Goal: Check status: Check status

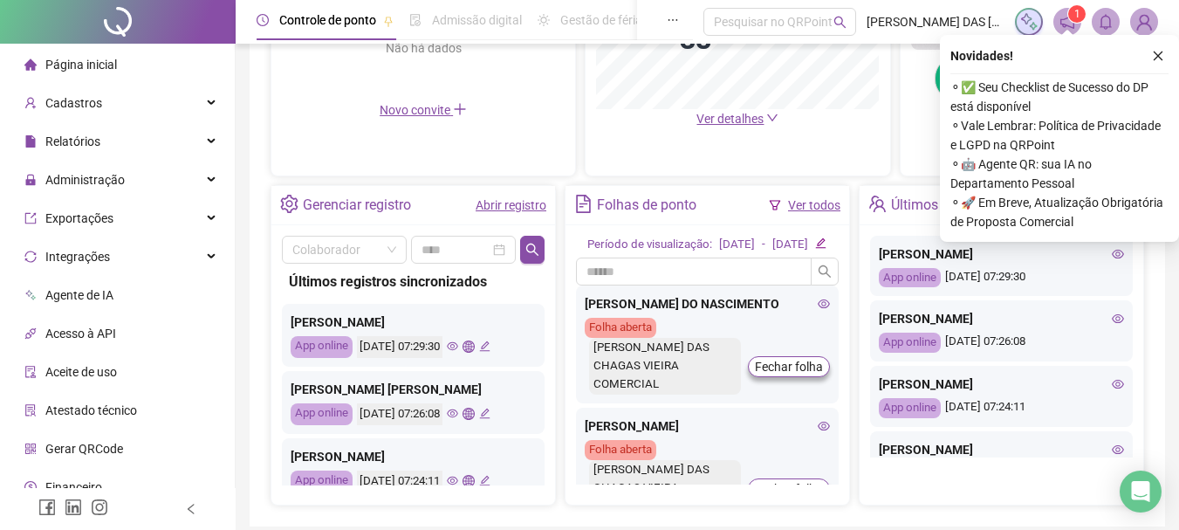
scroll to position [611, 0]
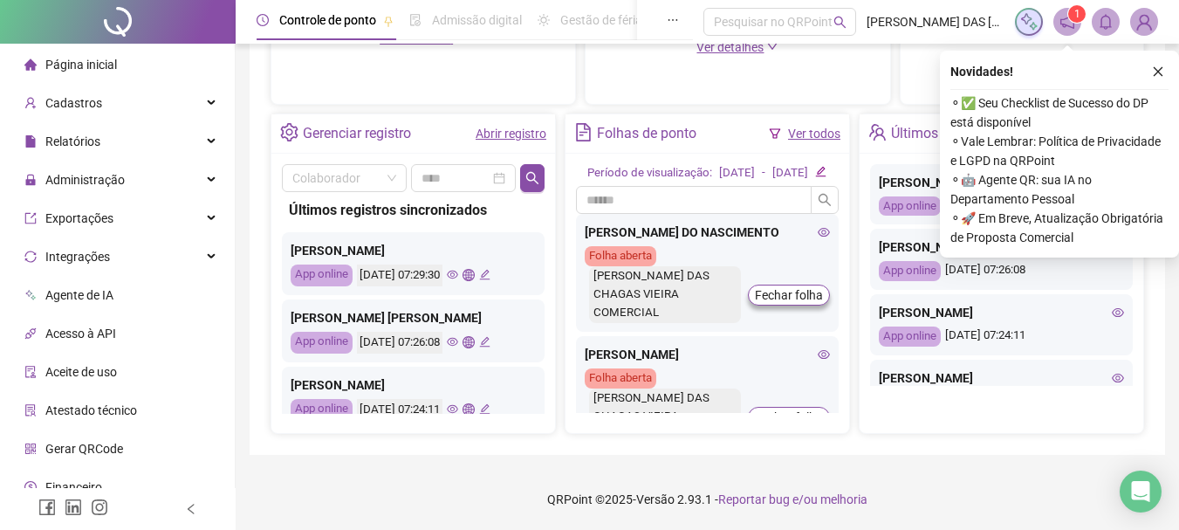
click at [509, 134] on link "Abrir registro" at bounding box center [511, 134] width 71 height 14
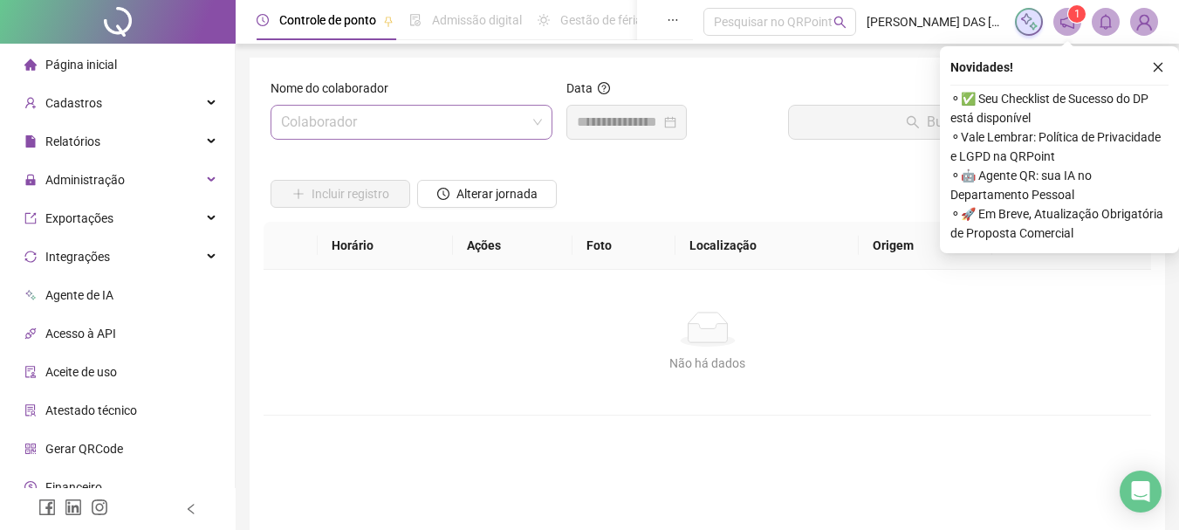
click at [408, 128] on input "search" at bounding box center [403, 122] width 245 height 33
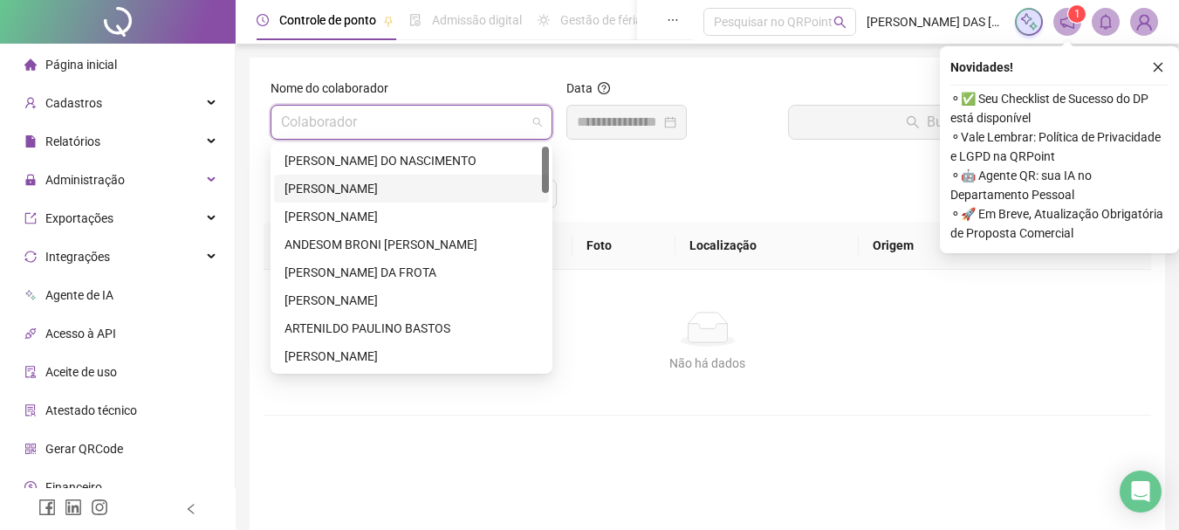
click at [359, 187] on div "[PERSON_NAME]" at bounding box center [412, 188] width 254 height 19
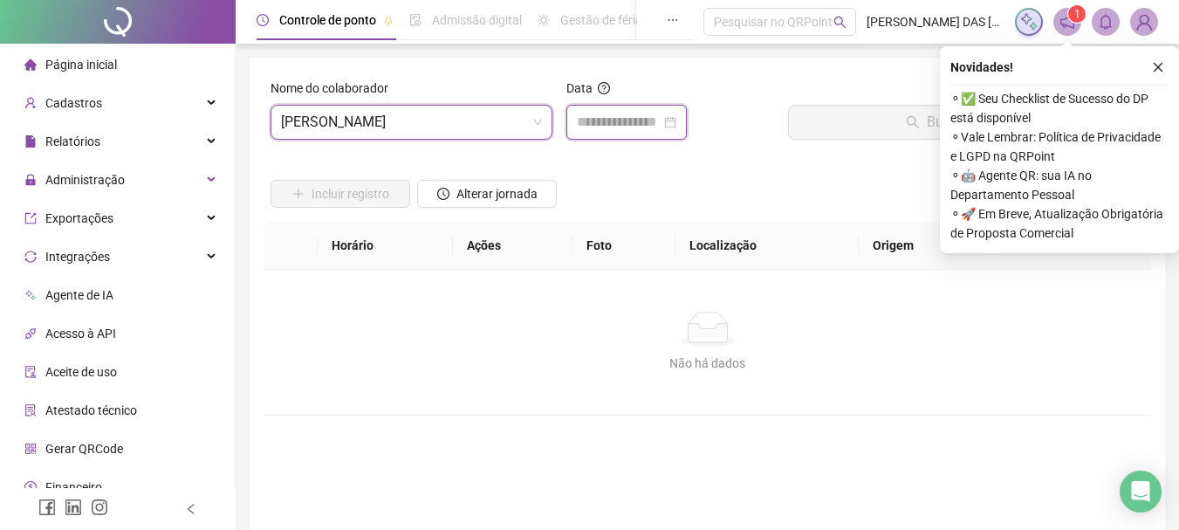
click at [586, 132] on input at bounding box center [619, 122] width 84 height 21
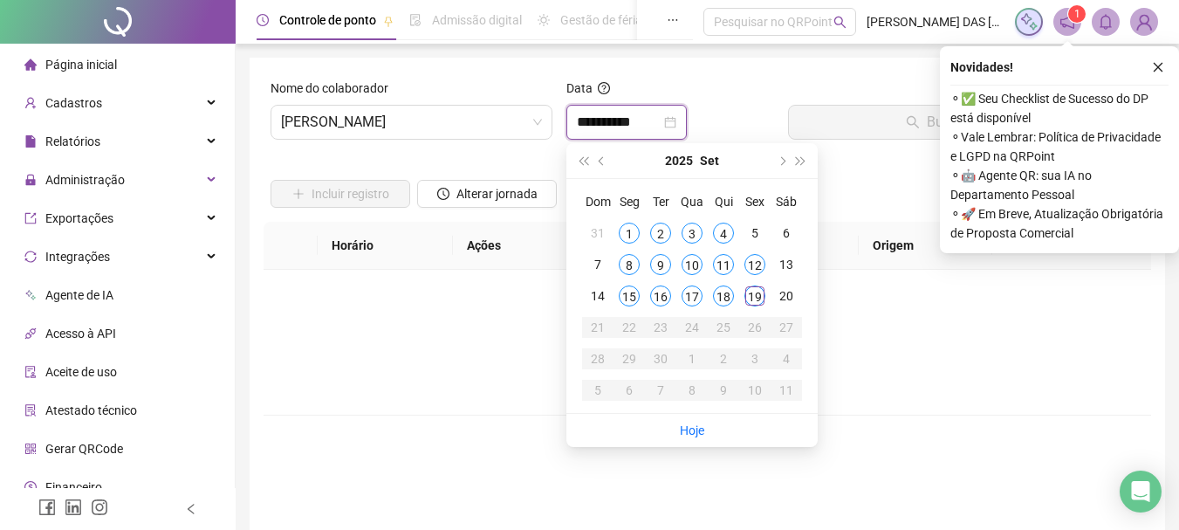
type input "**********"
click at [760, 297] on div "19" at bounding box center [755, 295] width 21 height 21
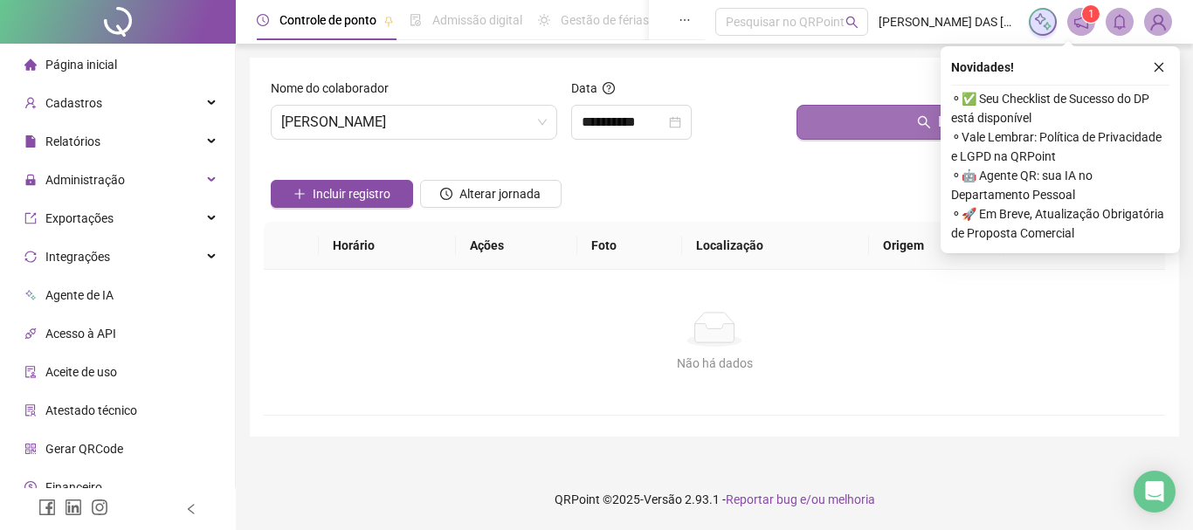
click at [856, 125] on button "Buscar registros" at bounding box center [976, 122] width 361 height 35
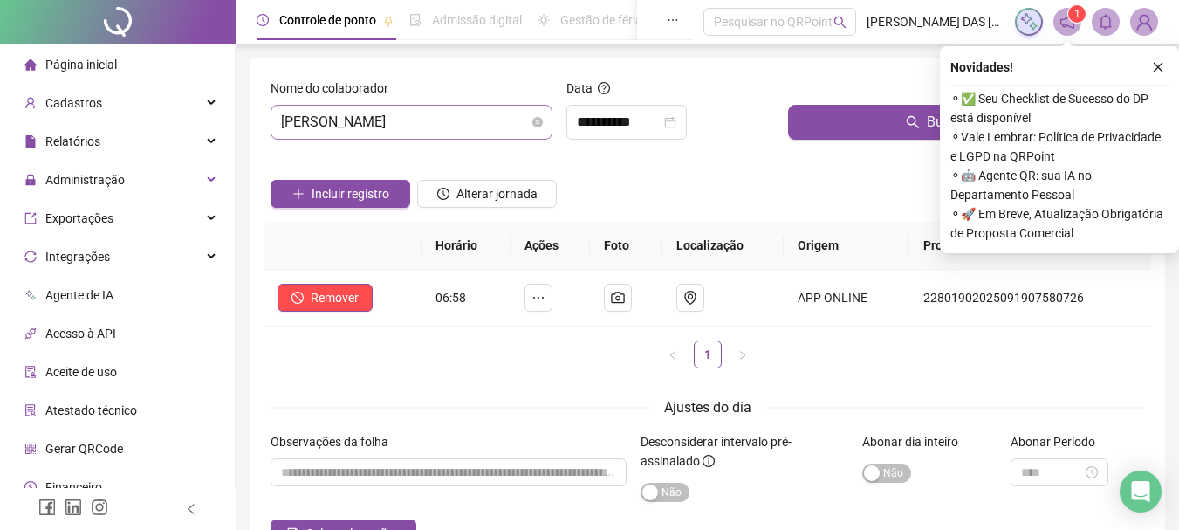
click at [512, 121] on span "[PERSON_NAME]" at bounding box center [411, 122] width 261 height 33
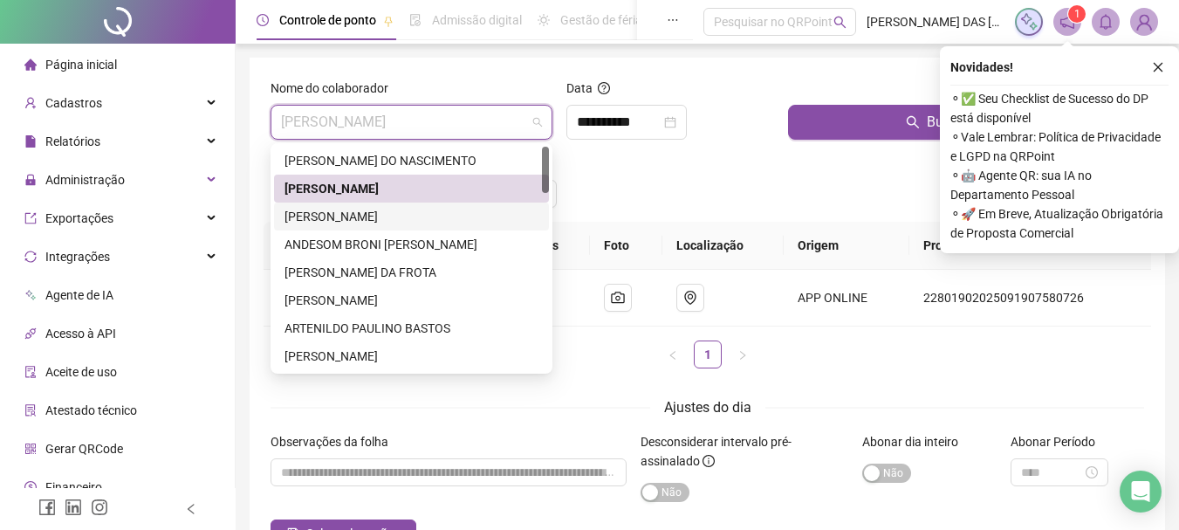
click at [324, 219] on div "[PERSON_NAME]" at bounding box center [412, 216] width 254 height 19
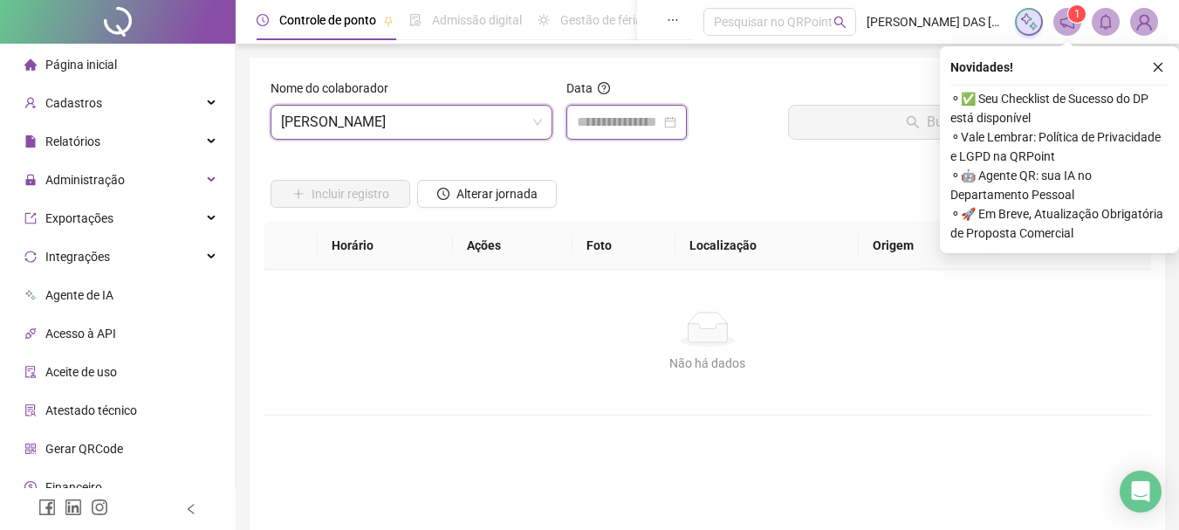
click at [615, 128] on input at bounding box center [619, 122] width 84 height 21
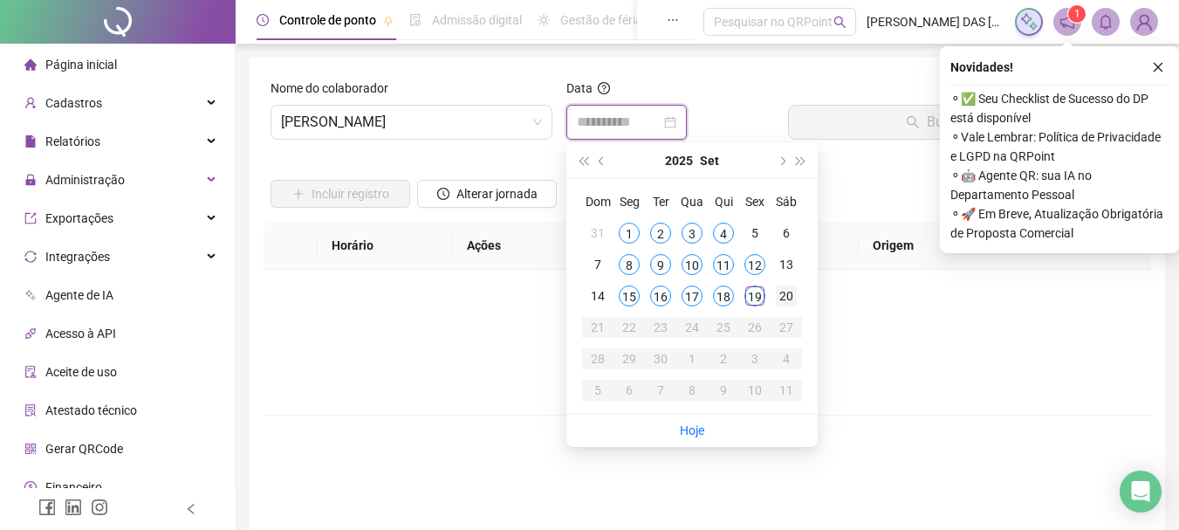
type input "**********"
click at [753, 299] on div "19" at bounding box center [755, 295] width 21 height 21
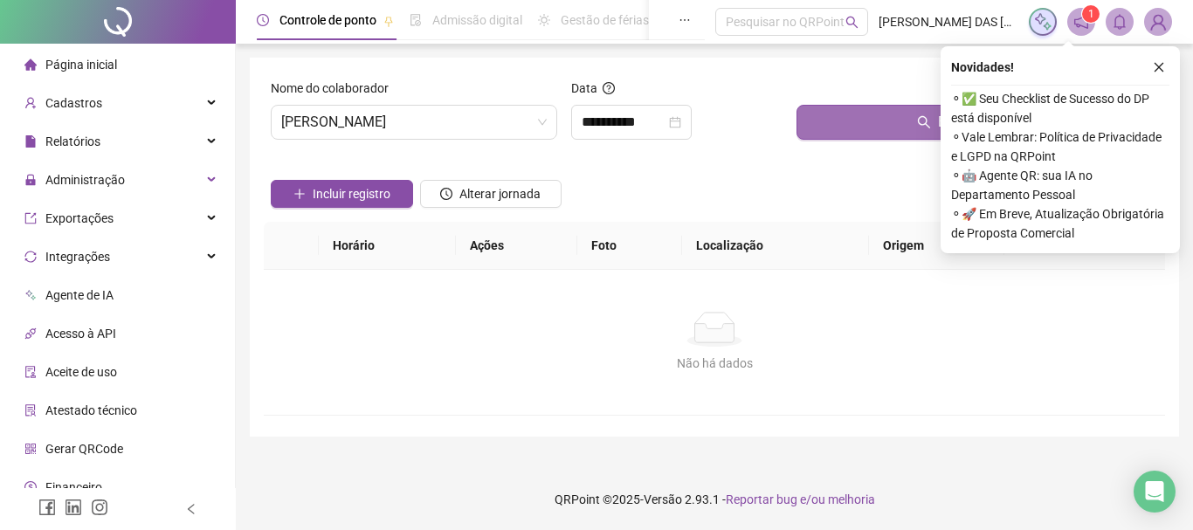
click at [897, 122] on button "Buscar registros" at bounding box center [976, 122] width 361 height 35
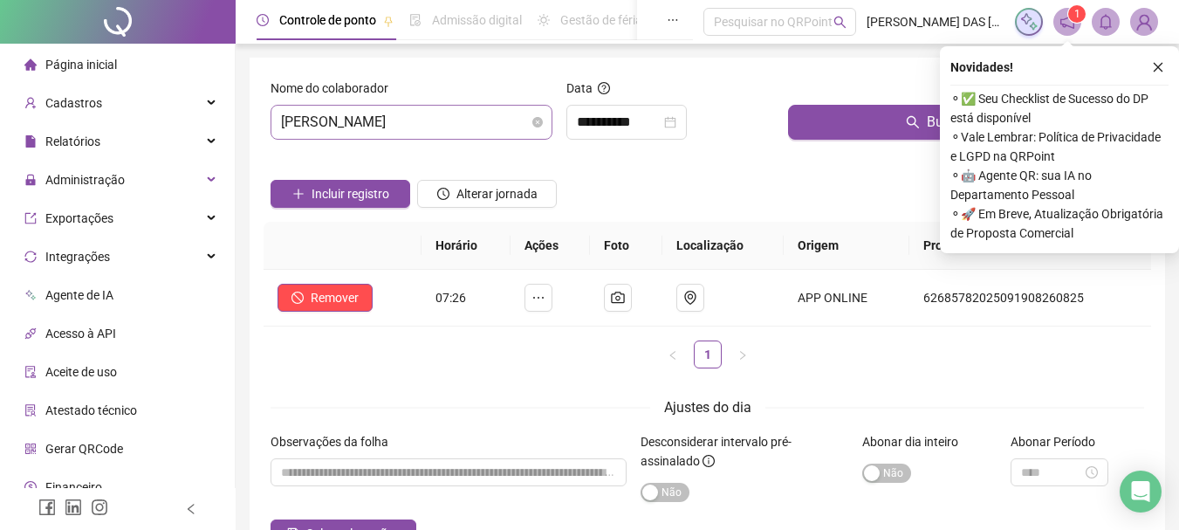
click at [493, 120] on span "[PERSON_NAME]" at bounding box center [411, 122] width 261 height 33
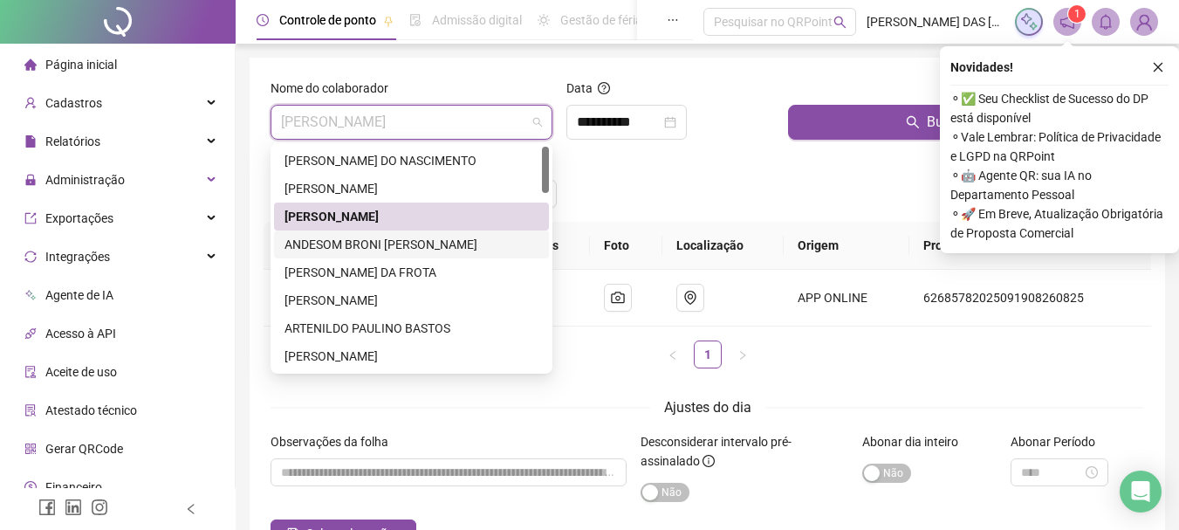
click at [309, 244] on div "ANDESOM BRONI [PERSON_NAME]" at bounding box center [412, 244] width 254 height 19
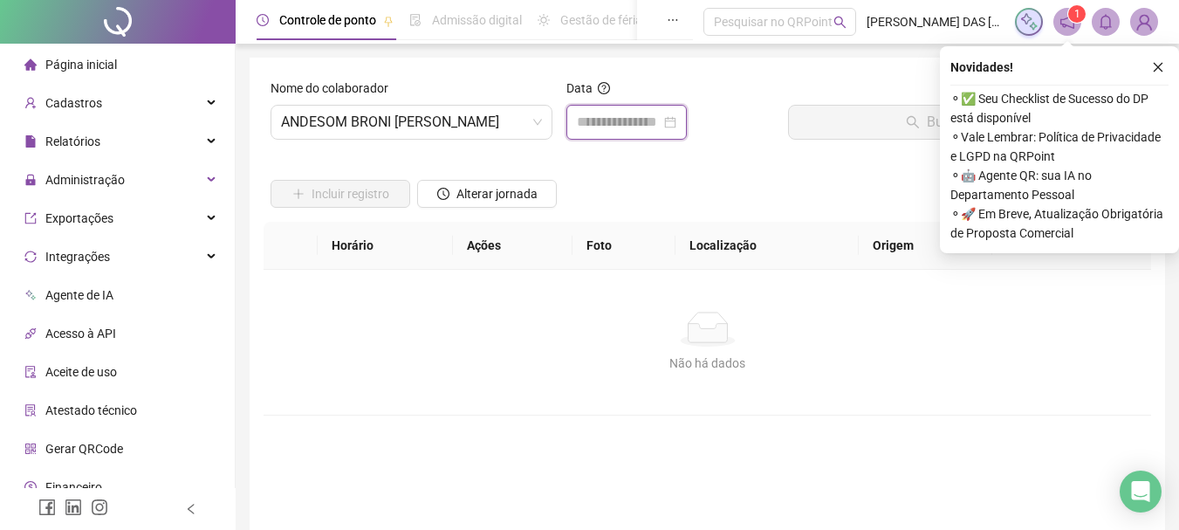
click at [636, 125] on input at bounding box center [619, 122] width 84 height 21
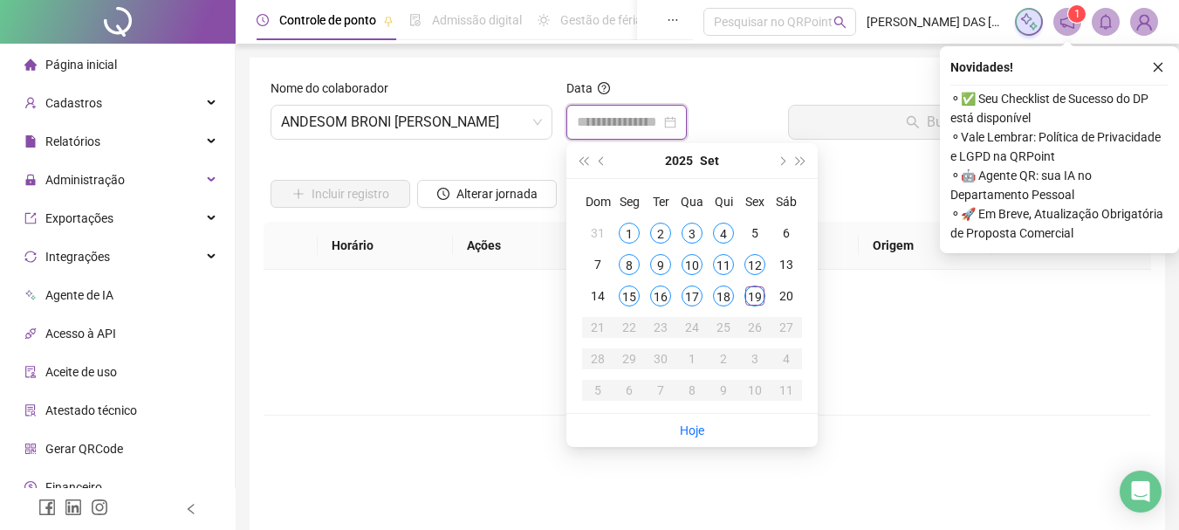
type input "**********"
click at [753, 298] on div "19" at bounding box center [755, 295] width 21 height 21
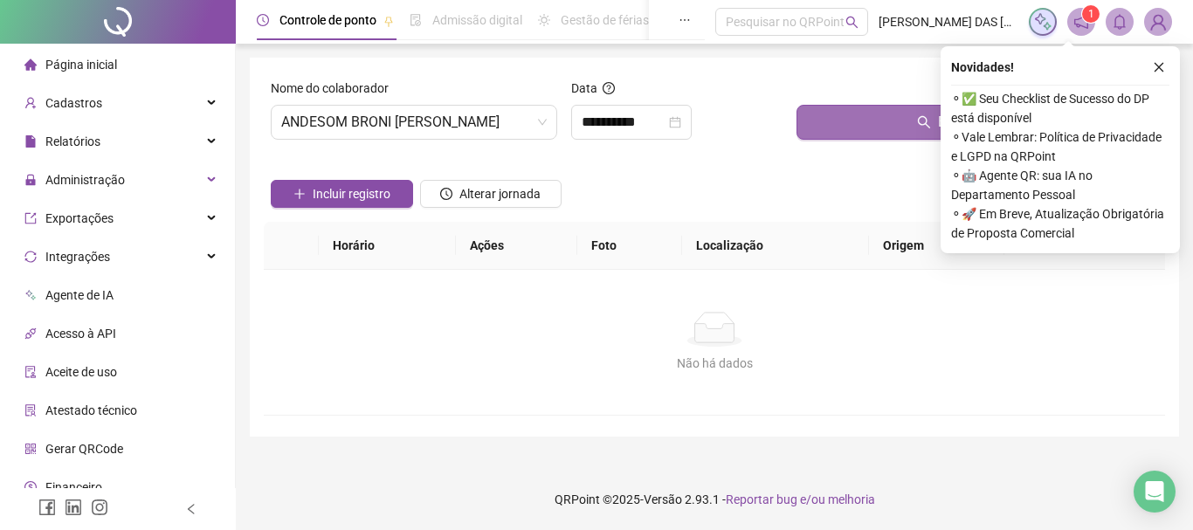
click at [881, 118] on button "Buscar registros" at bounding box center [976, 122] width 361 height 35
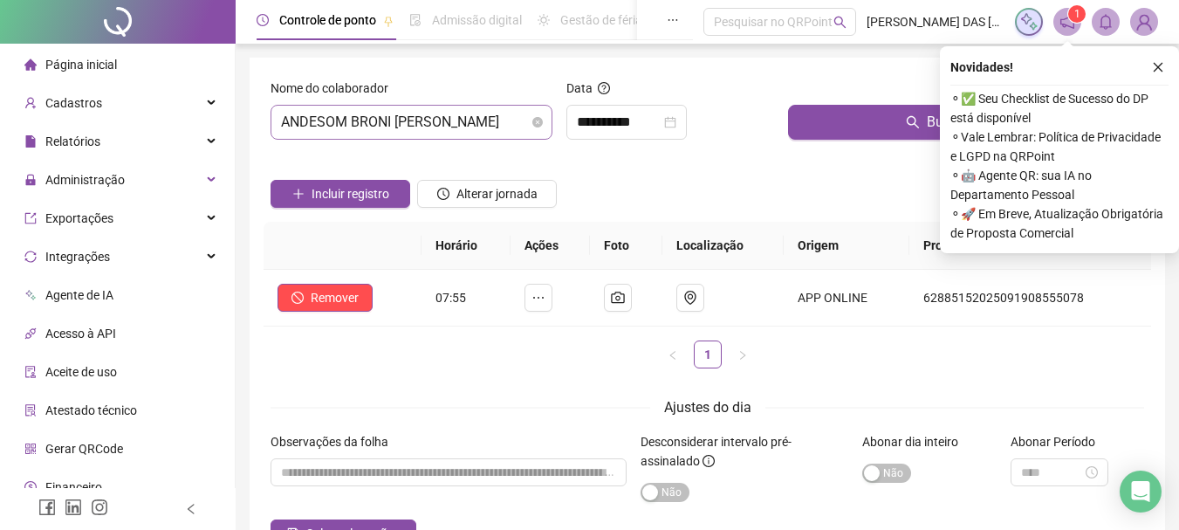
click at [494, 127] on span "ANDESOM BRONI [PERSON_NAME]" at bounding box center [411, 122] width 261 height 33
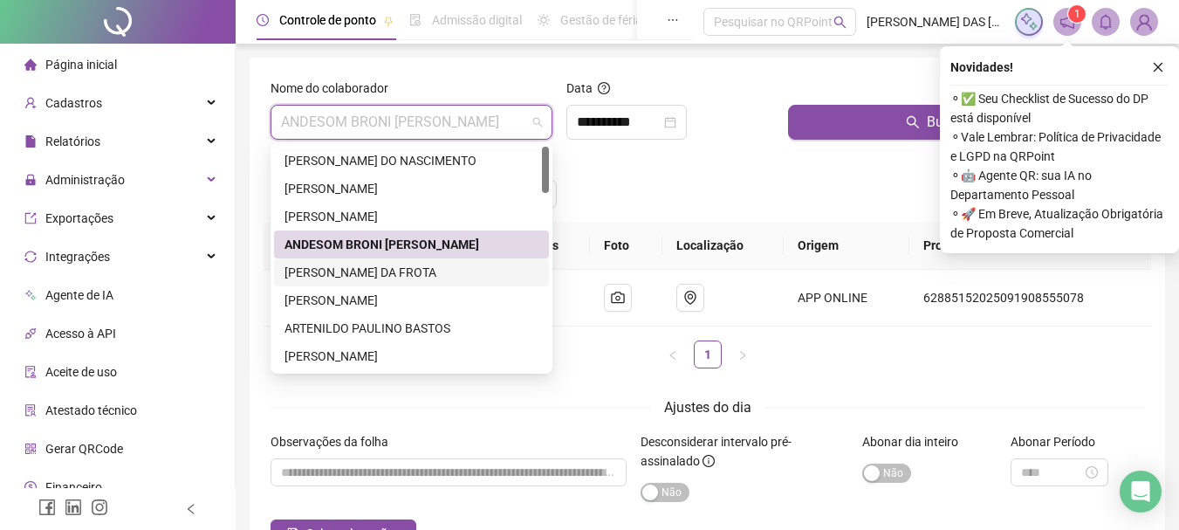
click at [352, 276] on div "[PERSON_NAME] DA FROTA" at bounding box center [412, 272] width 254 height 19
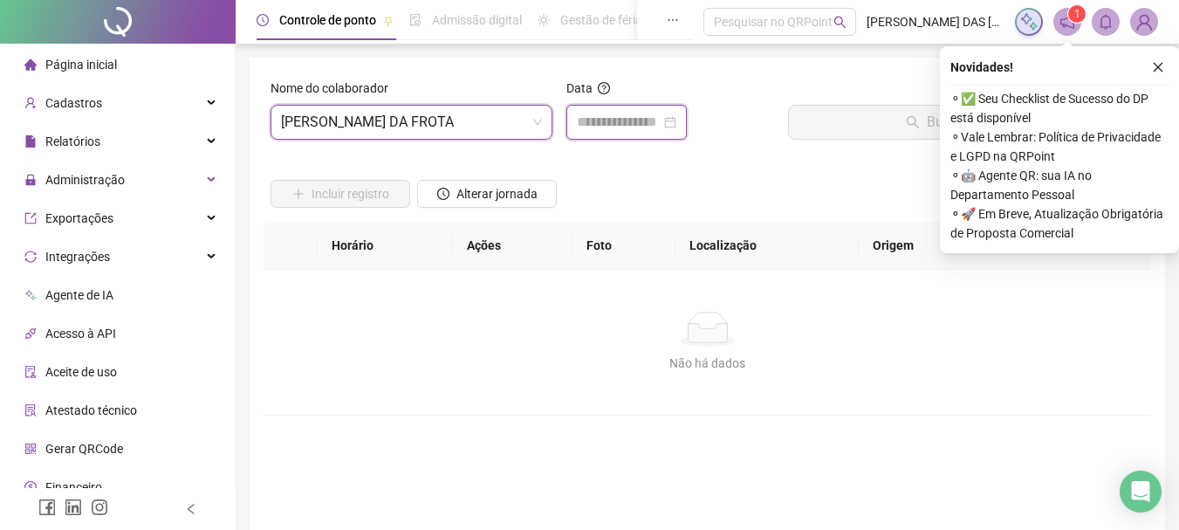
click at [629, 127] on input at bounding box center [619, 122] width 84 height 21
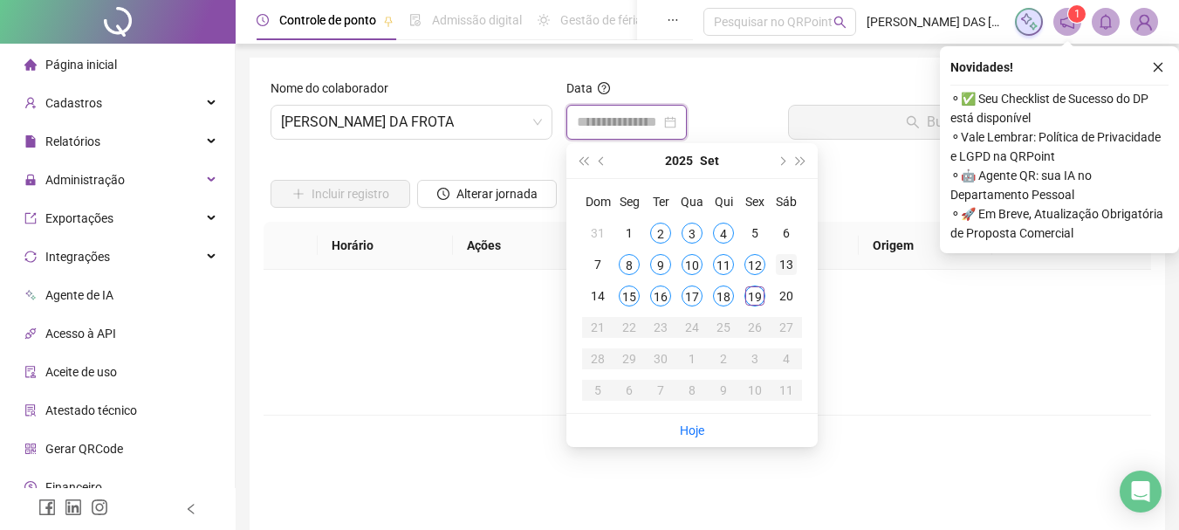
type input "**********"
click at [753, 297] on div "19" at bounding box center [755, 295] width 21 height 21
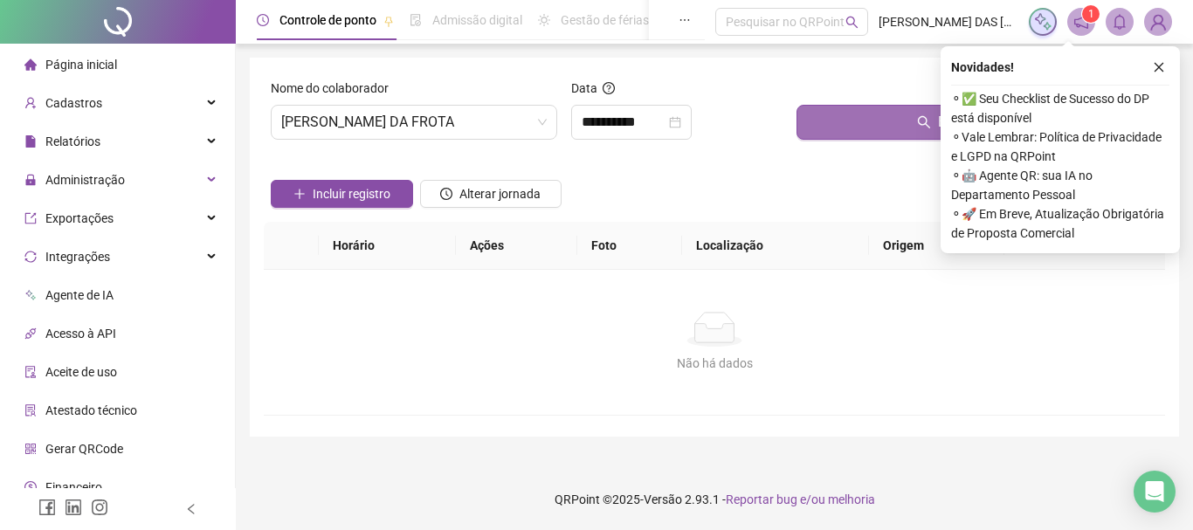
click at [882, 124] on button "Buscar registros" at bounding box center [976, 122] width 361 height 35
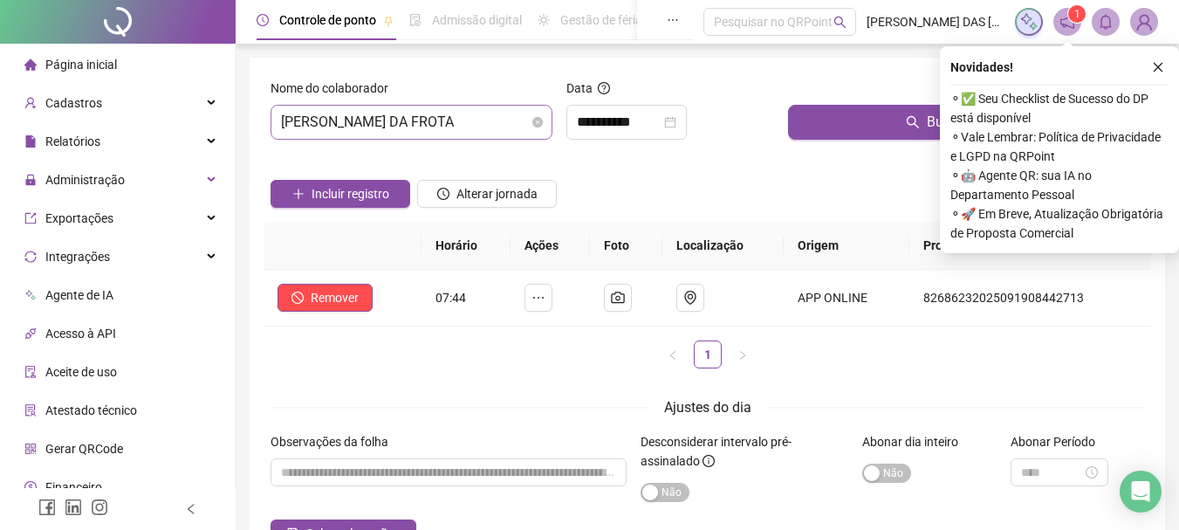
click at [443, 126] on span "[PERSON_NAME] DA FROTA" at bounding box center [411, 122] width 261 height 33
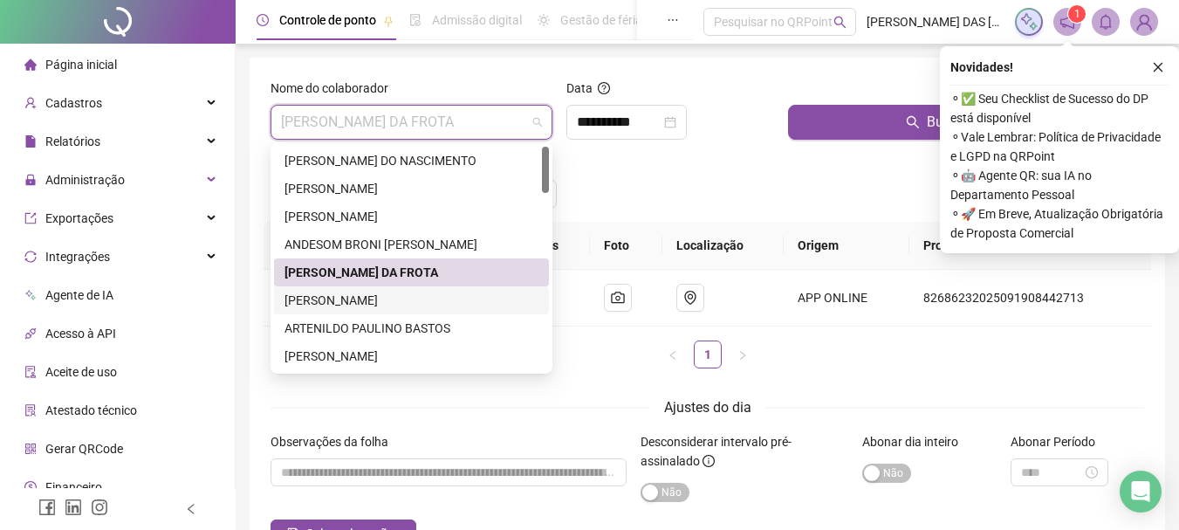
click at [364, 305] on div "[PERSON_NAME]" at bounding box center [412, 300] width 254 height 19
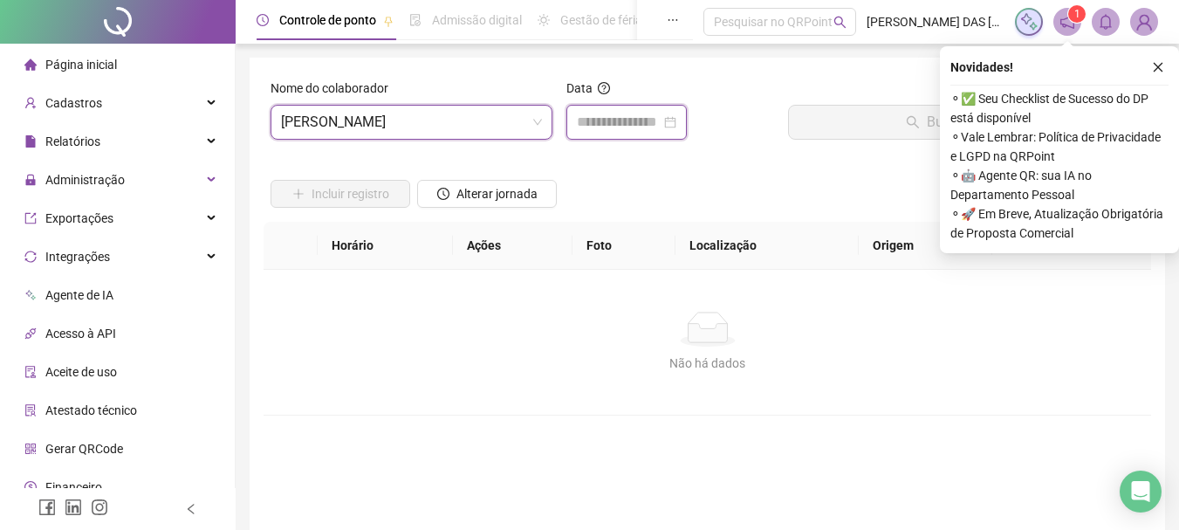
click at [634, 127] on input at bounding box center [619, 122] width 84 height 21
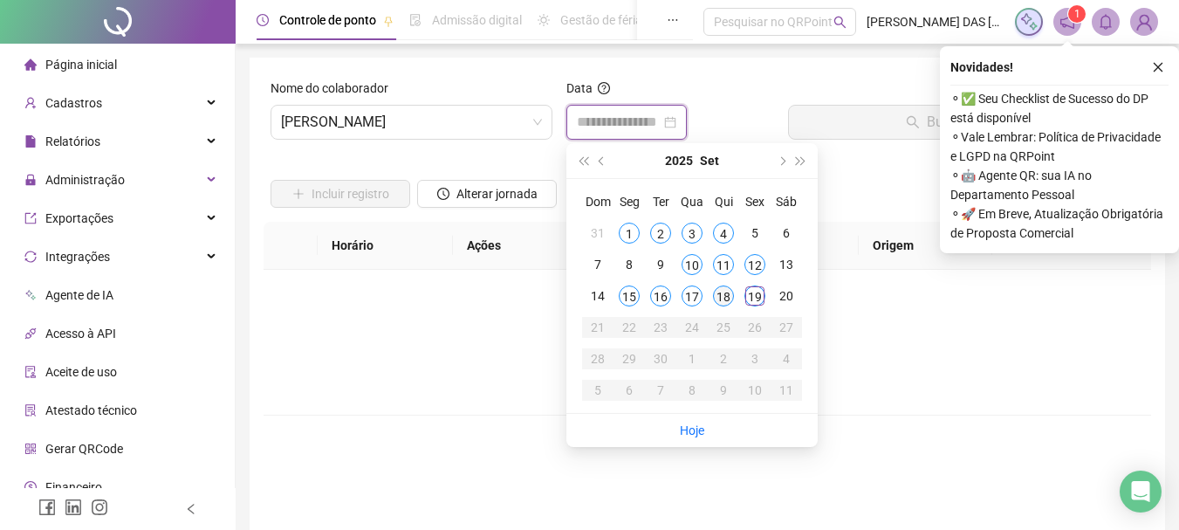
type input "**********"
click at [751, 301] on div "19" at bounding box center [755, 295] width 21 height 21
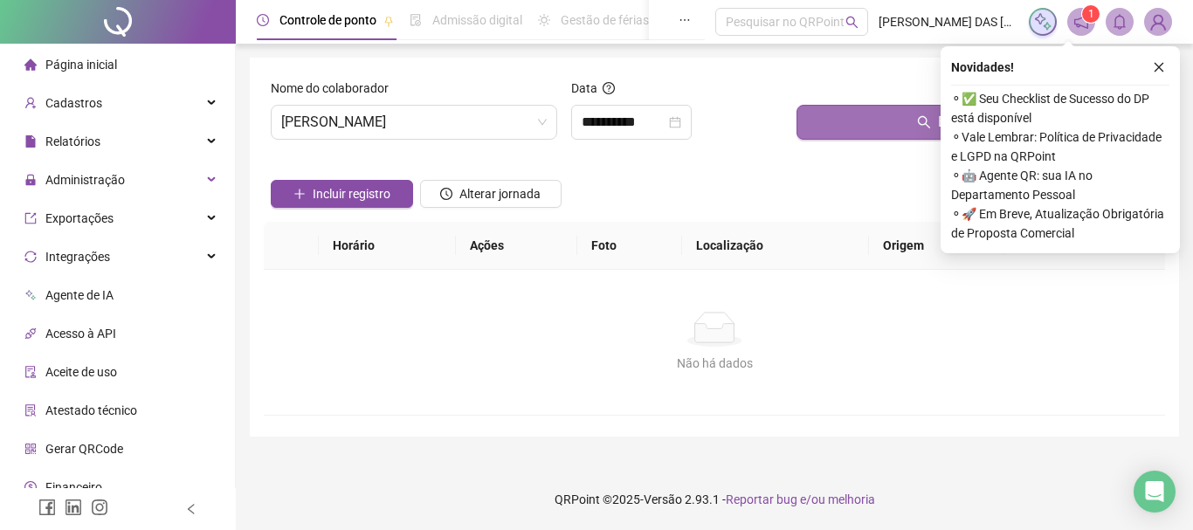
click at [924, 120] on icon "search" at bounding box center [924, 122] width 14 height 14
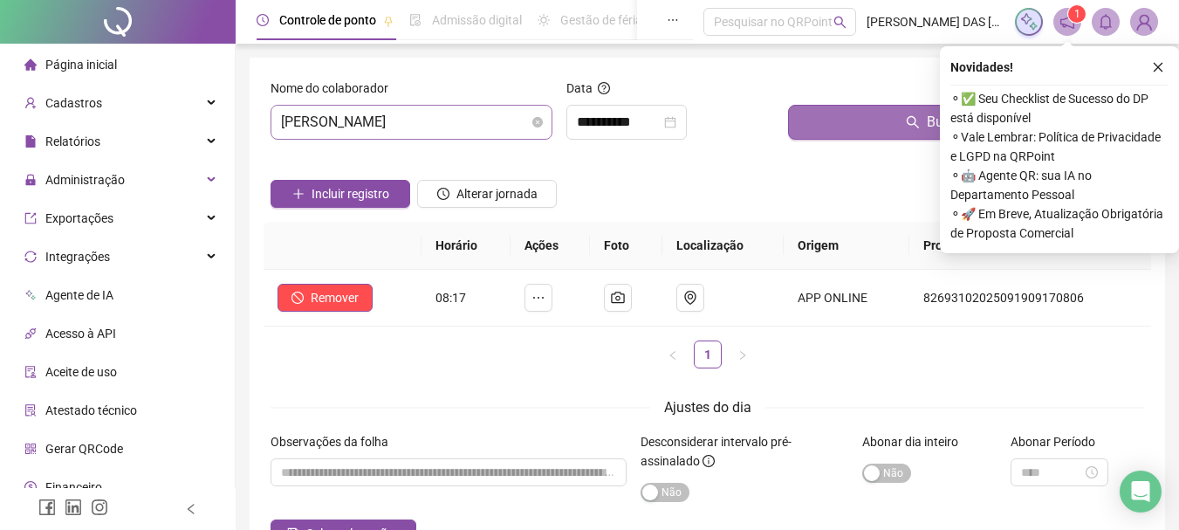
click at [500, 130] on span "[PERSON_NAME]" at bounding box center [411, 122] width 261 height 33
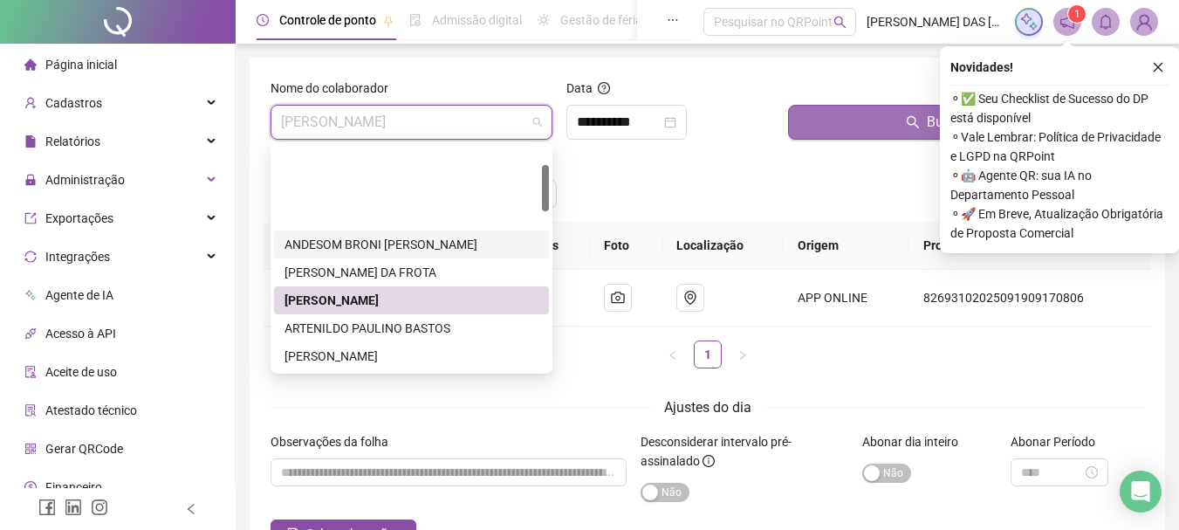
scroll to position [87, 0]
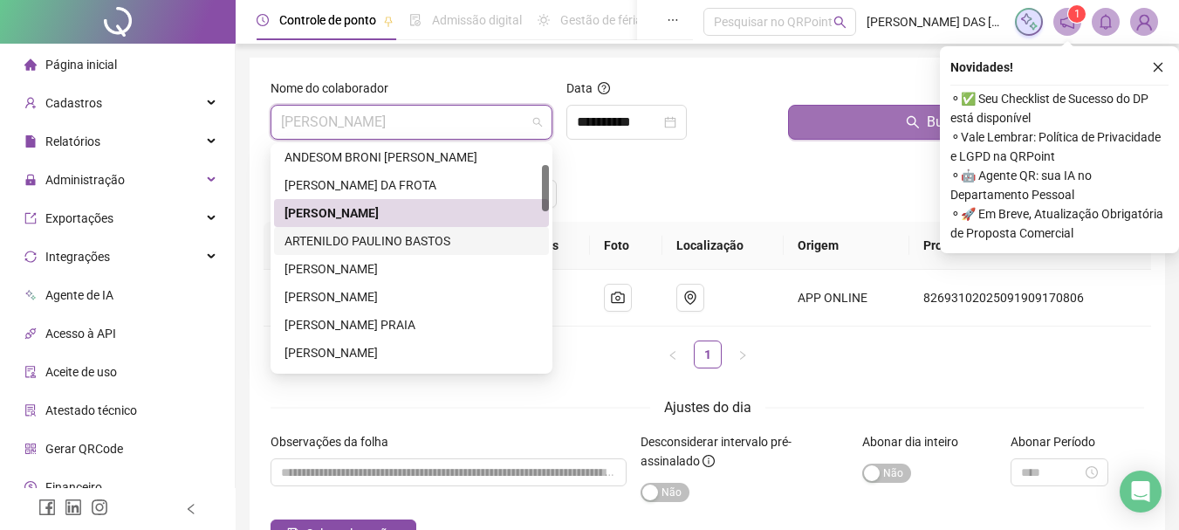
click at [341, 246] on div "ARTENILDO PAULINO BASTOS" at bounding box center [412, 240] width 254 height 19
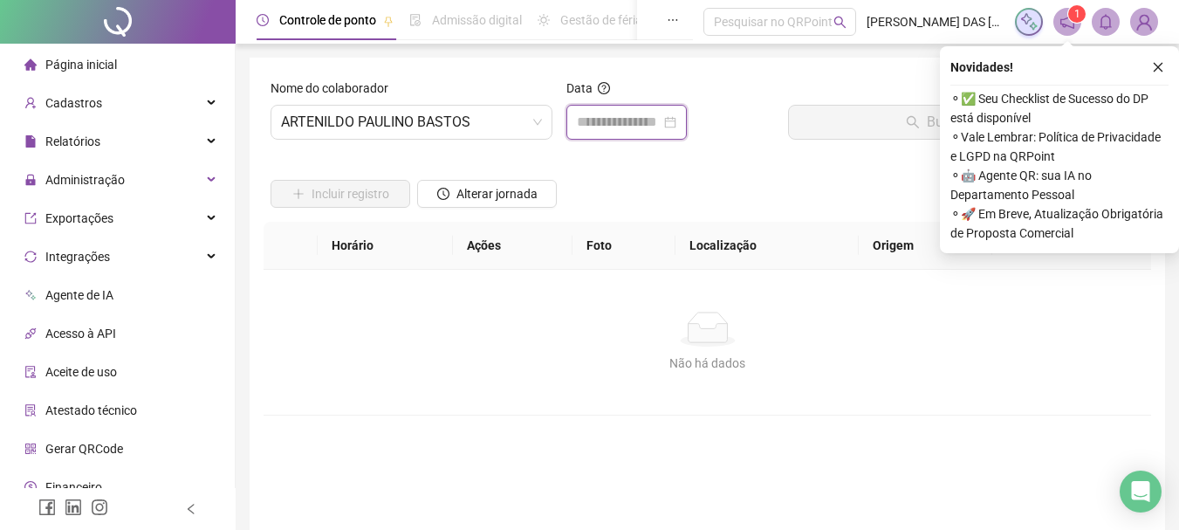
click at [649, 127] on input at bounding box center [619, 122] width 84 height 21
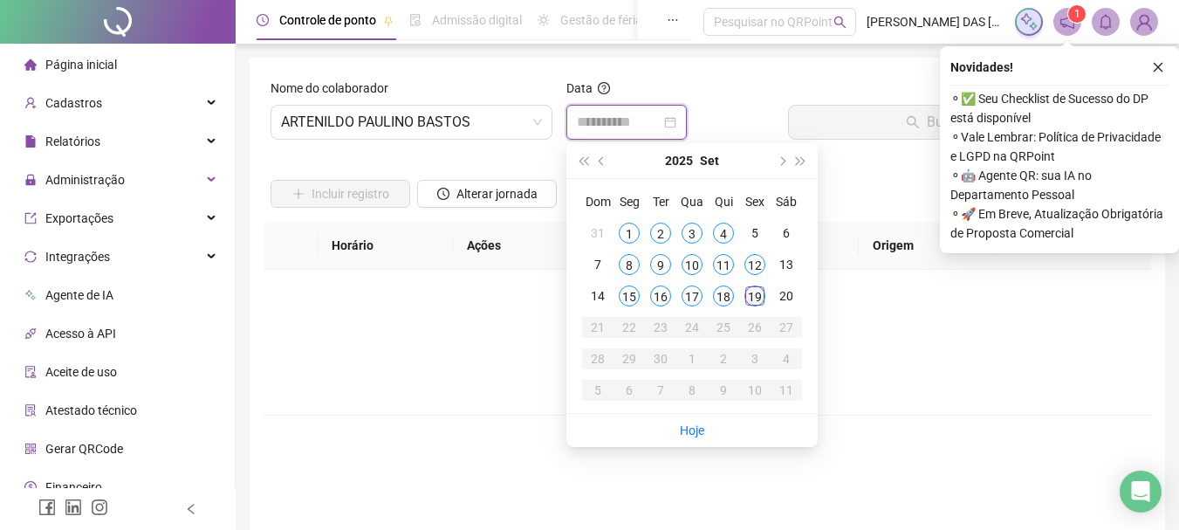
type input "**********"
click at [756, 298] on div "19" at bounding box center [755, 295] width 21 height 21
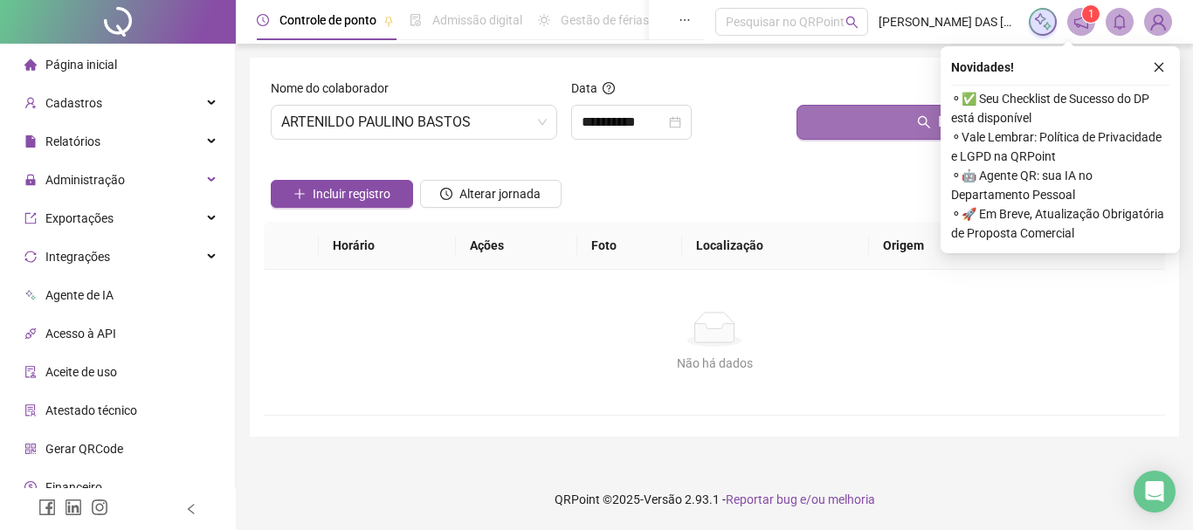
click at [858, 127] on button "Buscar registros" at bounding box center [976, 122] width 361 height 35
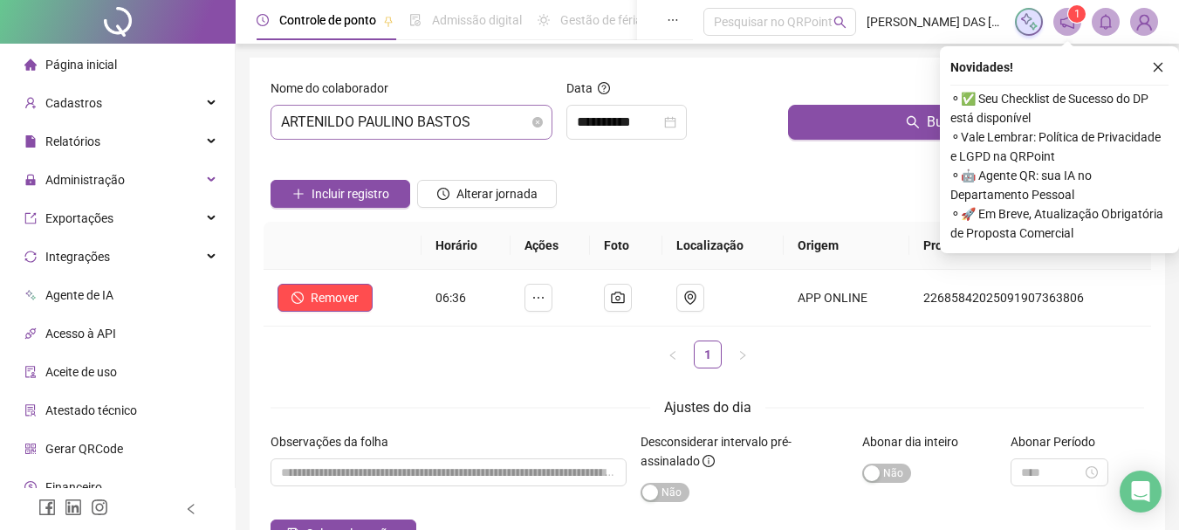
click at [491, 127] on span "ARTENILDO PAULINO BASTOS" at bounding box center [411, 122] width 261 height 33
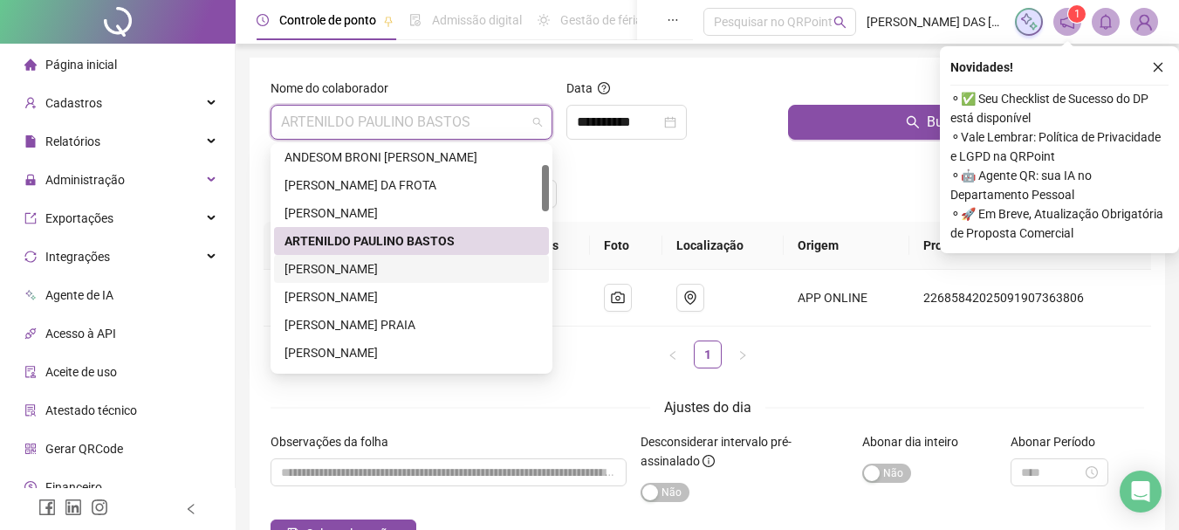
click at [409, 266] on div "[PERSON_NAME]" at bounding box center [412, 268] width 254 height 19
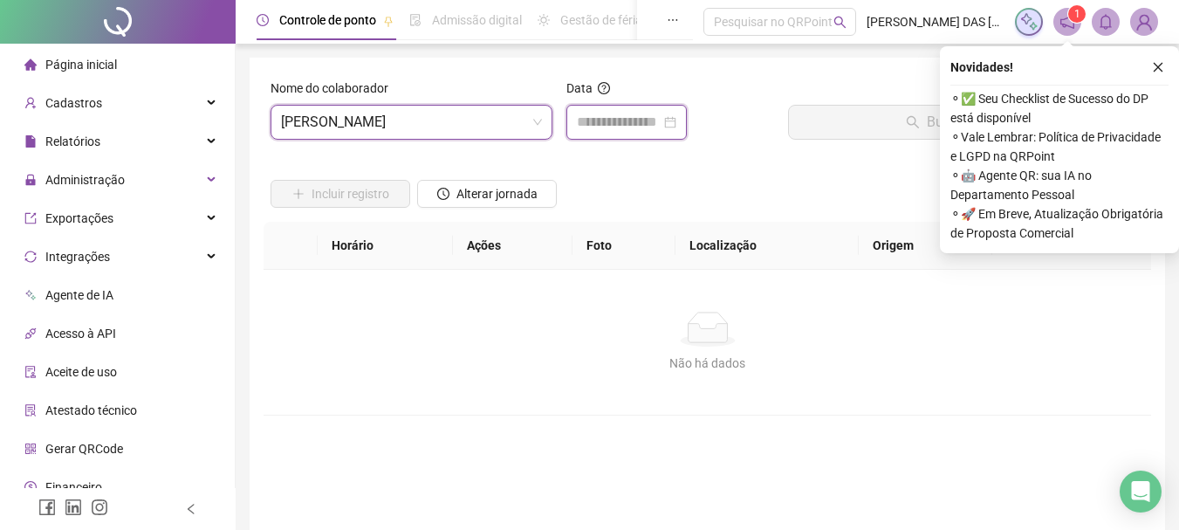
click at [602, 120] on input at bounding box center [619, 122] width 84 height 21
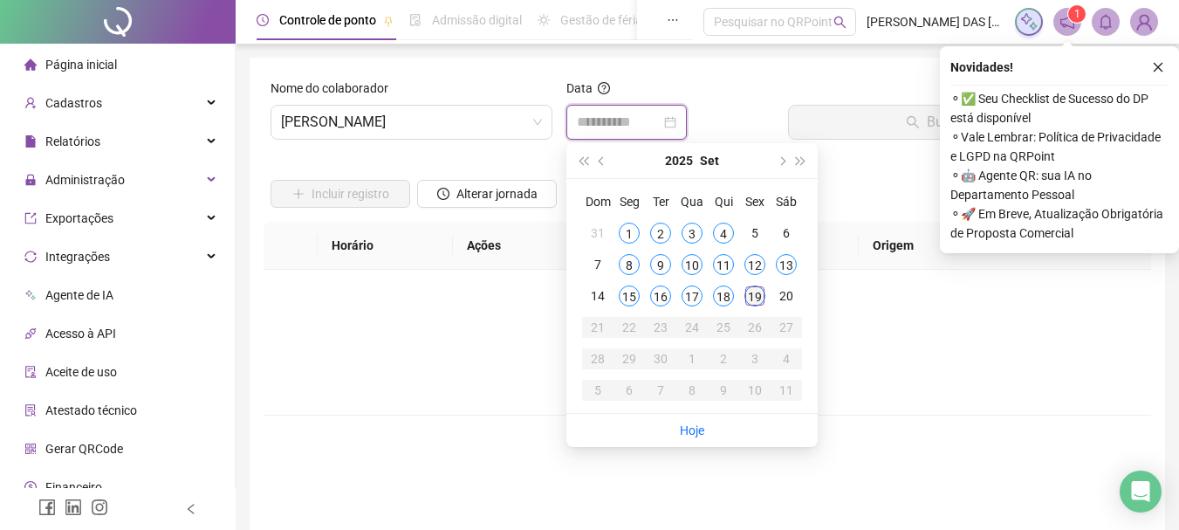
type input "**********"
click at [758, 294] on div "19" at bounding box center [755, 295] width 21 height 21
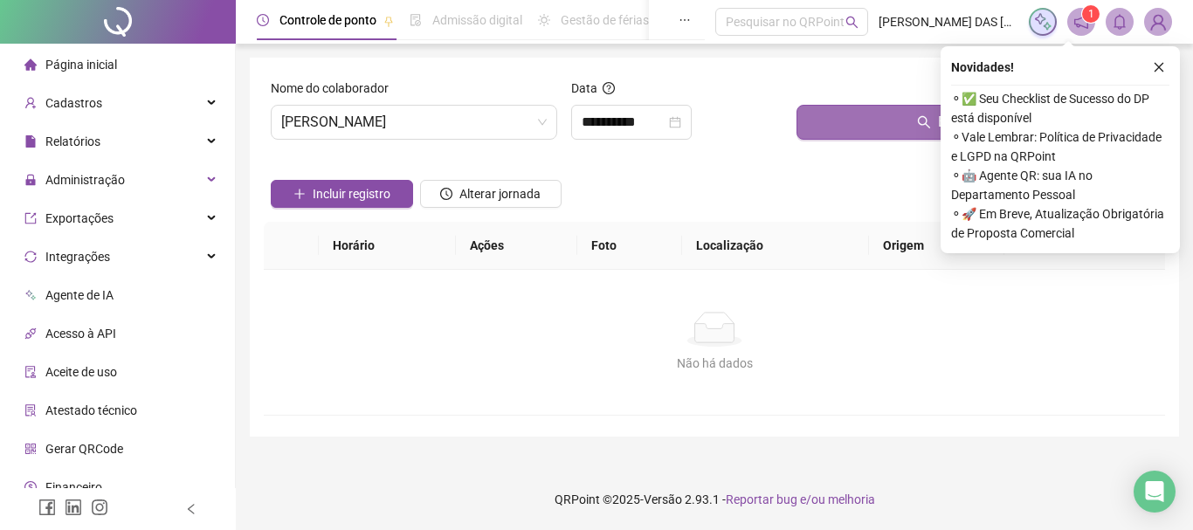
click at [870, 126] on button "Buscar registros" at bounding box center [976, 122] width 361 height 35
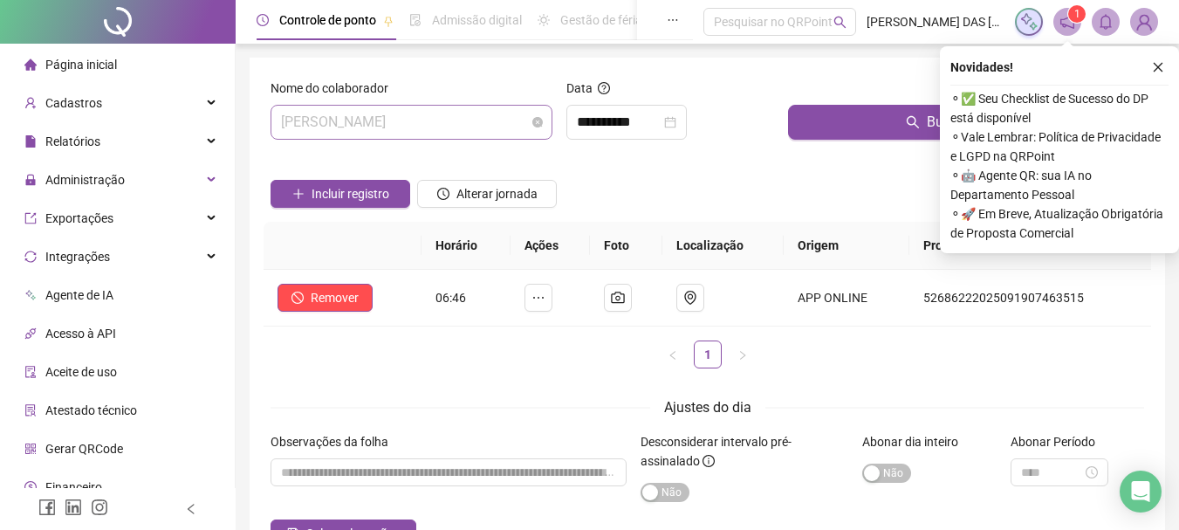
click at [501, 131] on span "[PERSON_NAME]" at bounding box center [411, 122] width 261 height 33
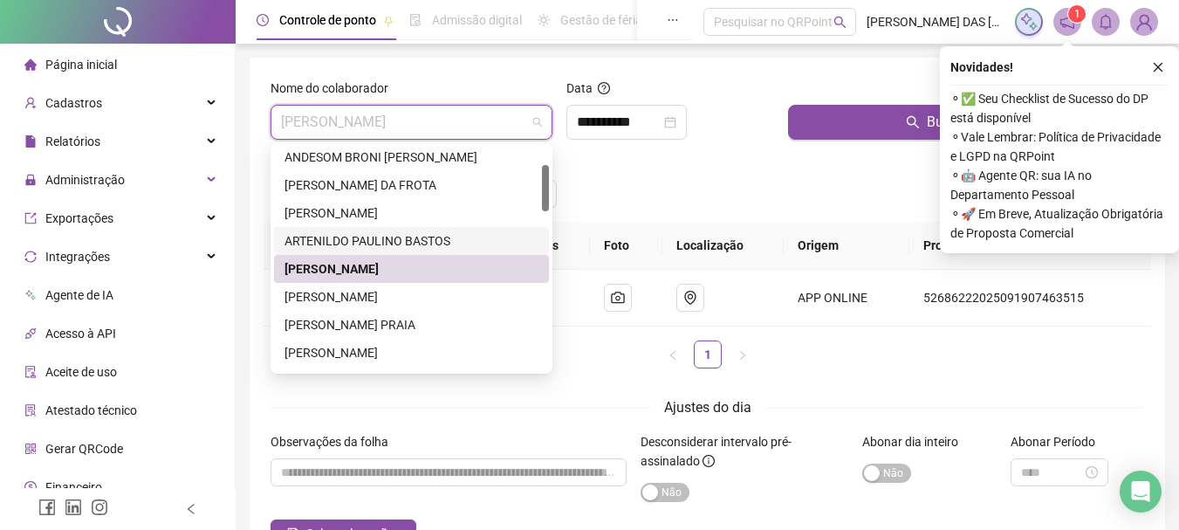
scroll to position [175, 0]
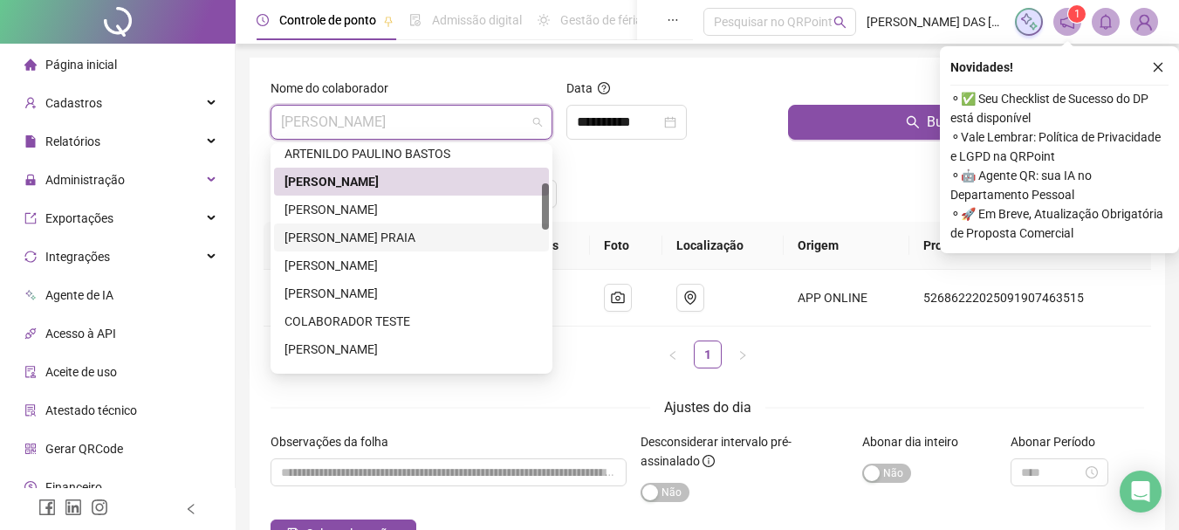
click at [354, 246] on div "[PERSON_NAME] PRAIA" at bounding box center [412, 237] width 254 height 19
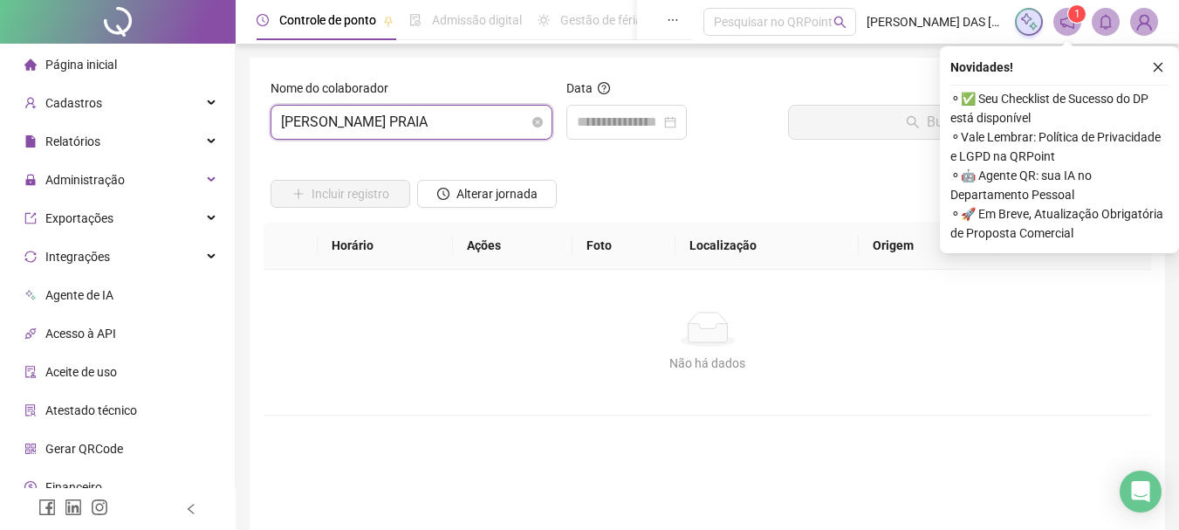
click at [505, 123] on span "[PERSON_NAME] PRAIA" at bounding box center [411, 122] width 261 height 33
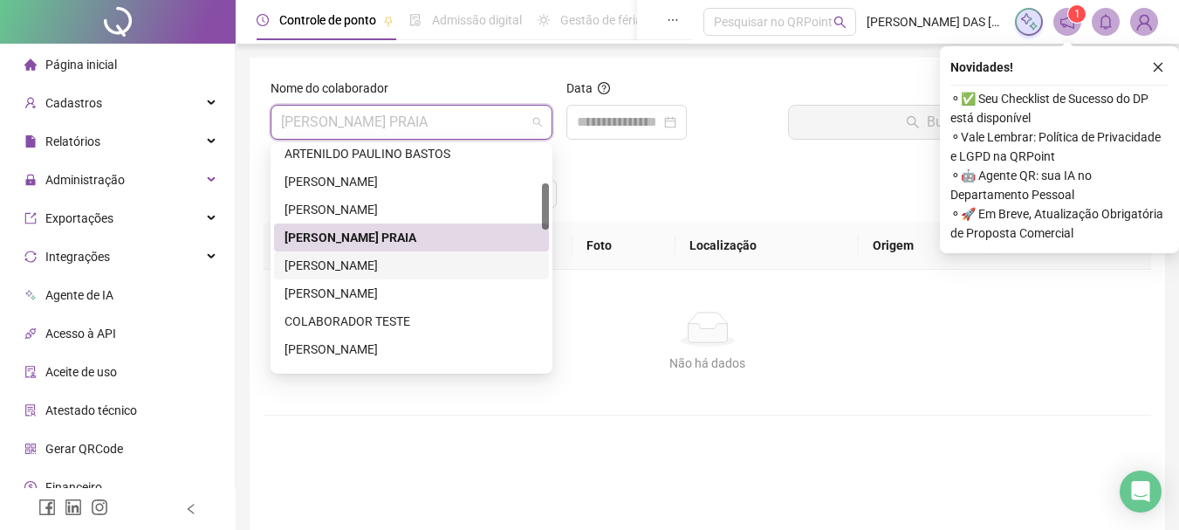
click at [353, 265] on div "[PERSON_NAME]" at bounding box center [412, 265] width 254 height 19
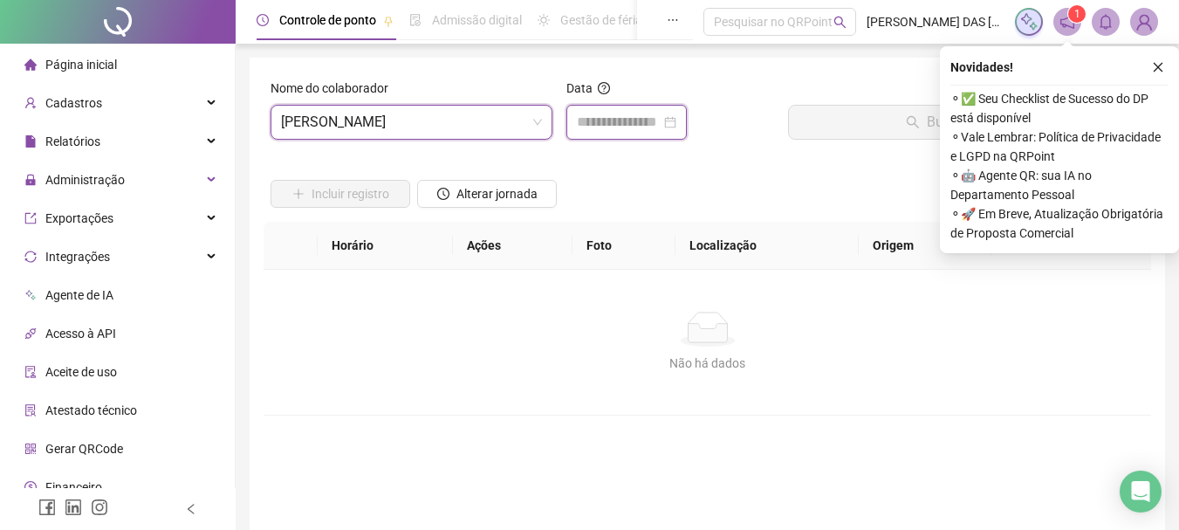
click at [593, 127] on input at bounding box center [619, 122] width 84 height 21
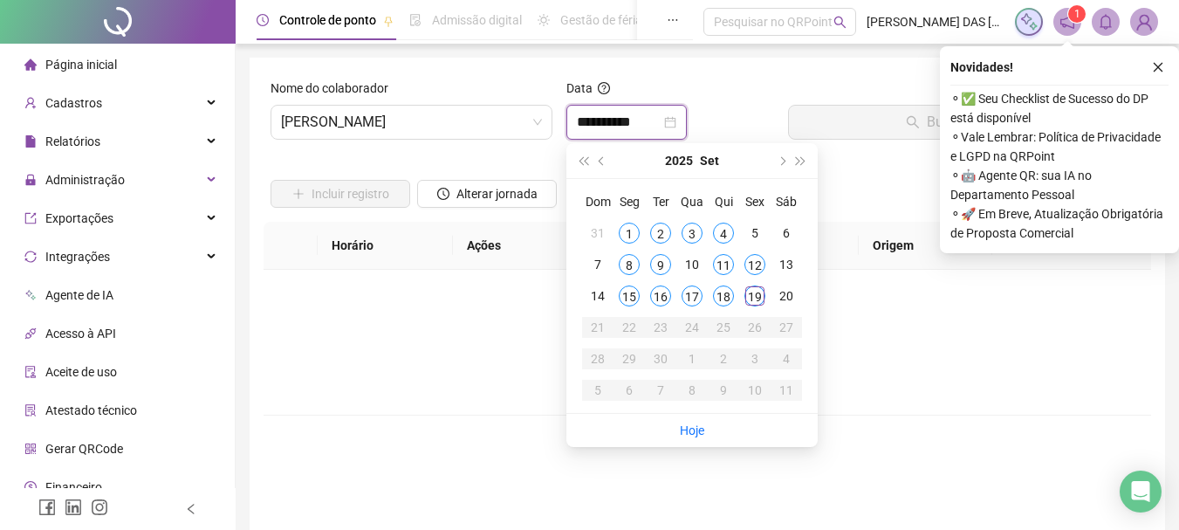
type input "**********"
click at [754, 302] on div "19" at bounding box center [755, 295] width 21 height 21
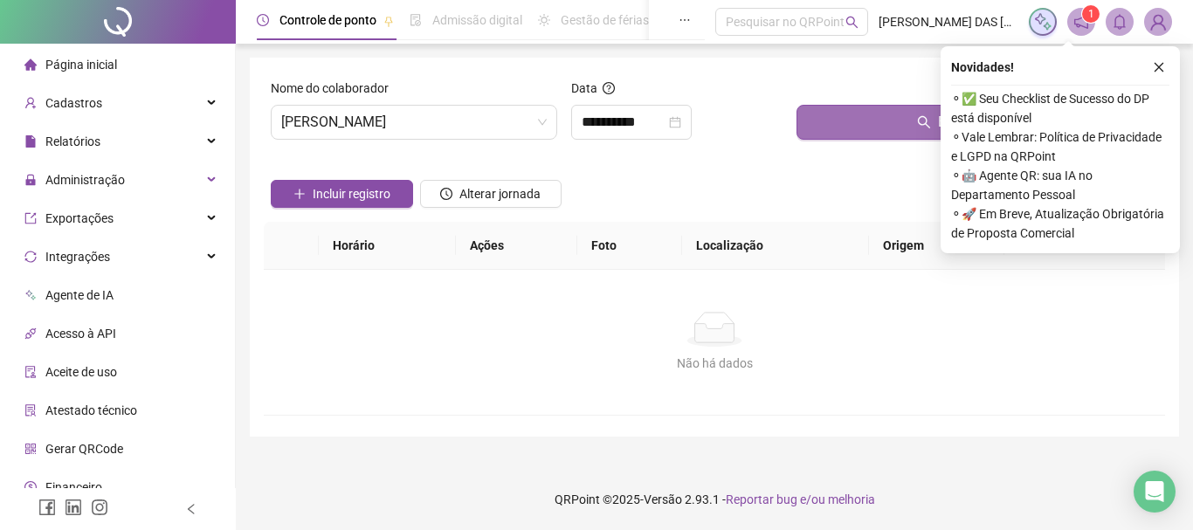
click at [878, 132] on button "Buscar registros" at bounding box center [976, 122] width 361 height 35
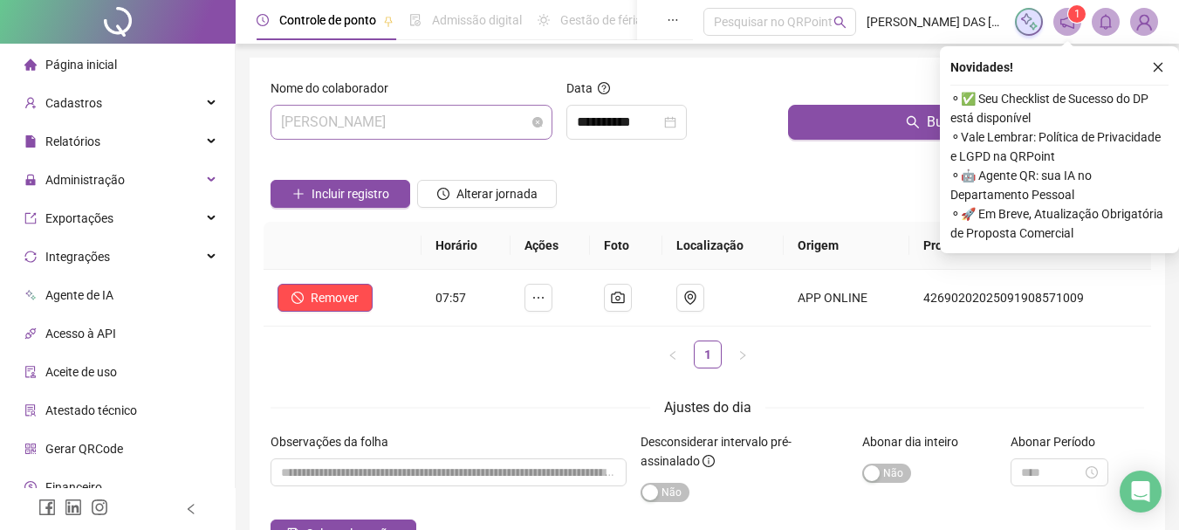
click at [500, 134] on span "[PERSON_NAME]" at bounding box center [411, 122] width 261 height 33
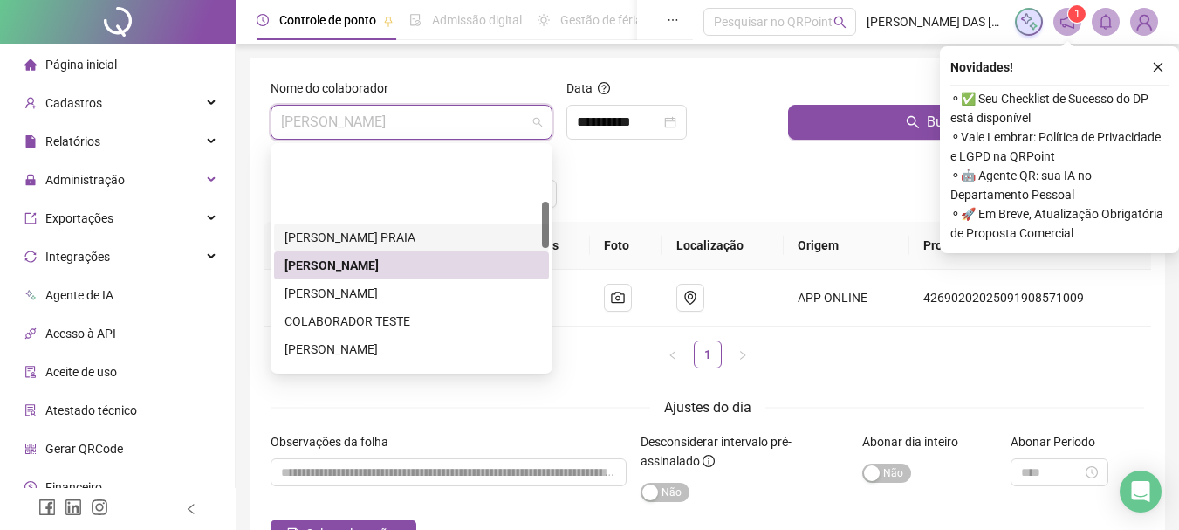
scroll to position [262, 0]
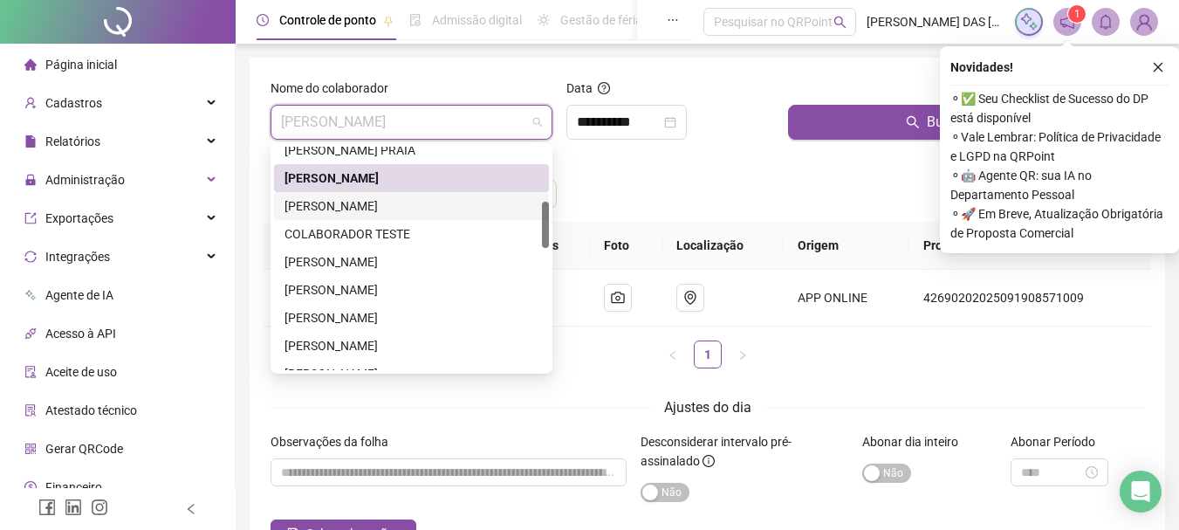
click at [338, 205] on div "[PERSON_NAME]" at bounding box center [412, 205] width 254 height 19
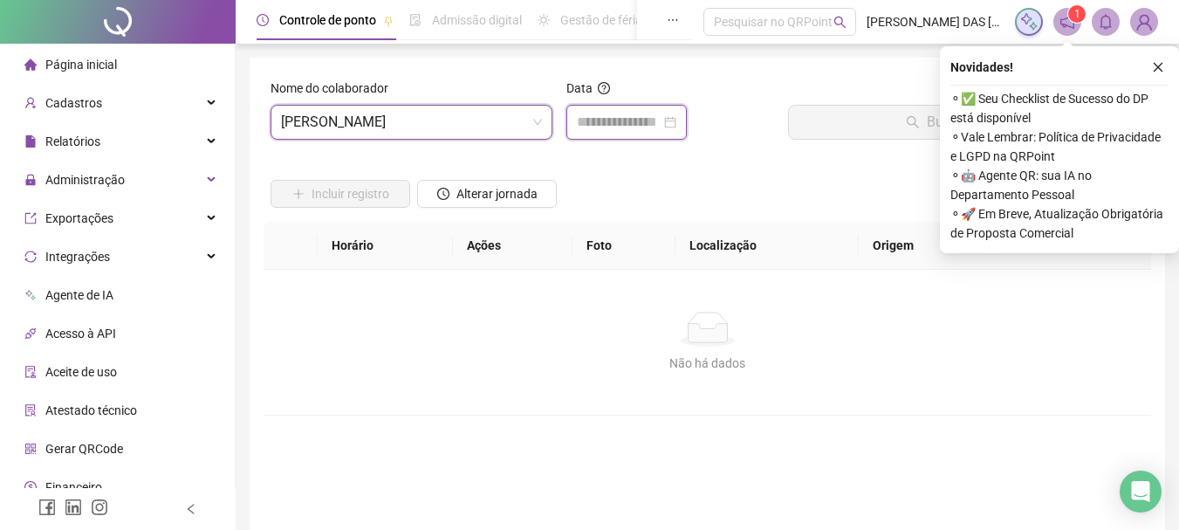
click at [601, 130] on input at bounding box center [619, 122] width 84 height 21
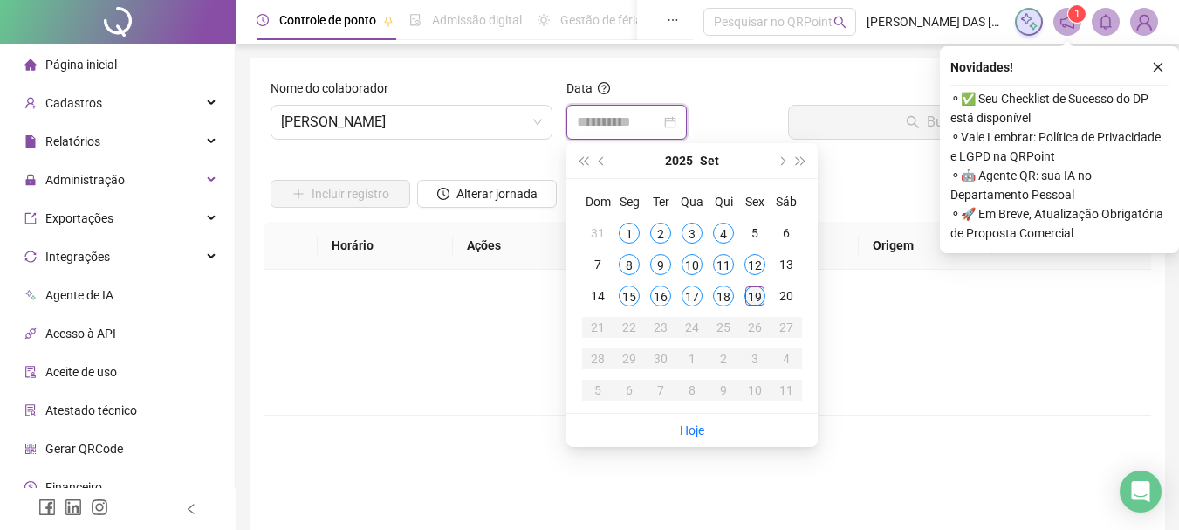
type input "**********"
click at [754, 295] on div "19" at bounding box center [755, 295] width 21 height 21
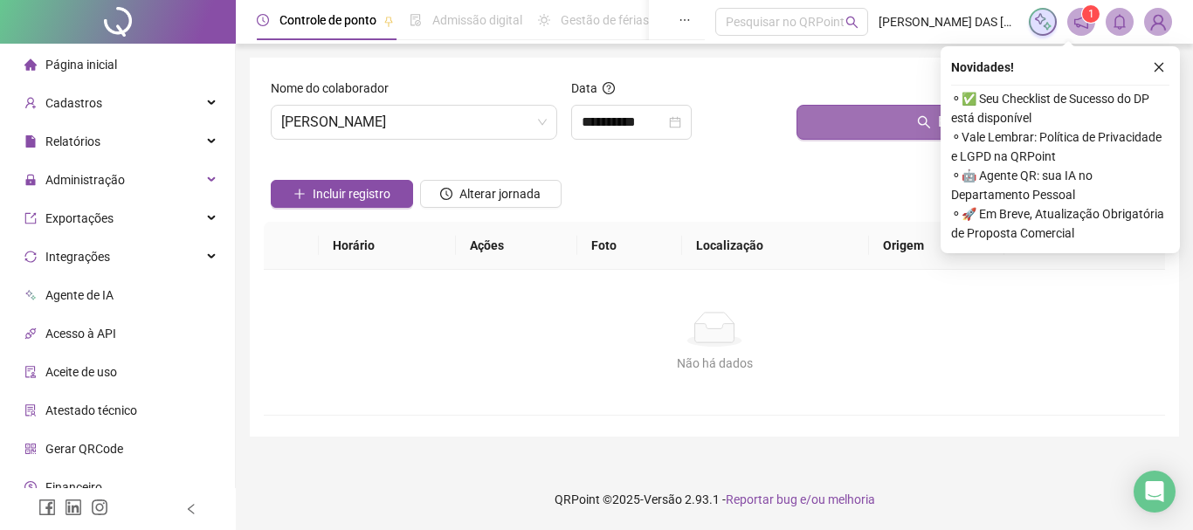
click at [867, 126] on button "Buscar registros" at bounding box center [976, 122] width 361 height 35
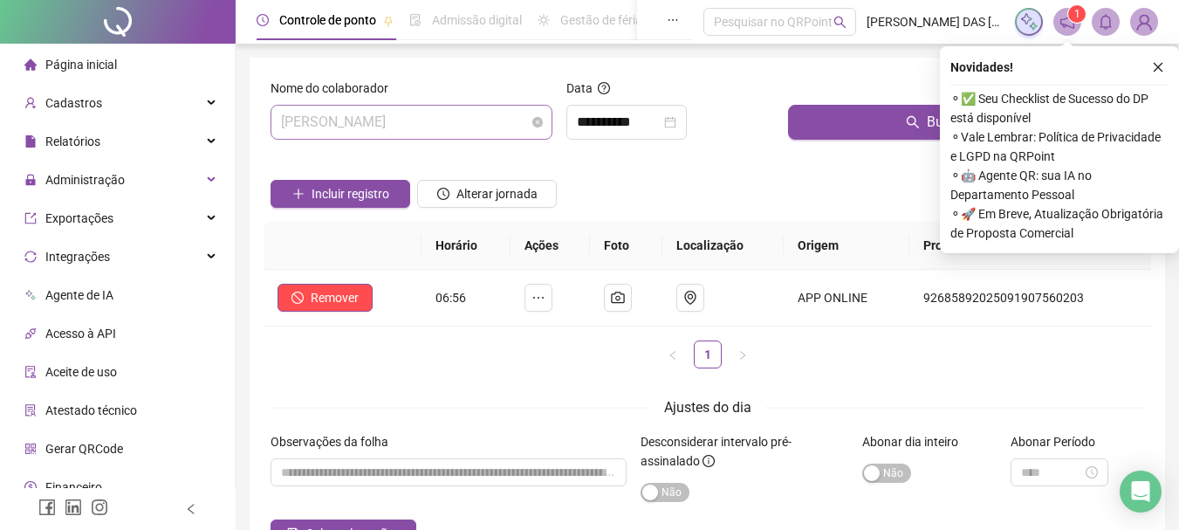
click at [495, 125] on span "[PERSON_NAME]" at bounding box center [411, 122] width 261 height 33
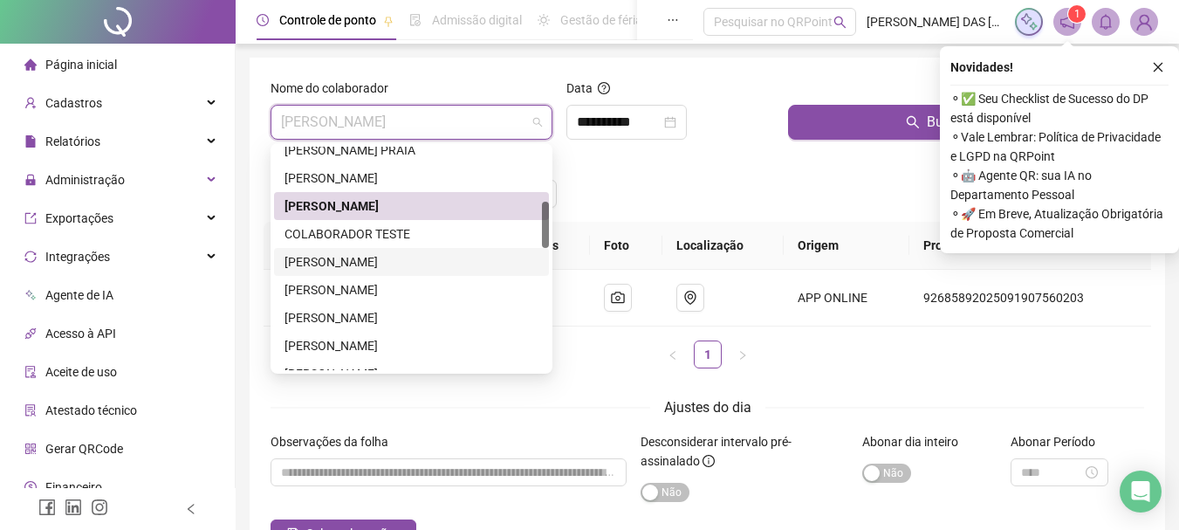
click at [324, 260] on div "[PERSON_NAME]" at bounding box center [412, 261] width 254 height 19
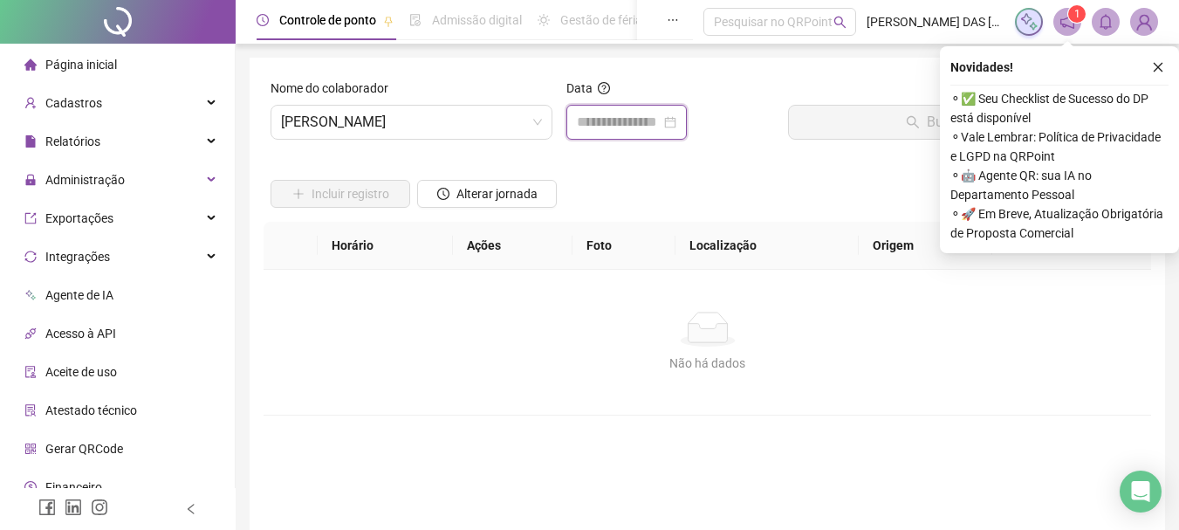
click at [622, 124] on input at bounding box center [619, 122] width 84 height 21
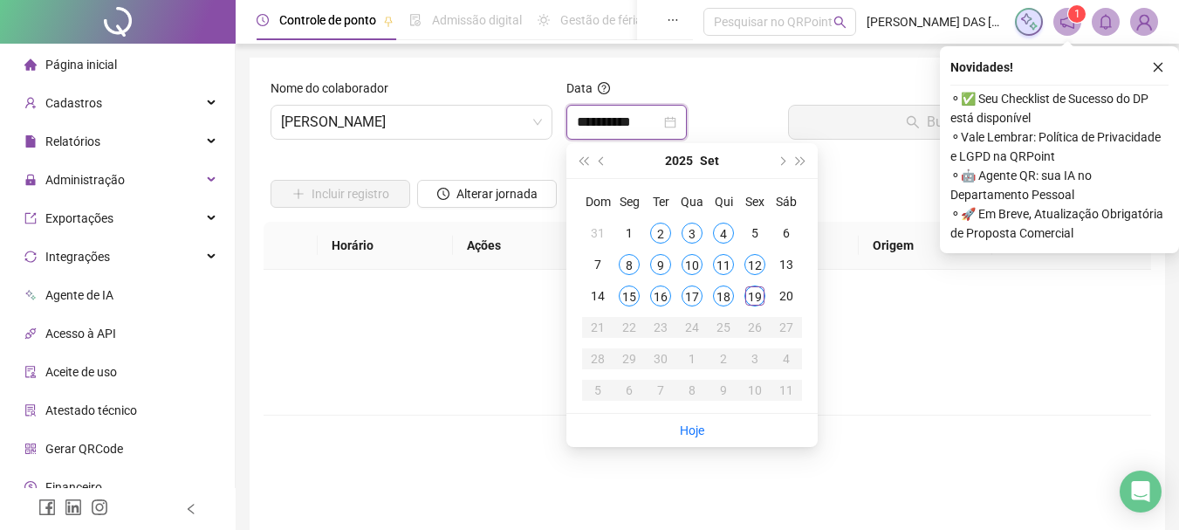
type input "**********"
click at [754, 299] on div "19" at bounding box center [755, 295] width 21 height 21
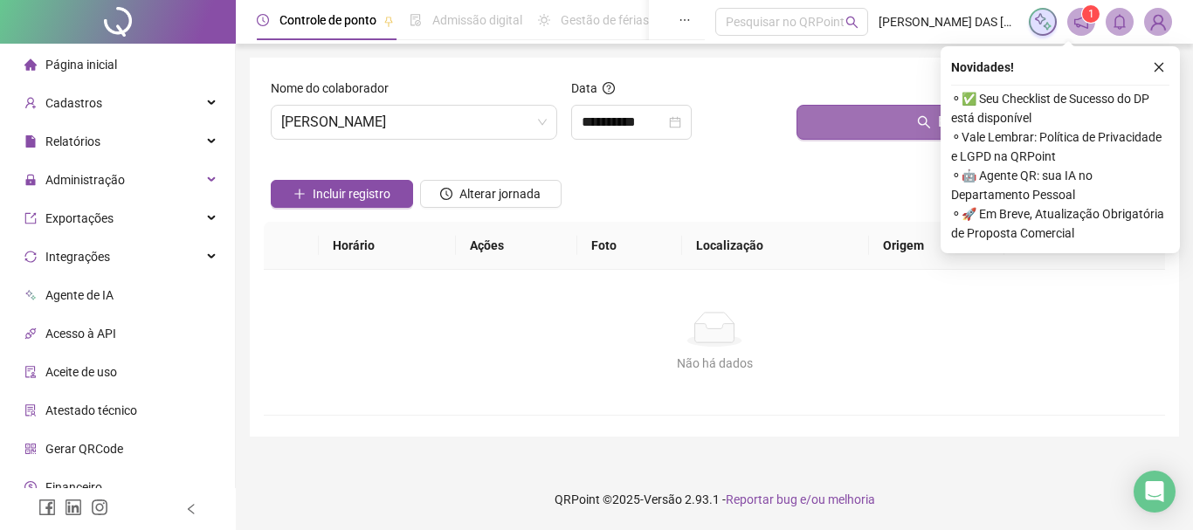
click at [882, 128] on button "Buscar registros" at bounding box center [976, 122] width 361 height 35
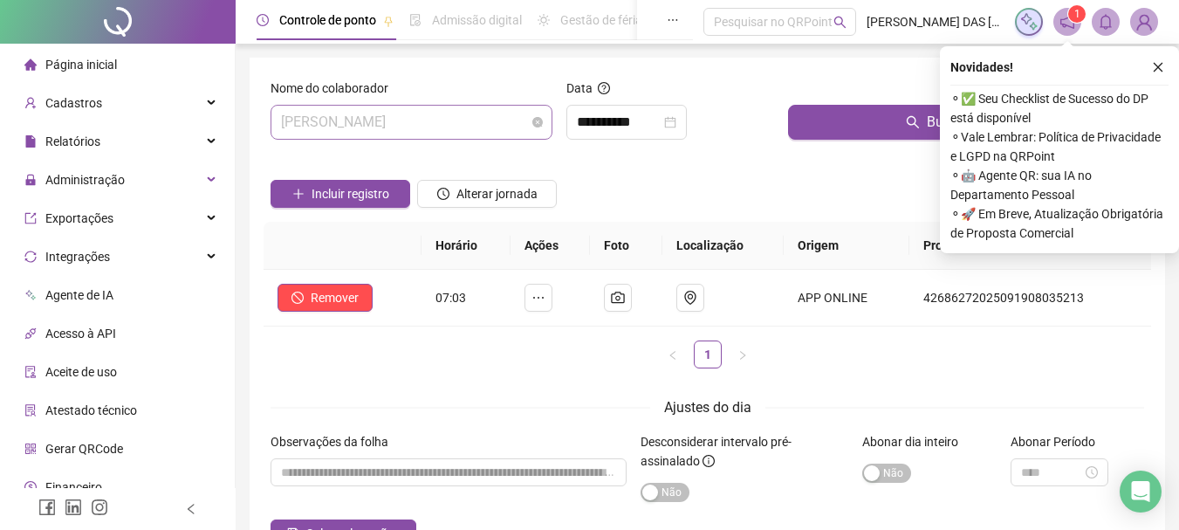
click at [471, 125] on span "[PERSON_NAME]" at bounding box center [411, 122] width 261 height 33
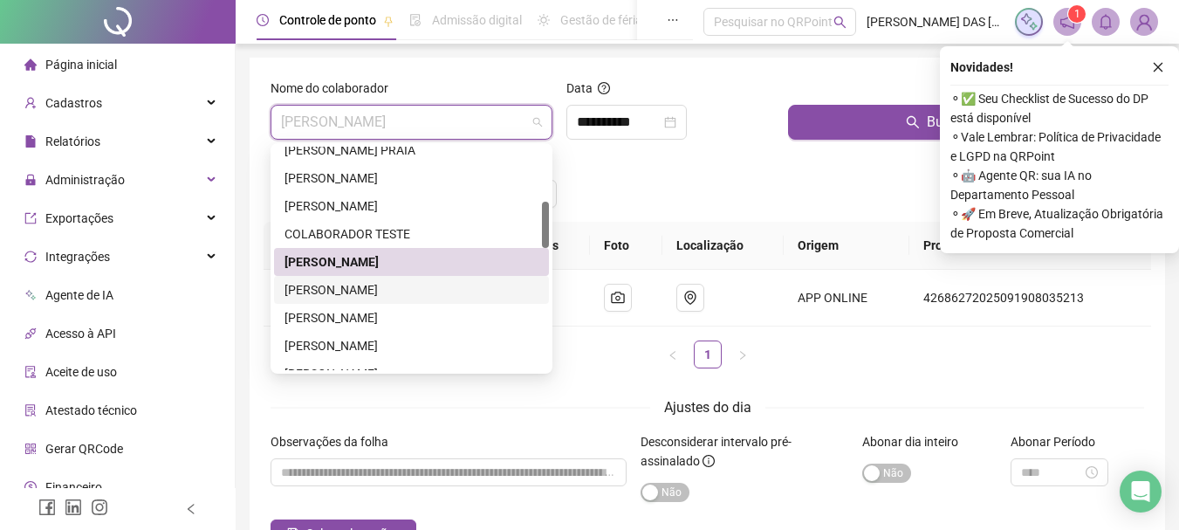
click at [324, 291] on div "[PERSON_NAME]" at bounding box center [412, 289] width 254 height 19
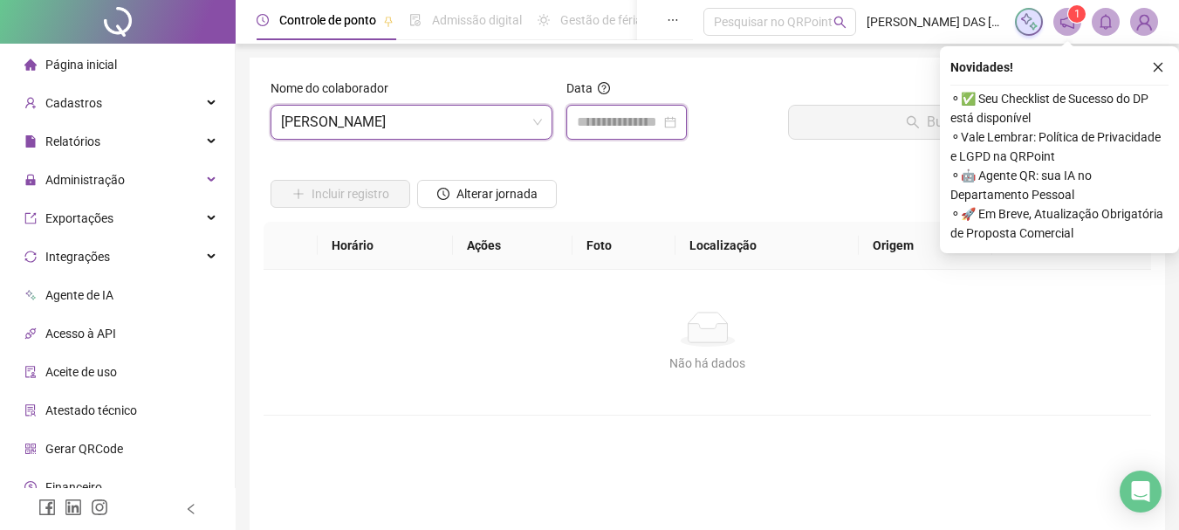
click at [595, 125] on input at bounding box center [619, 122] width 84 height 21
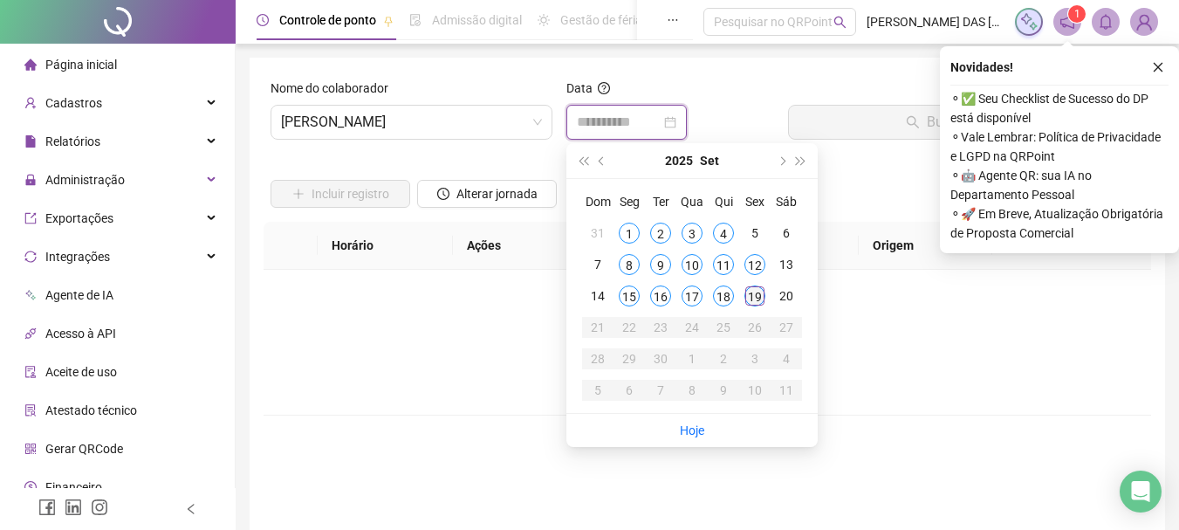
type input "**********"
click at [755, 300] on div "19" at bounding box center [755, 295] width 21 height 21
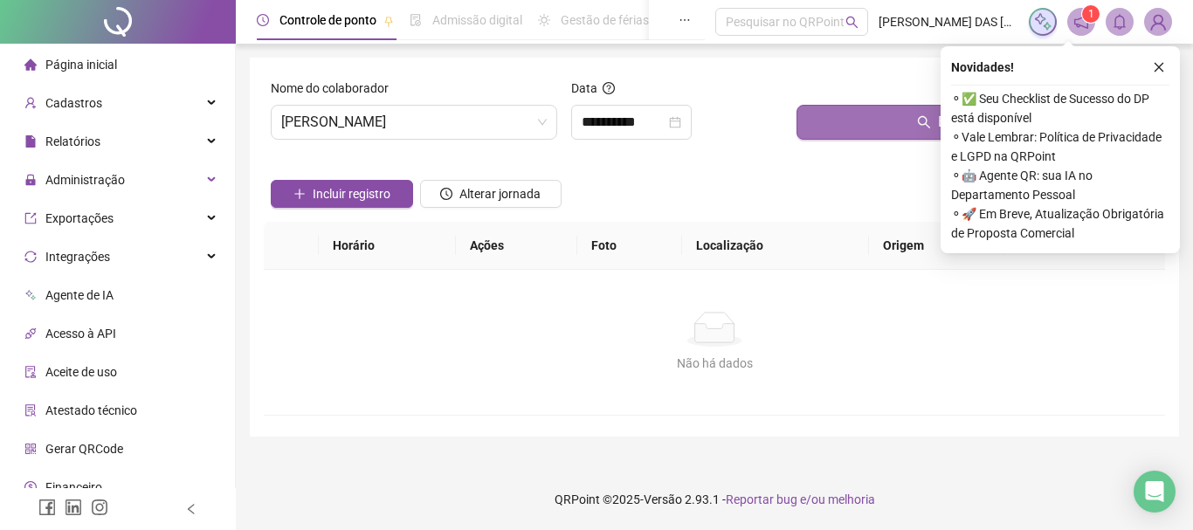
click at [888, 132] on button "Buscar registros" at bounding box center [976, 122] width 361 height 35
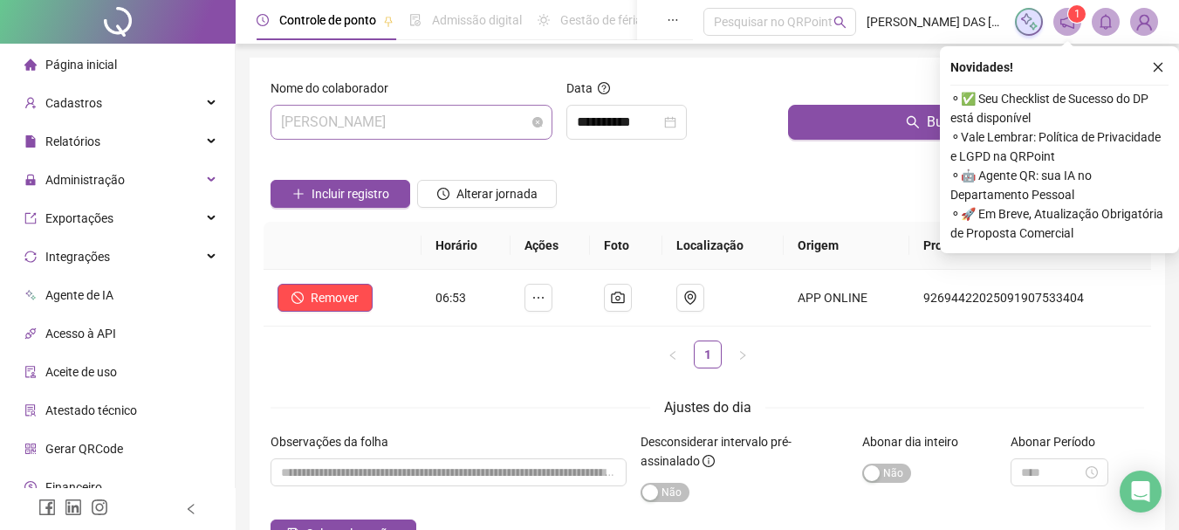
click at [520, 127] on span "[PERSON_NAME]" at bounding box center [411, 122] width 261 height 33
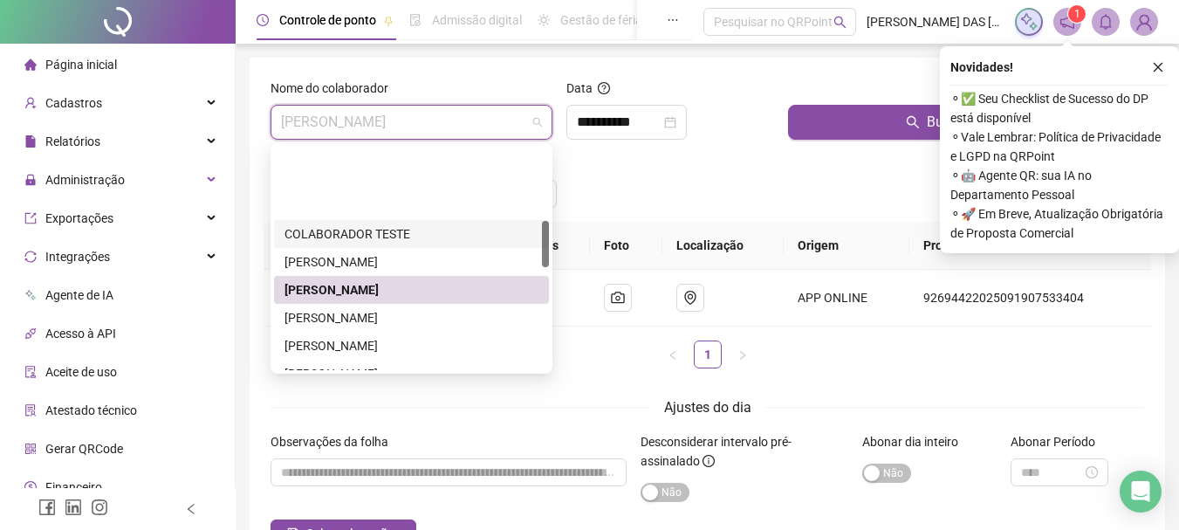
scroll to position [349, 0]
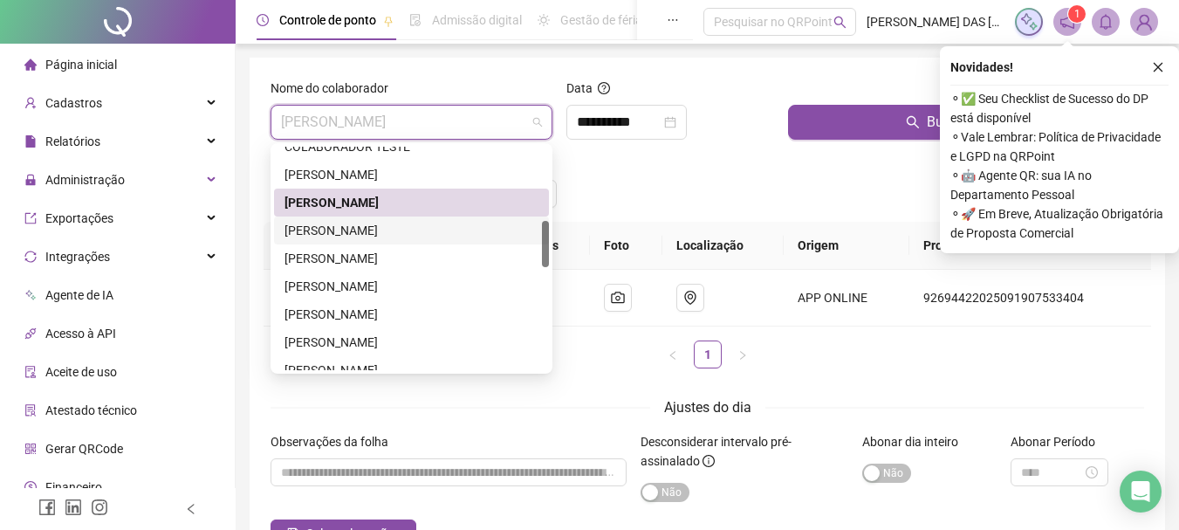
click at [343, 231] on div "[PERSON_NAME]" at bounding box center [412, 230] width 254 height 19
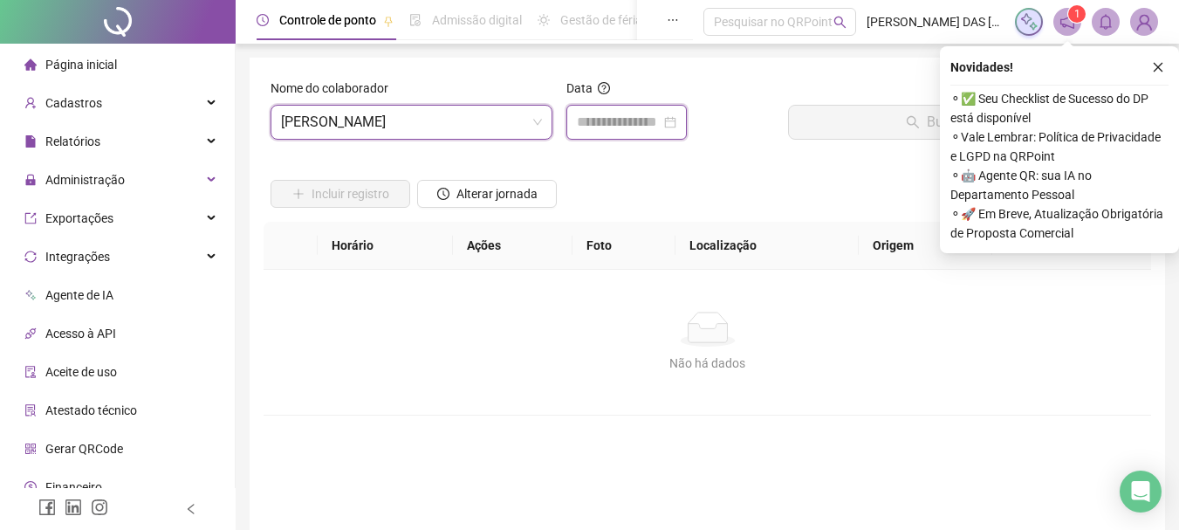
click at [628, 118] on input at bounding box center [619, 122] width 84 height 21
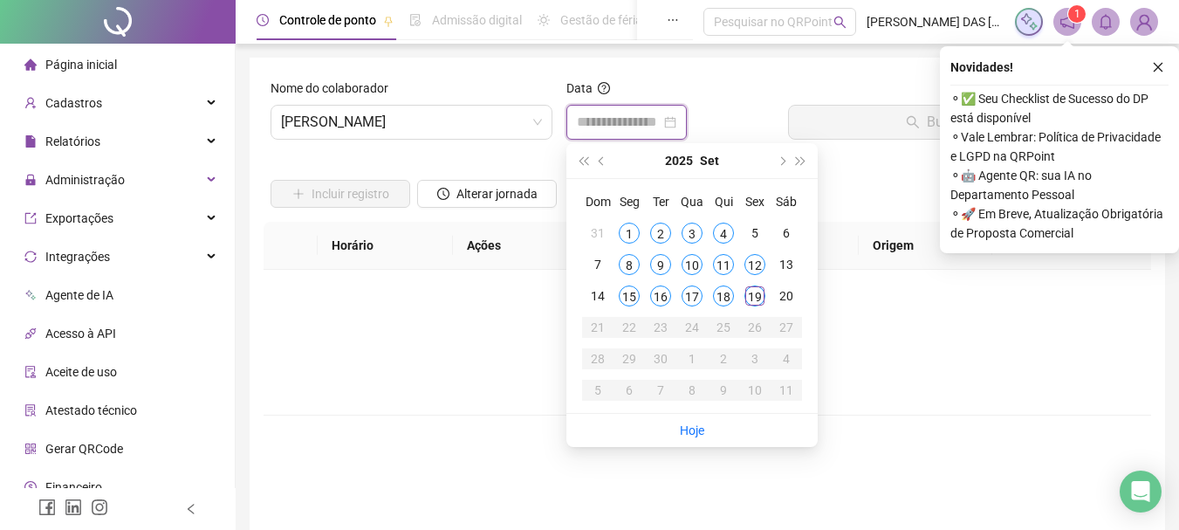
type input "**********"
click at [754, 299] on div "19" at bounding box center [755, 295] width 21 height 21
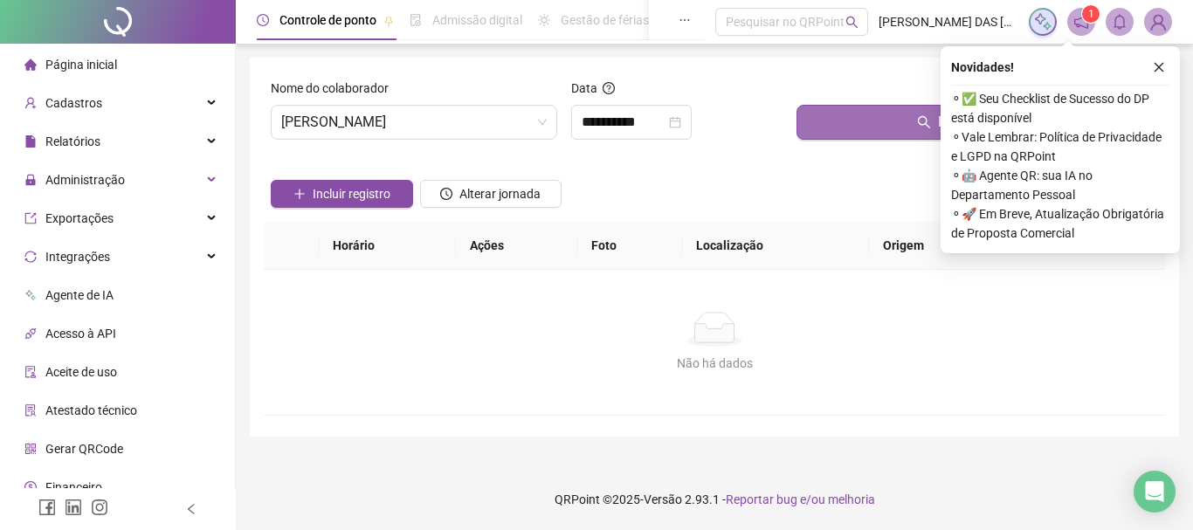
click at [870, 128] on button "Buscar registros" at bounding box center [976, 122] width 361 height 35
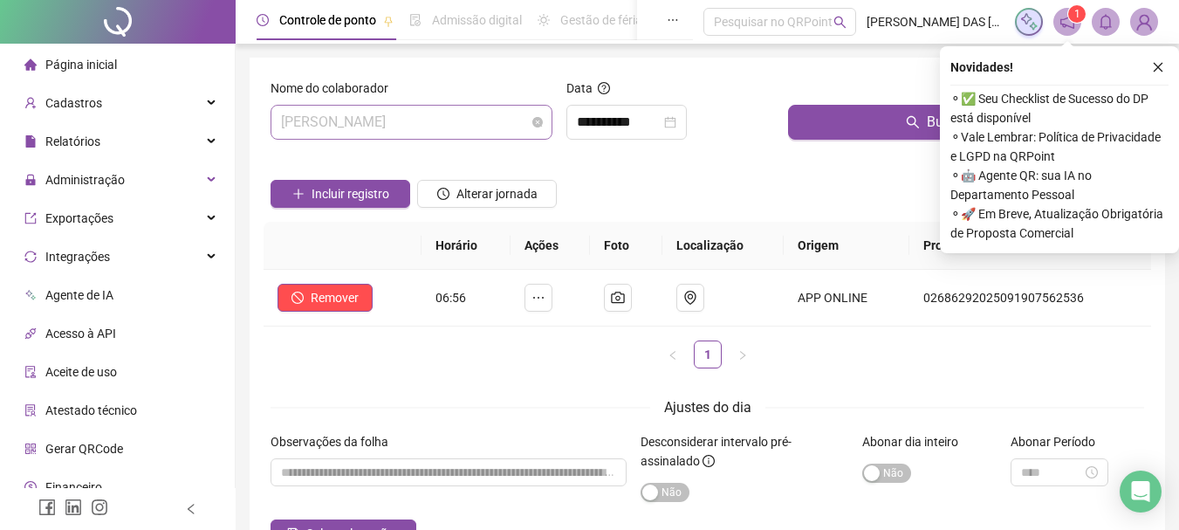
click at [496, 124] on span "[PERSON_NAME]" at bounding box center [411, 122] width 261 height 33
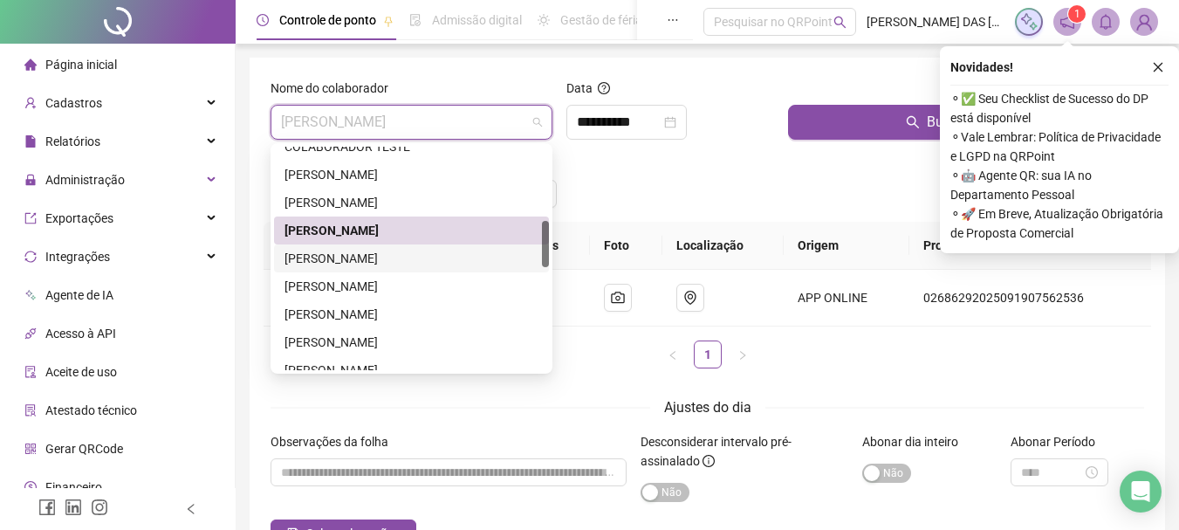
click at [366, 258] on div "[PERSON_NAME]" at bounding box center [412, 258] width 254 height 19
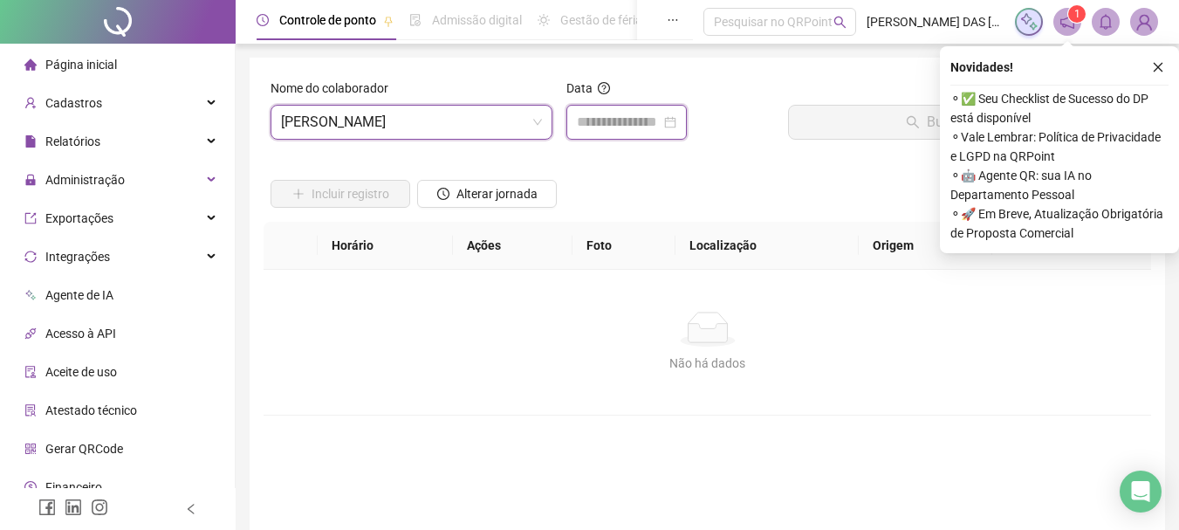
click at [650, 120] on input at bounding box center [619, 122] width 84 height 21
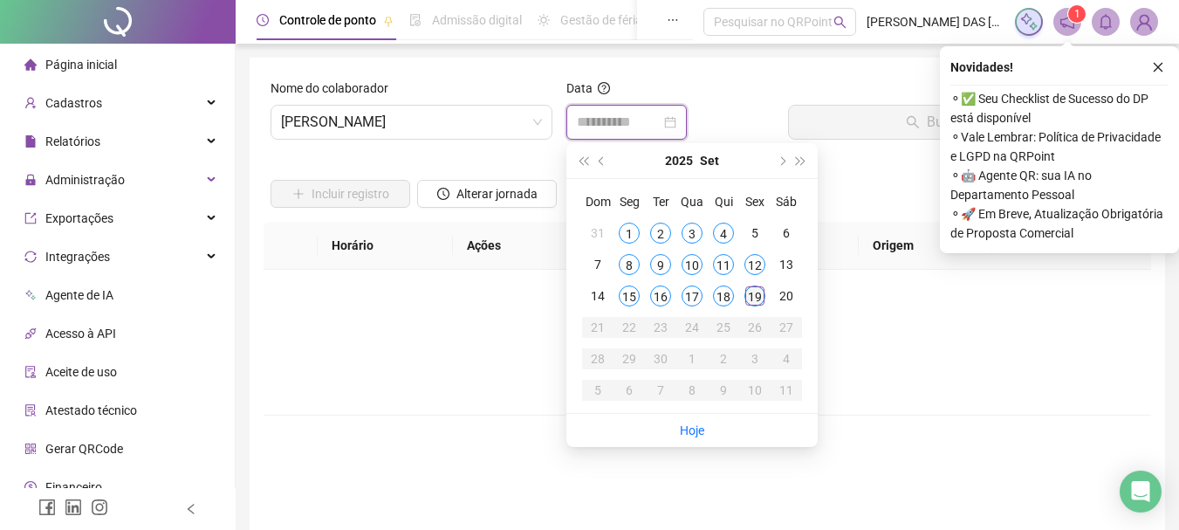
type input "**********"
click at [753, 299] on div "19" at bounding box center [755, 295] width 21 height 21
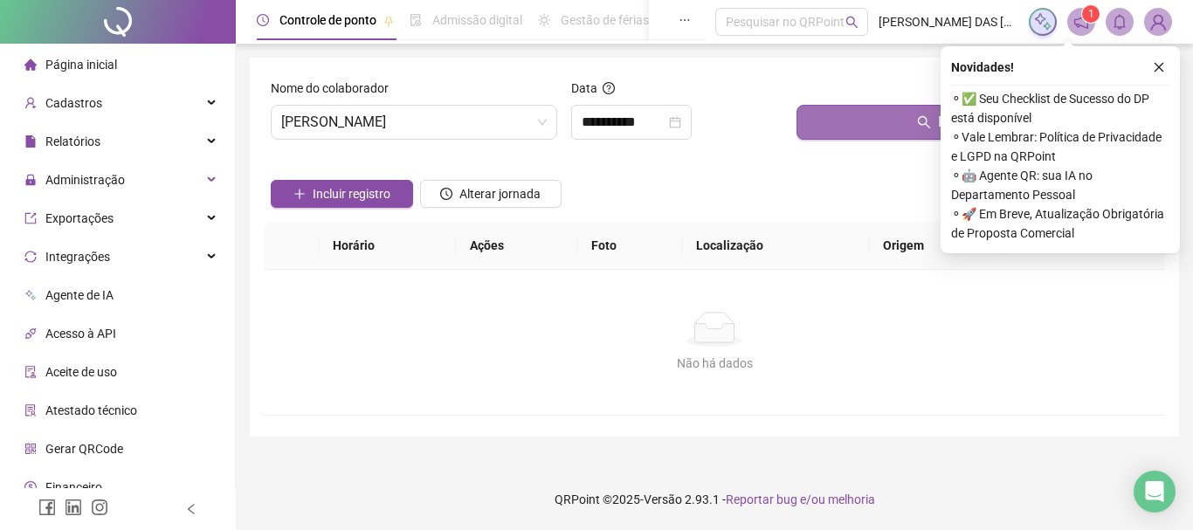
click at [880, 127] on button "Buscar registros" at bounding box center [976, 122] width 361 height 35
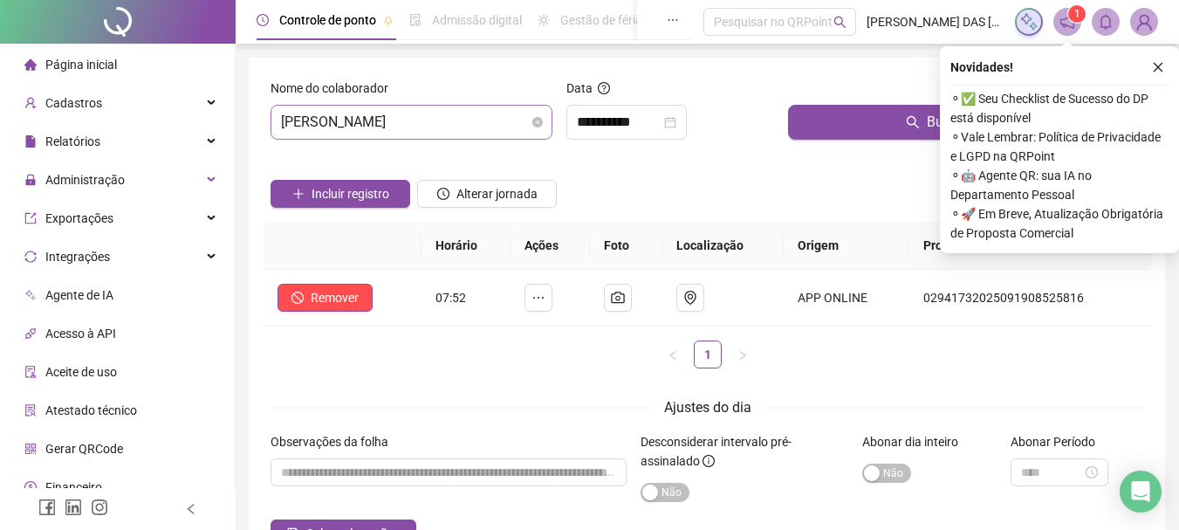
click at [498, 117] on span "[PERSON_NAME]" at bounding box center [411, 122] width 261 height 33
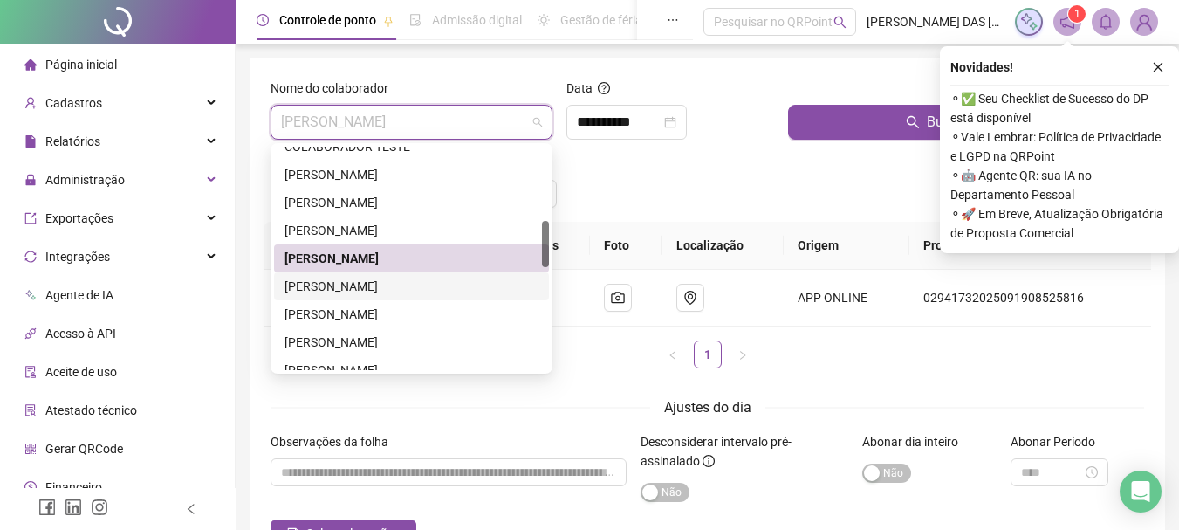
click at [371, 289] on div "[PERSON_NAME]" at bounding box center [412, 286] width 254 height 19
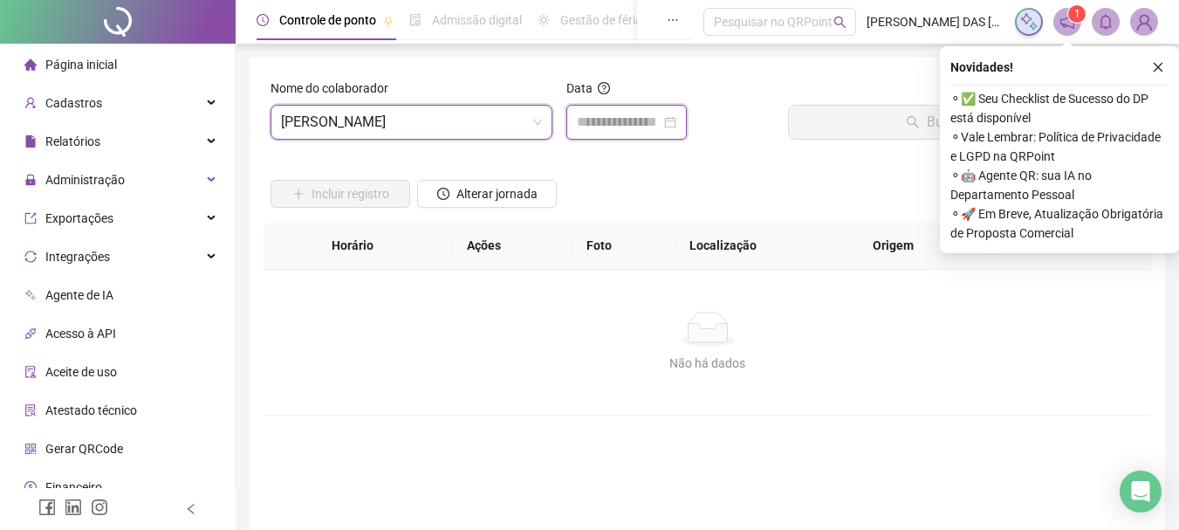
click at [630, 121] on input at bounding box center [619, 122] width 84 height 21
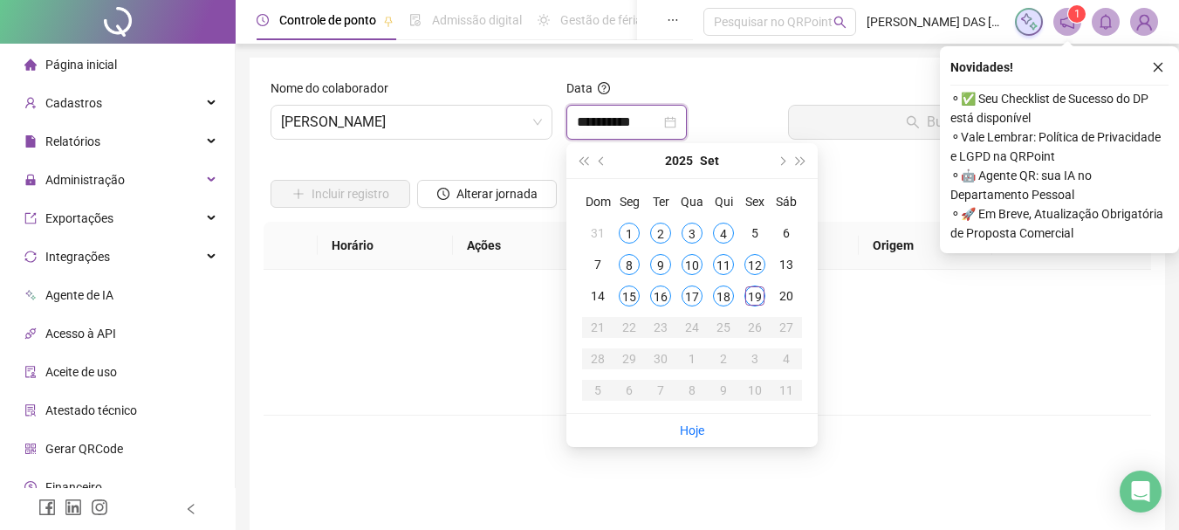
type input "**********"
click at [757, 299] on div "19" at bounding box center [755, 295] width 21 height 21
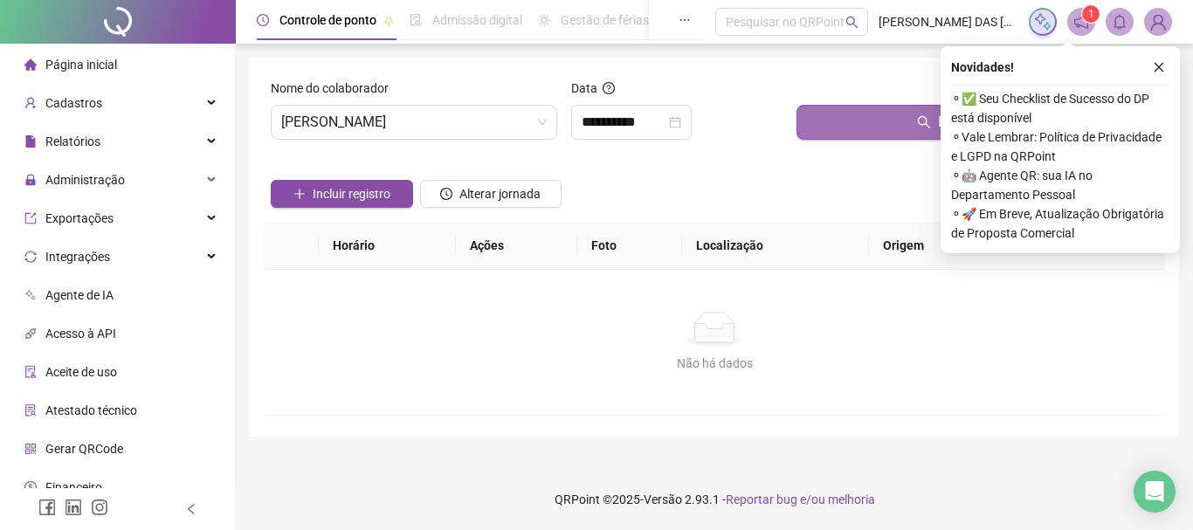
click at [883, 127] on button "Buscar registros" at bounding box center [976, 122] width 361 height 35
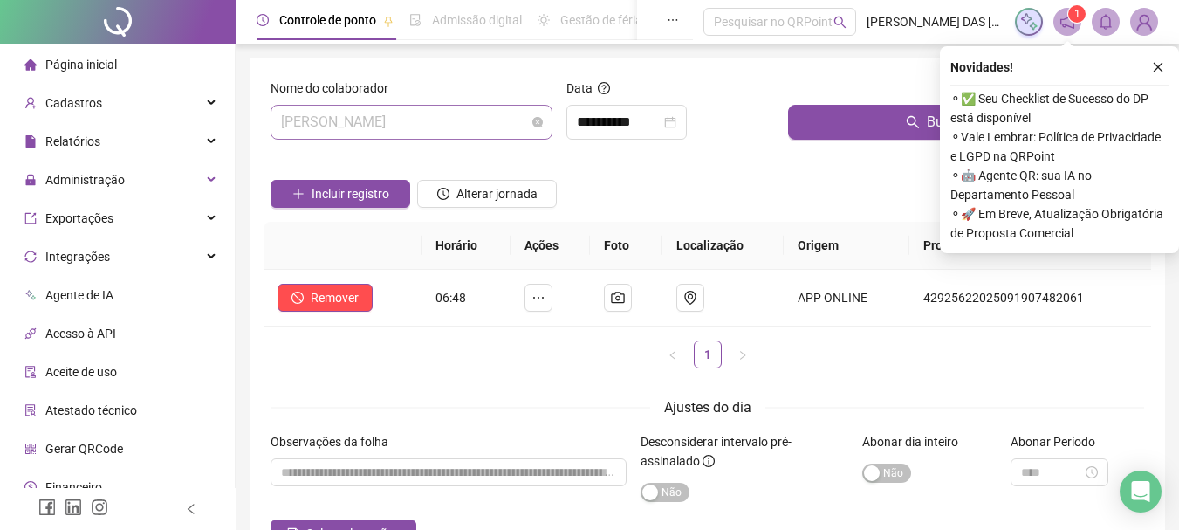
click at [520, 124] on span "[PERSON_NAME]" at bounding box center [411, 122] width 261 height 33
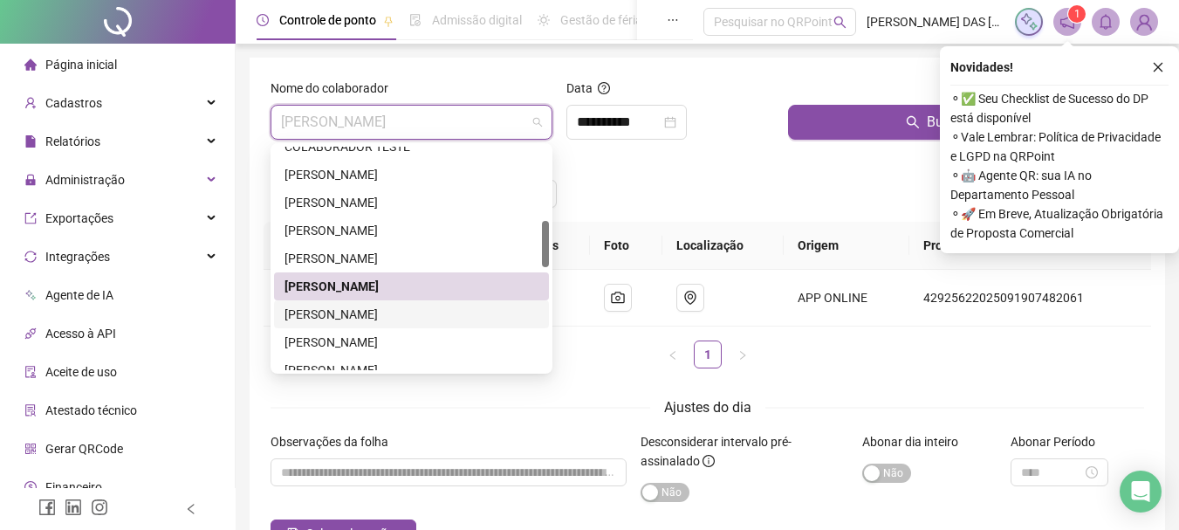
click at [370, 315] on div "[PERSON_NAME]" at bounding box center [412, 314] width 254 height 19
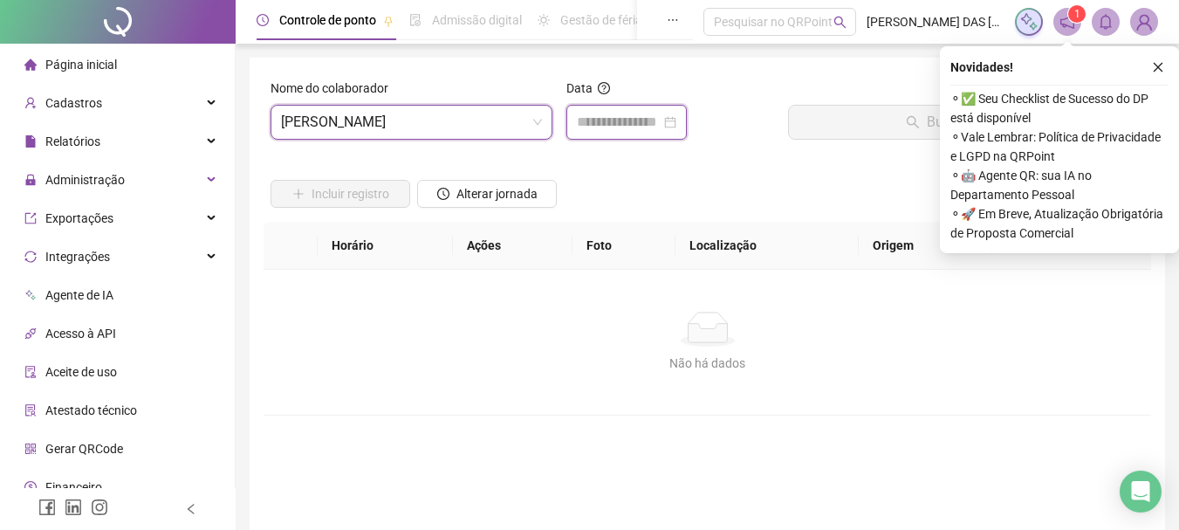
click at [600, 122] on input at bounding box center [619, 122] width 84 height 21
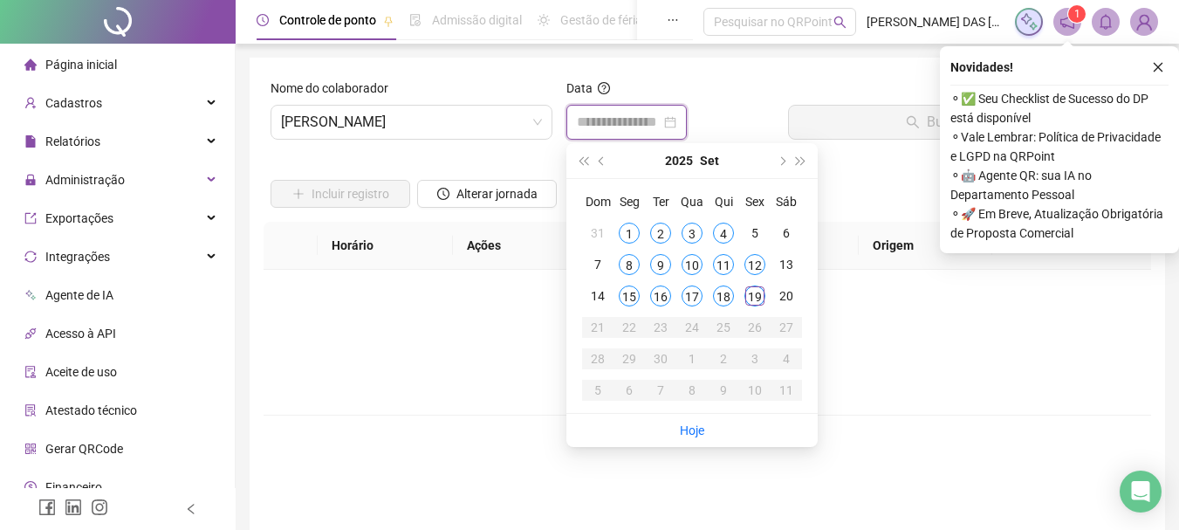
type input "**********"
click at [753, 297] on div "19" at bounding box center [755, 295] width 21 height 21
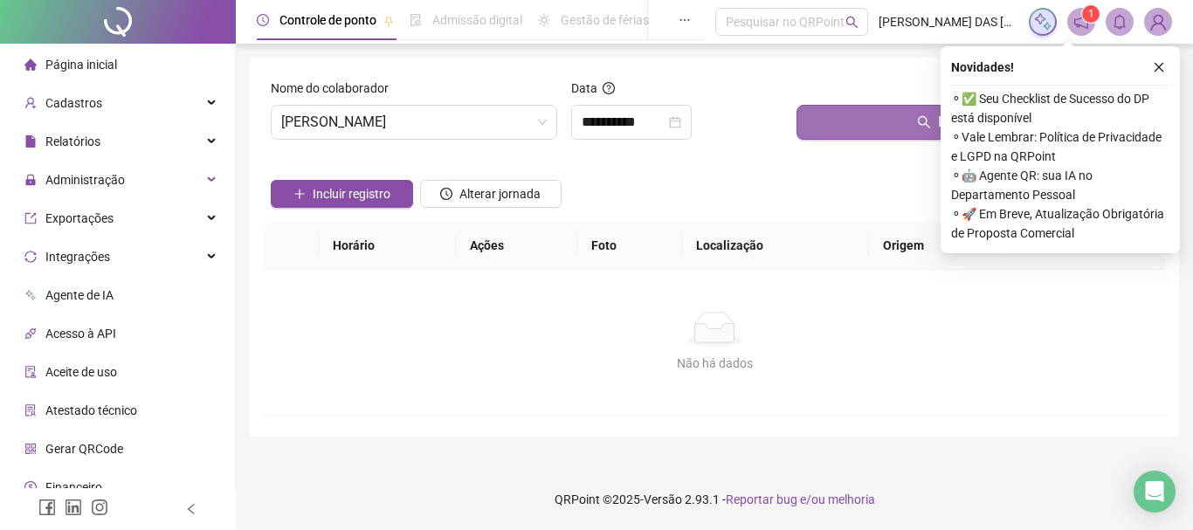
click at [883, 113] on button "Buscar registros" at bounding box center [976, 122] width 361 height 35
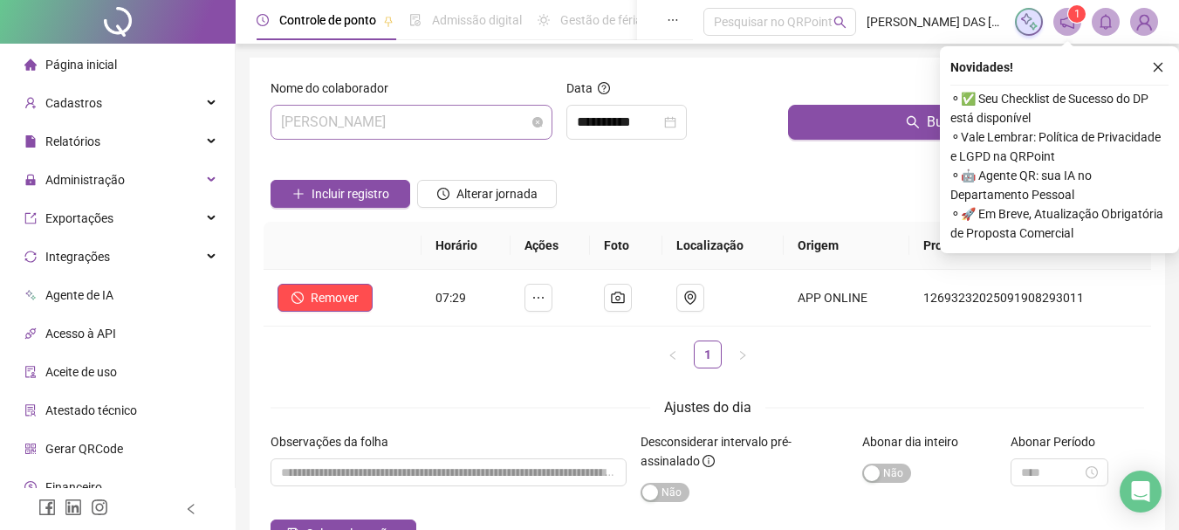
click at [492, 127] on span "[PERSON_NAME]" at bounding box center [411, 122] width 261 height 33
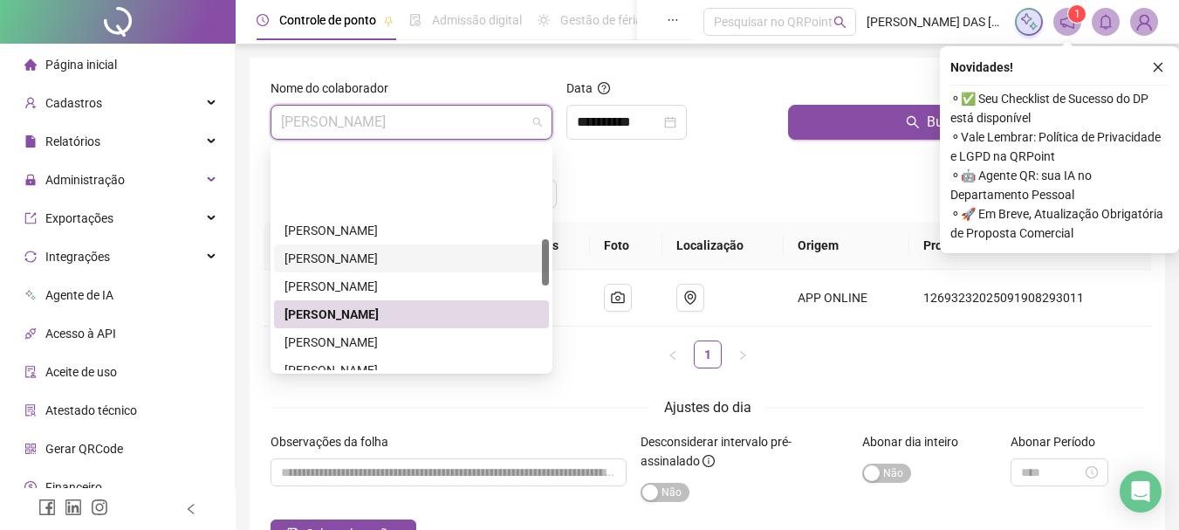
scroll to position [436, 0]
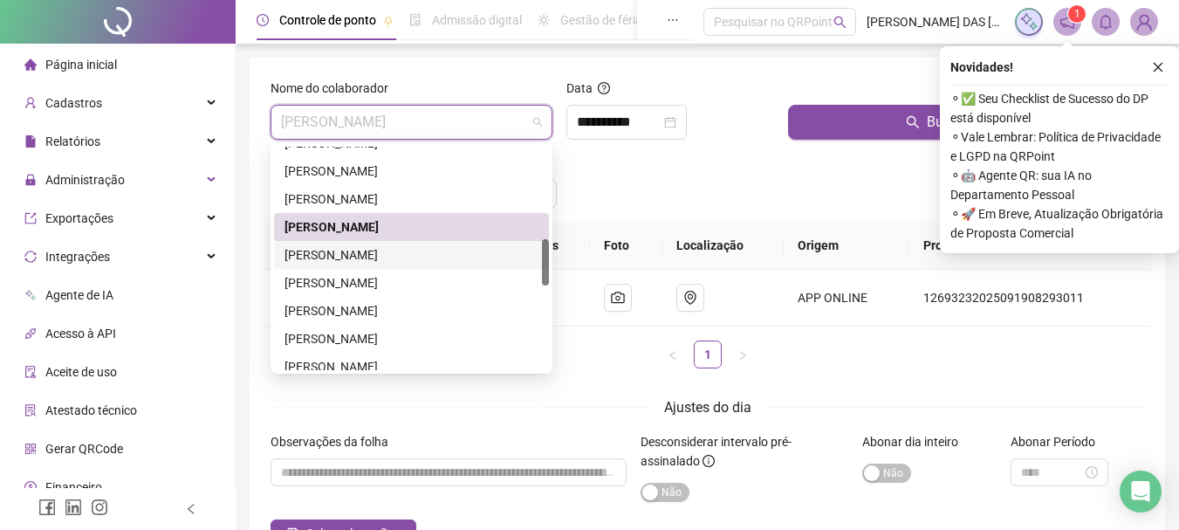
click at [361, 254] on div "[PERSON_NAME]" at bounding box center [412, 254] width 254 height 19
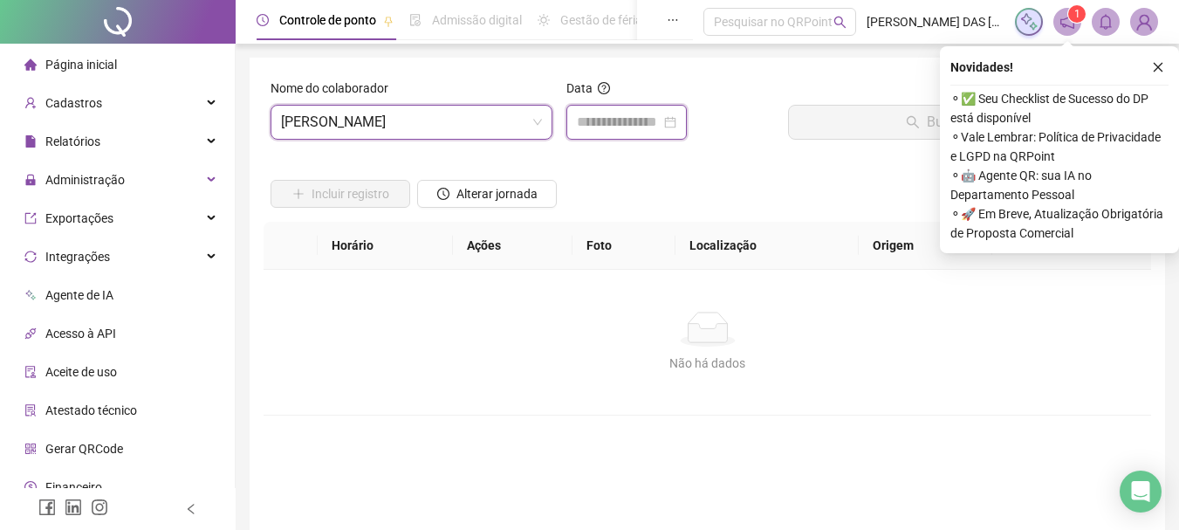
click at [597, 122] on input at bounding box center [619, 122] width 84 height 21
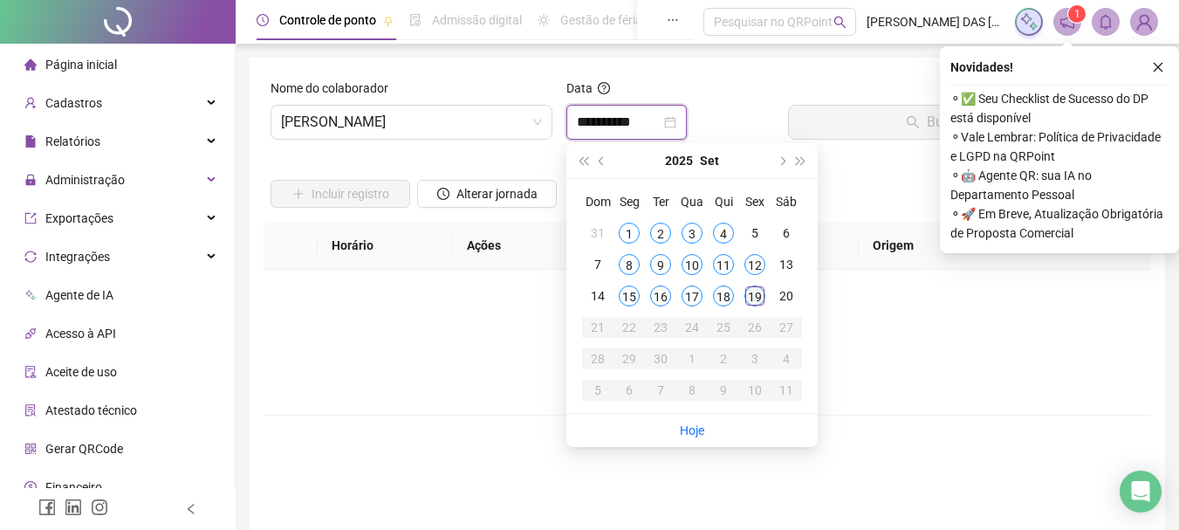
type input "**********"
click at [749, 299] on div "19" at bounding box center [755, 295] width 21 height 21
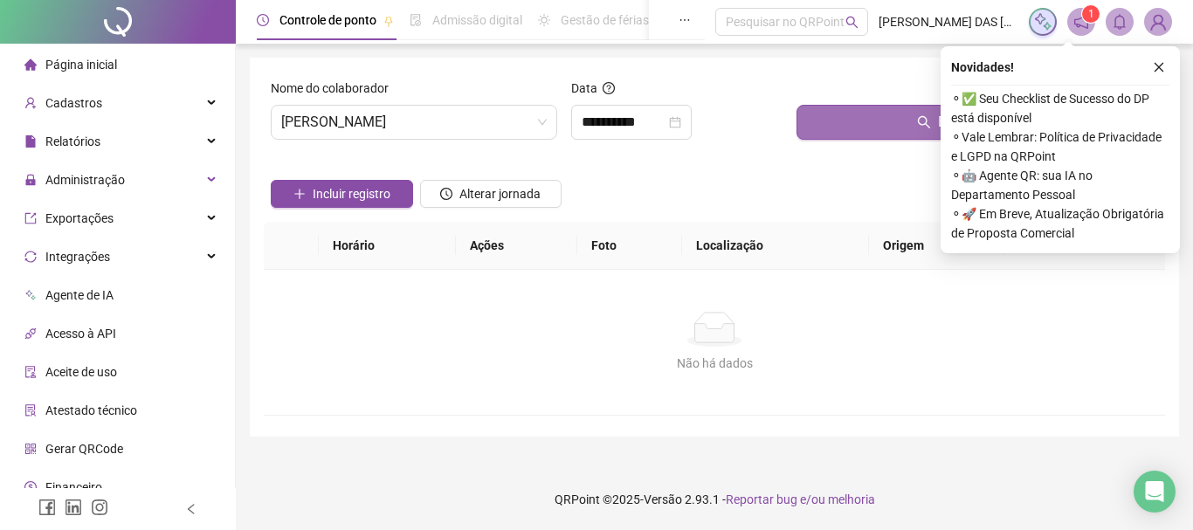
click at [876, 125] on button "Buscar registros" at bounding box center [976, 122] width 361 height 35
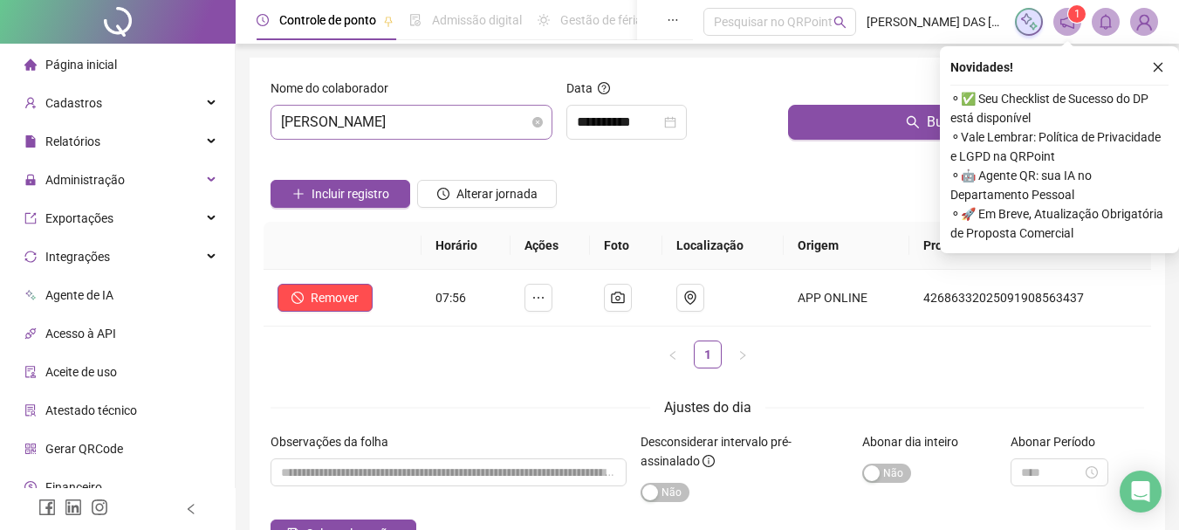
click at [501, 127] on span "[PERSON_NAME]" at bounding box center [411, 122] width 261 height 33
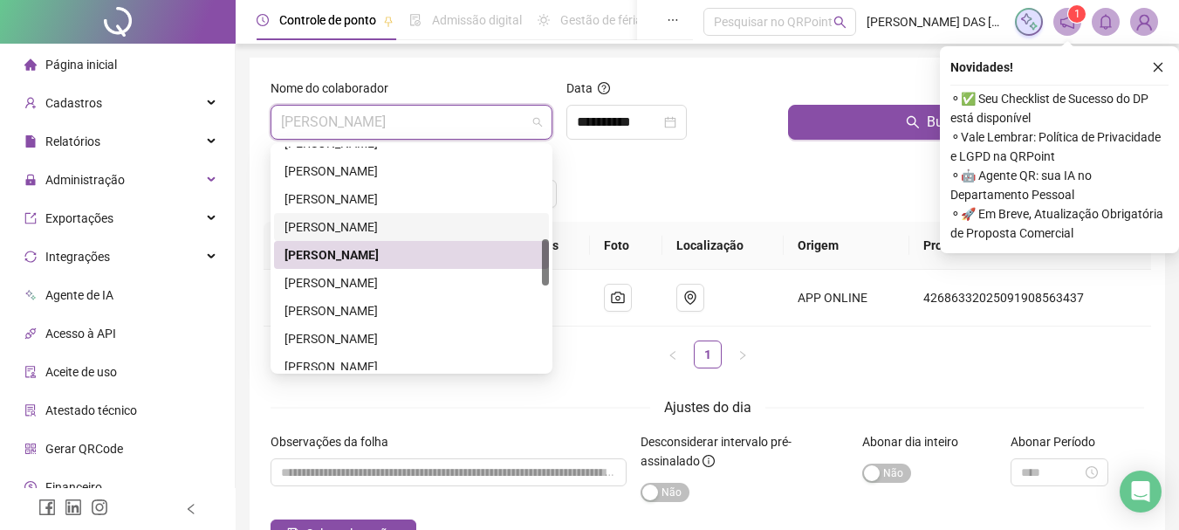
scroll to position [524, 0]
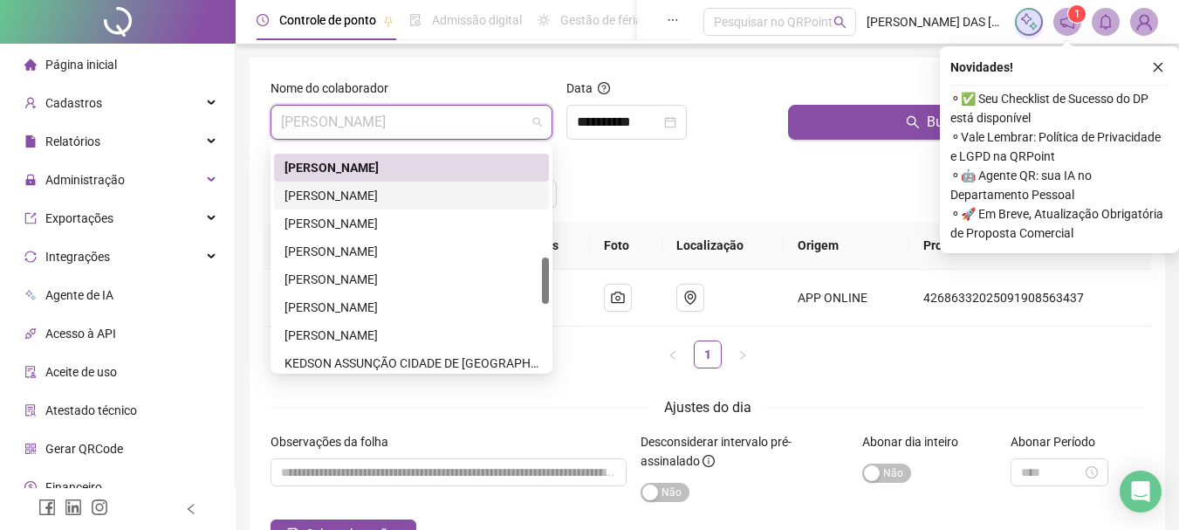
click at [357, 197] on div "[PERSON_NAME]" at bounding box center [412, 195] width 254 height 19
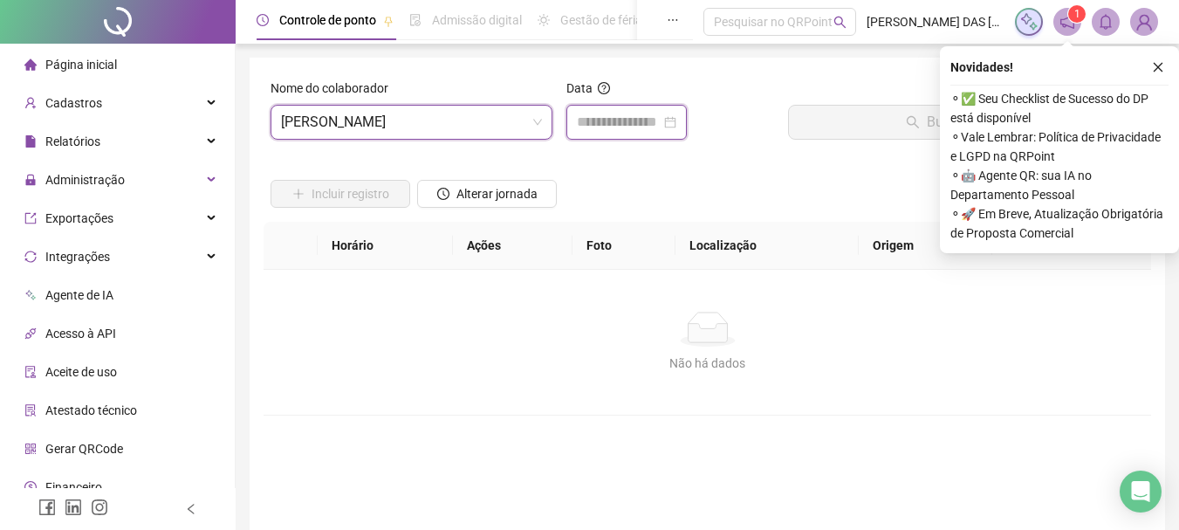
click at [640, 120] on input at bounding box center [619, 122] width 84 height 21
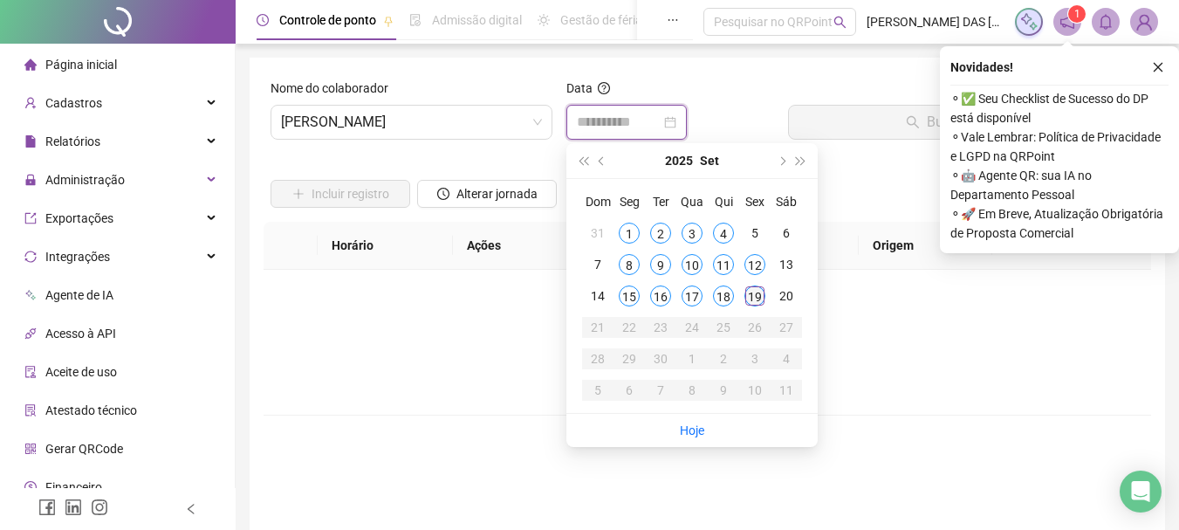
type input "**********"
click at [756, 296] on div "19" at bounding box center [755, 295] width 21 height 21
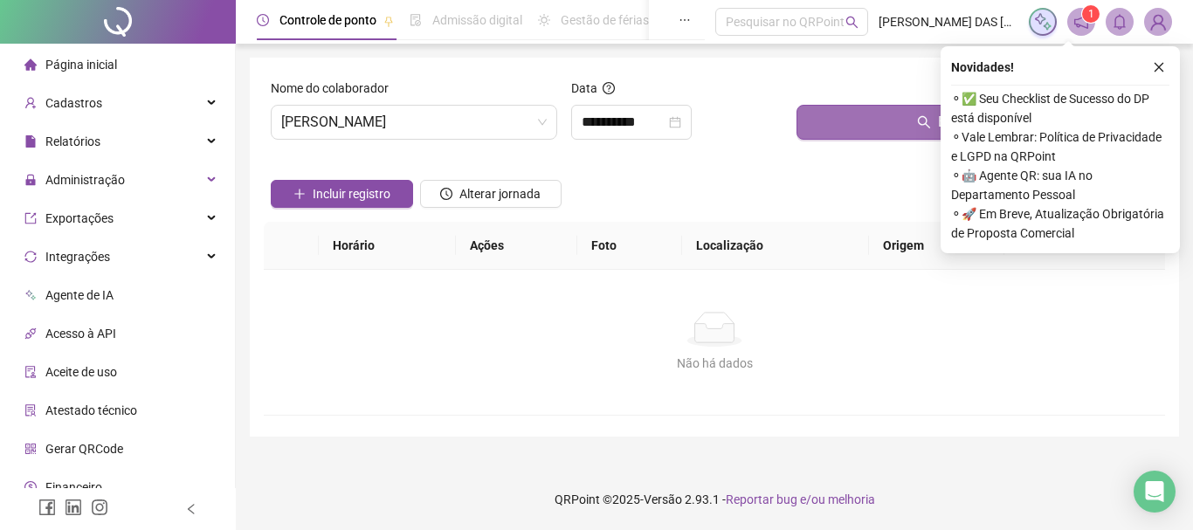
click at [905, 124] on button "Buscar registros" at bounding box center [976, 122] width 361 height 35
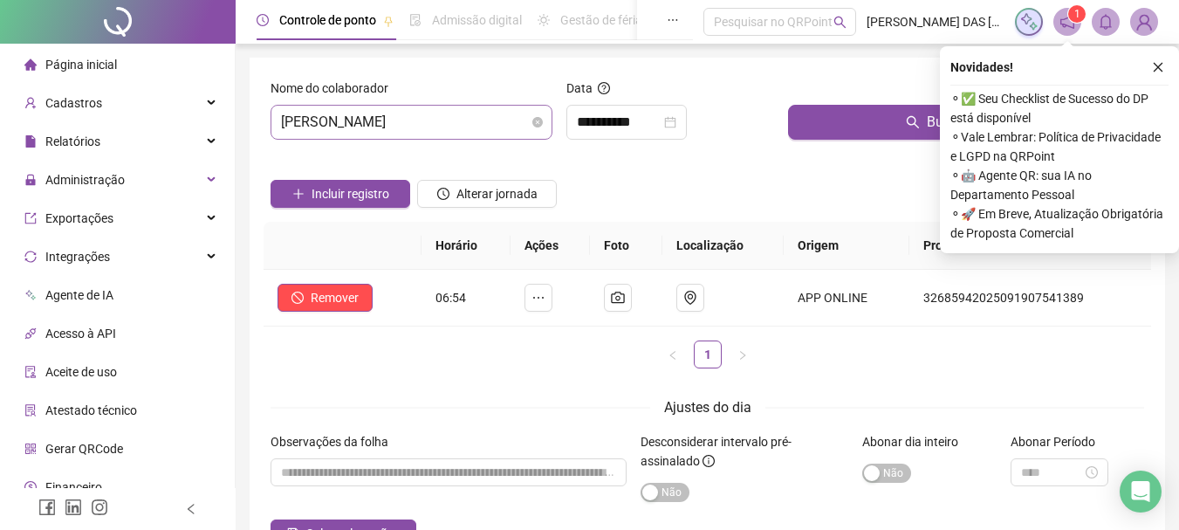
click at [505, 124] on span "[PERSON_NAME]" at bounding box center [411, 122] width 261 height 33
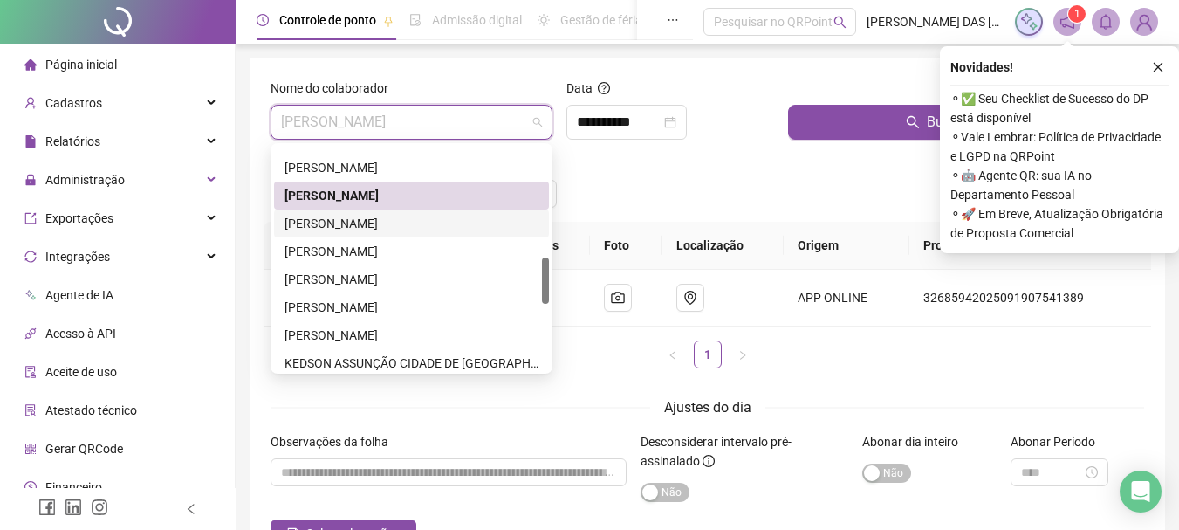
click at [325, 223] on div "[PERSON_NAME]" at bounding box center [412, 223] width 254 height 19
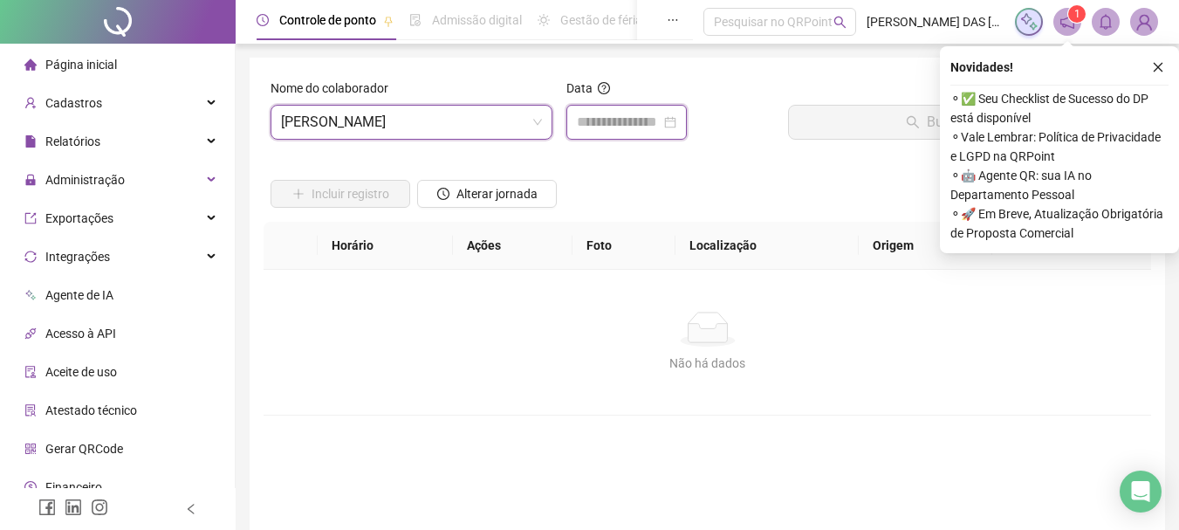
click at [606, 128] on input at bounding box center [619, 122] width 84 height 21
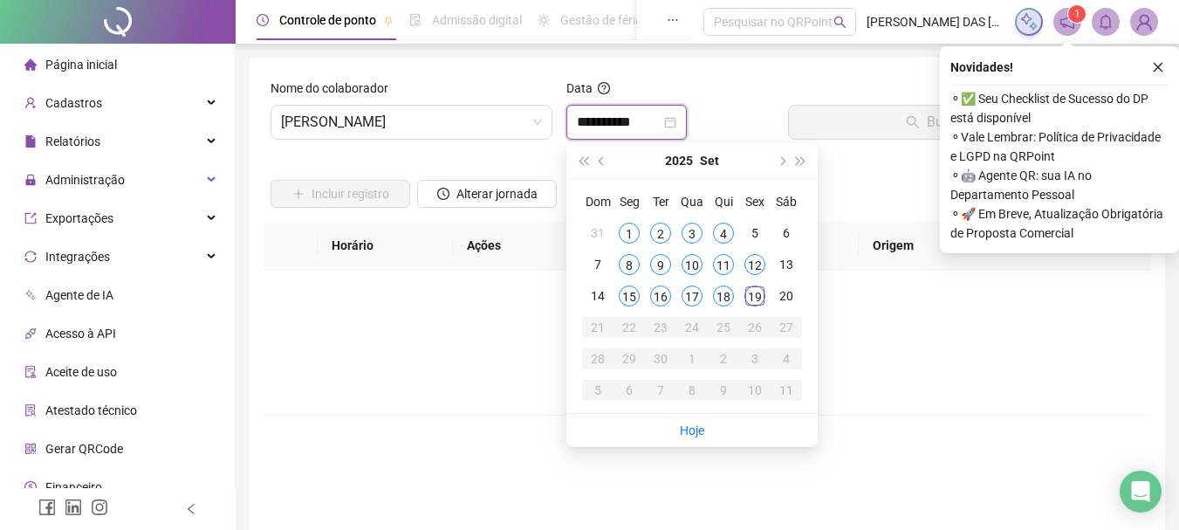
type input "**********"
click at [755, 301] on div "19" at bounding box center [755, 295] width 21 height 21
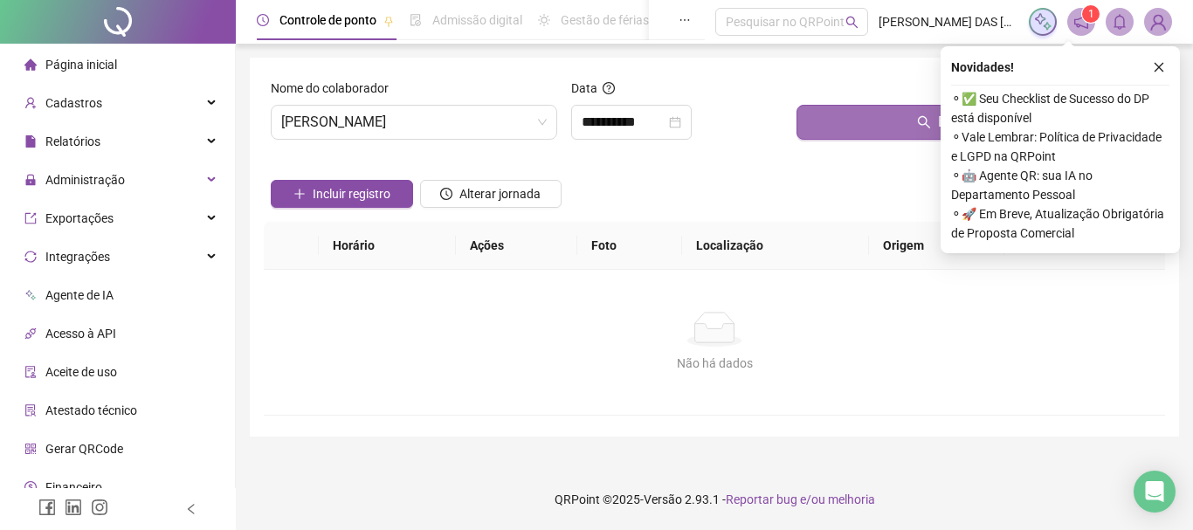
click at [880, 124] on button "Buscar registros" at bounding box center [976, 122] width 361 height 35
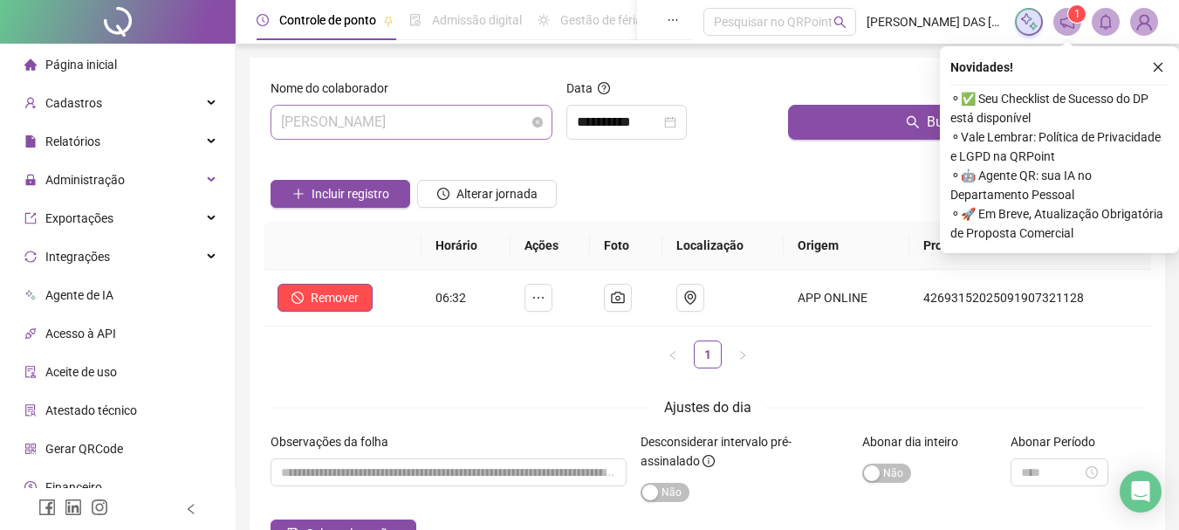
click at [515, 128] on span "[PERSON_NAME]" at bounding box center [411, 122] width 261 height 33
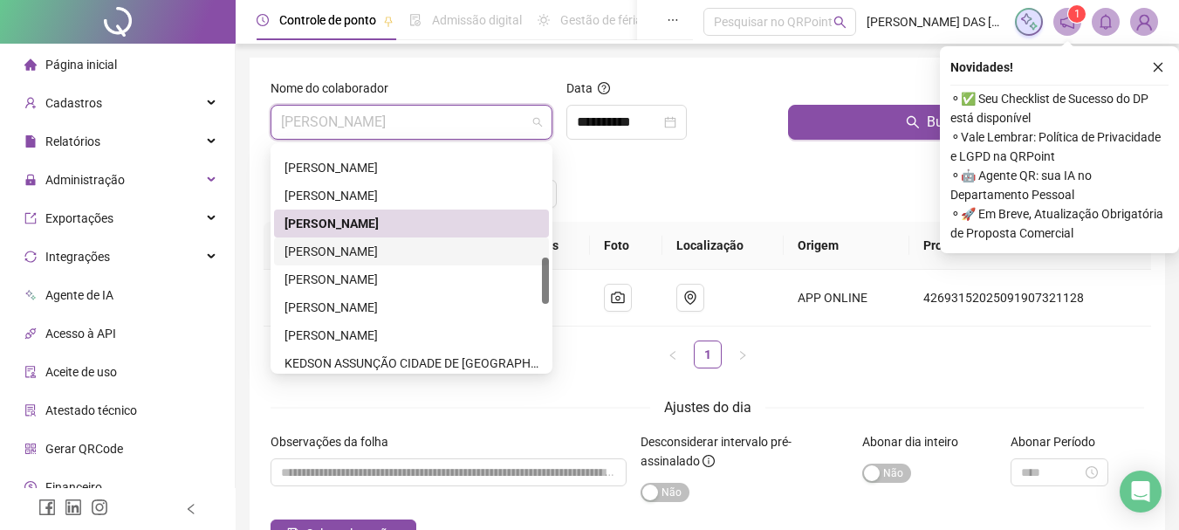
click at [340, 252] on div "[PERSON_NAME]" at bounding box center [412, 251] width 254 height 19
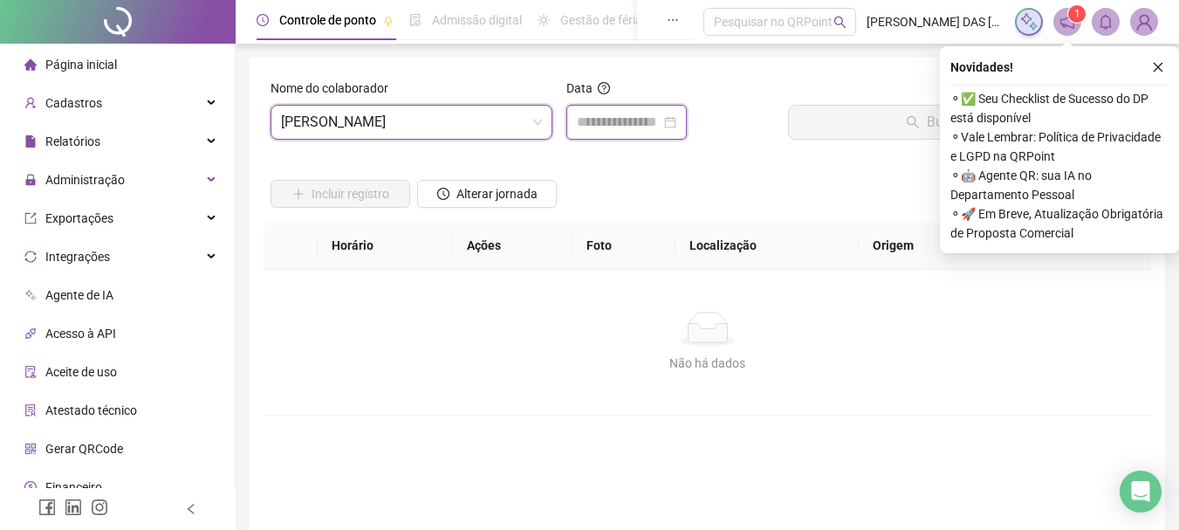
click at [619, 127] on input at bounding box center [619, 122] width 84 height 21
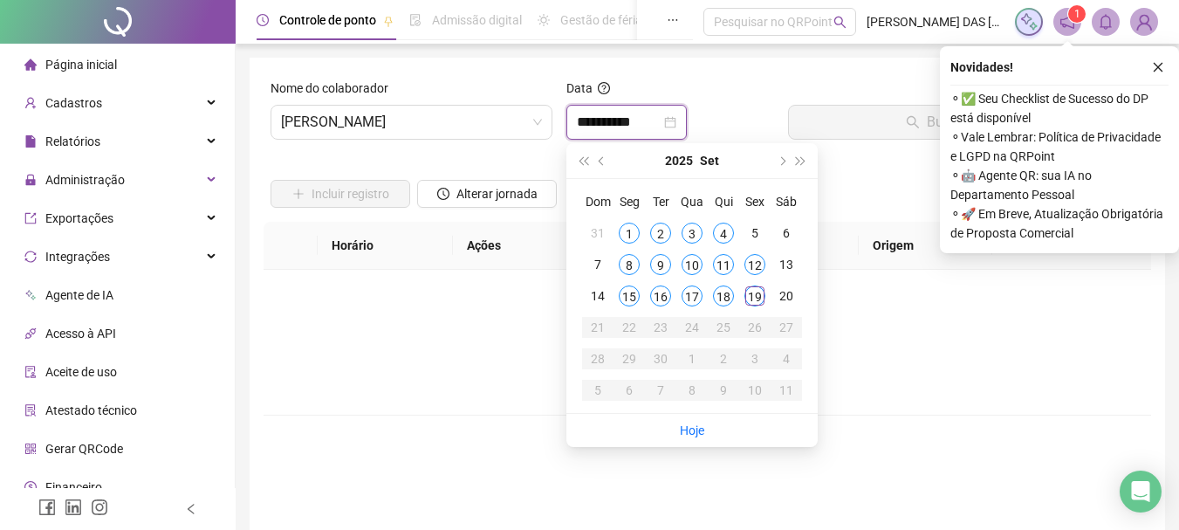
type input "**********"
click at [755, 302] on div "19" at bounding box center [755, 295] width 21 height 21
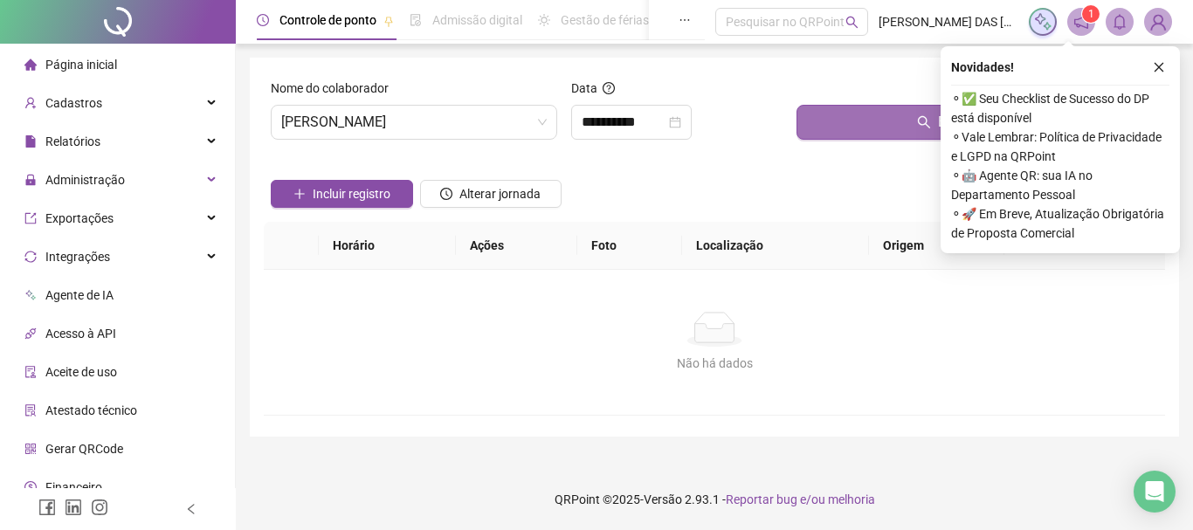
click at [891, 118] on button "Buscar registros" at bounding box center [976, 122] width 361 height 35
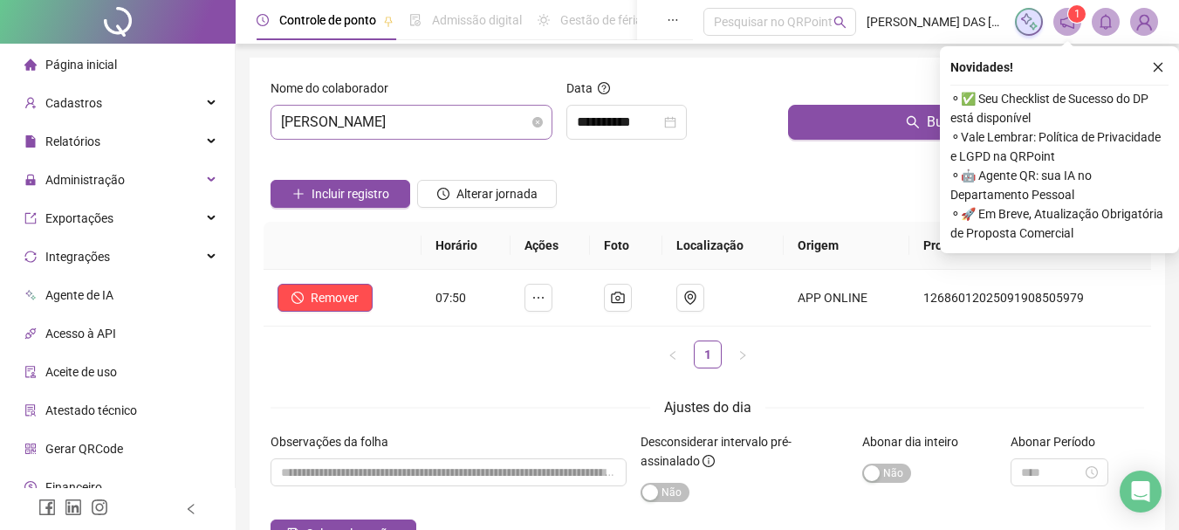
click at [519, 123] on span "[PERSON_NAME]" at bounding box center [411, 122] width 261 height 33
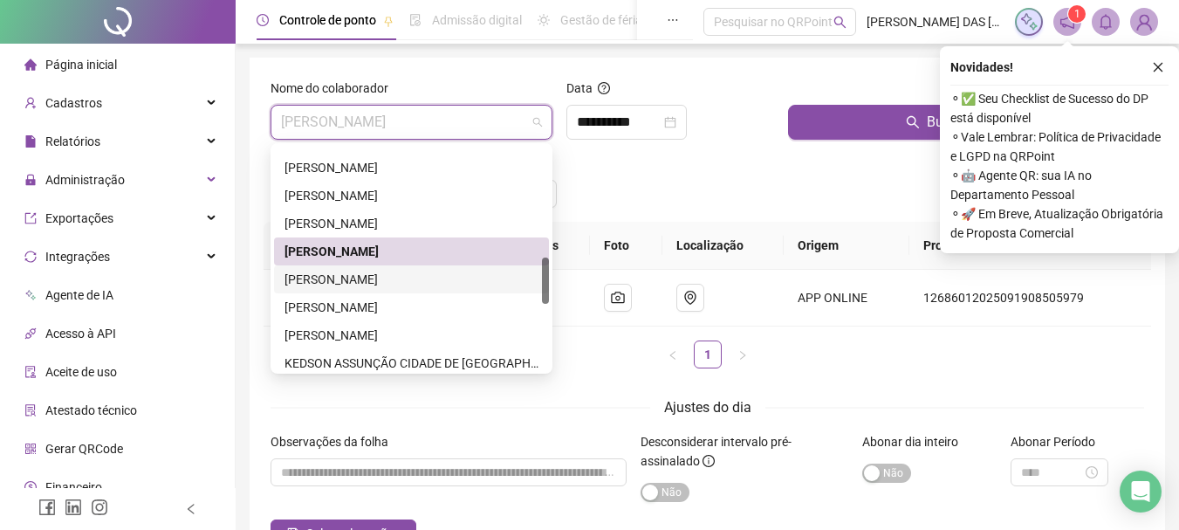
click at [368, 281] on div "[PERSON_NAME]" at bounding box center [412, 279] width 254 height 19
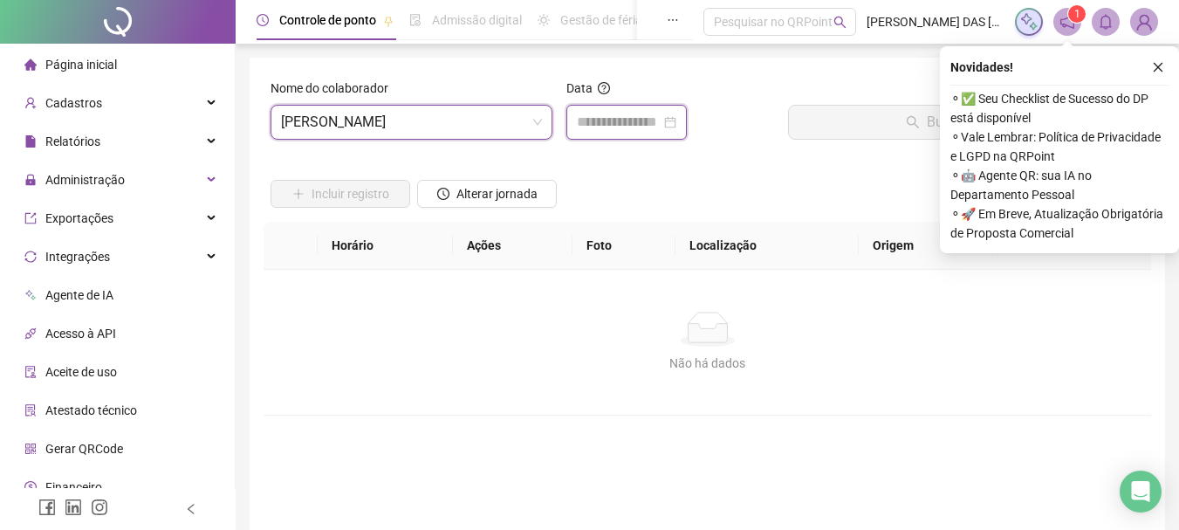
click at [597, 118] on input at bounding box center [619, 122] width 84 height 21
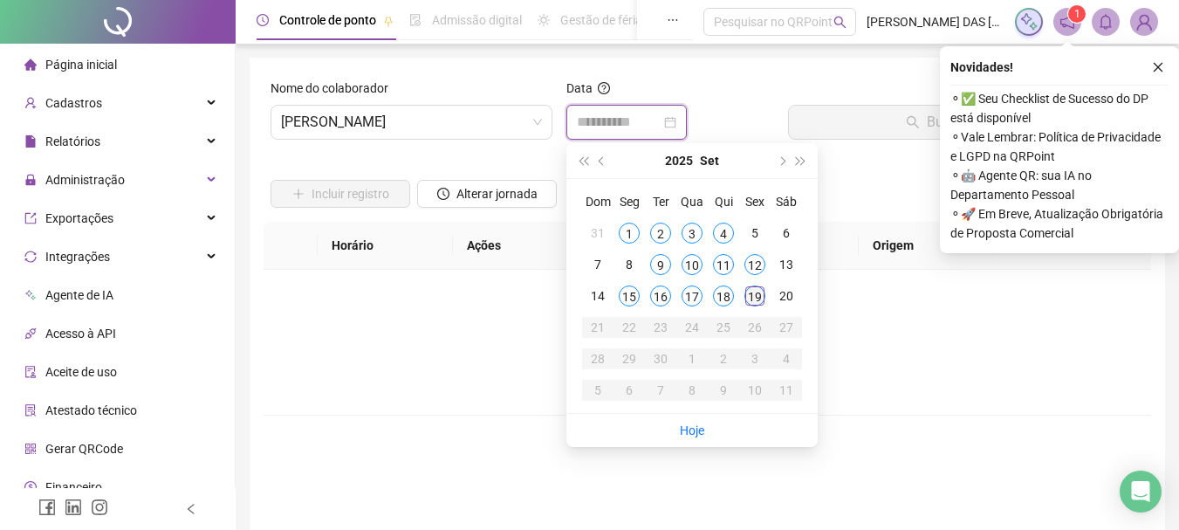
type input "**********"
click at [755, 300] on div "19" at bounding box center [755, 295] width 21 height 21
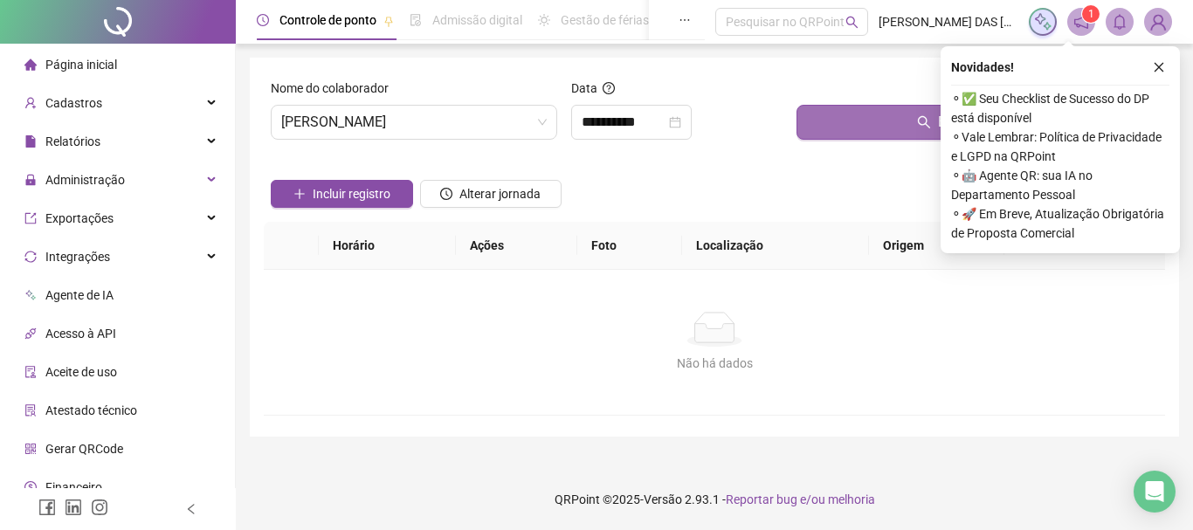
click at [863, 132] on button "Buscar registros" at bounding box center [976, 122] width 361 height 35
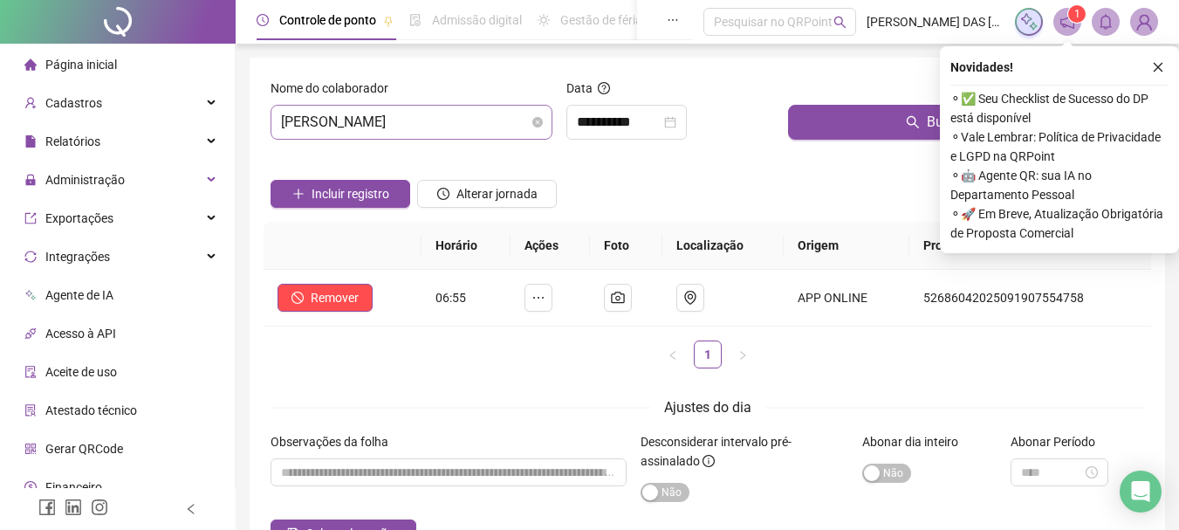
click at [511, 118] on span "[PERSON_NAME]" at bounding box center [411, 122] width 261 height 33
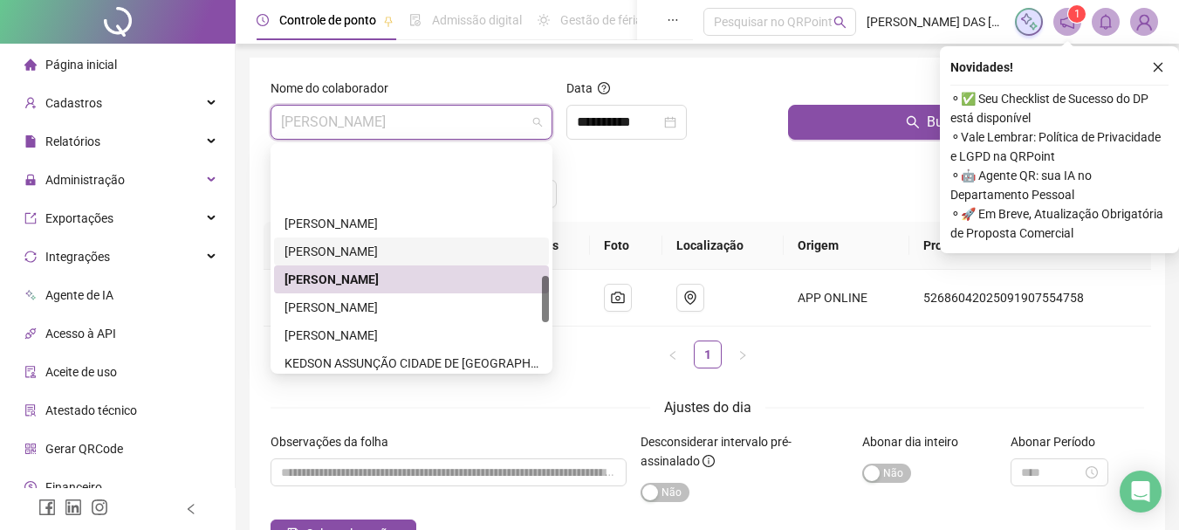
scroll to position [611, 0]
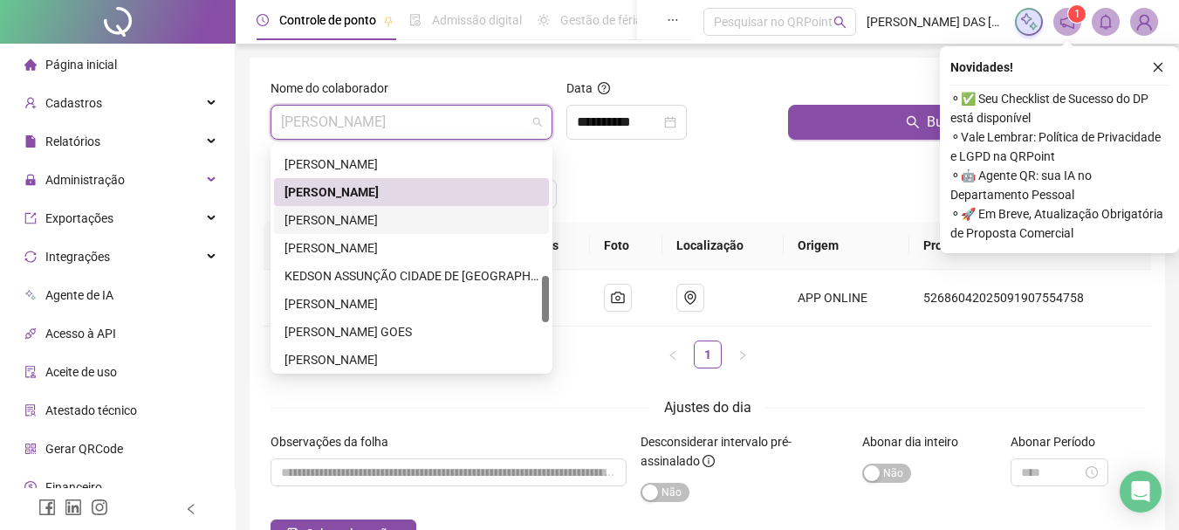
click at [335, 216] on div "[PERSON_NAME]" at bounding box center [412, 219] width 254 height 19
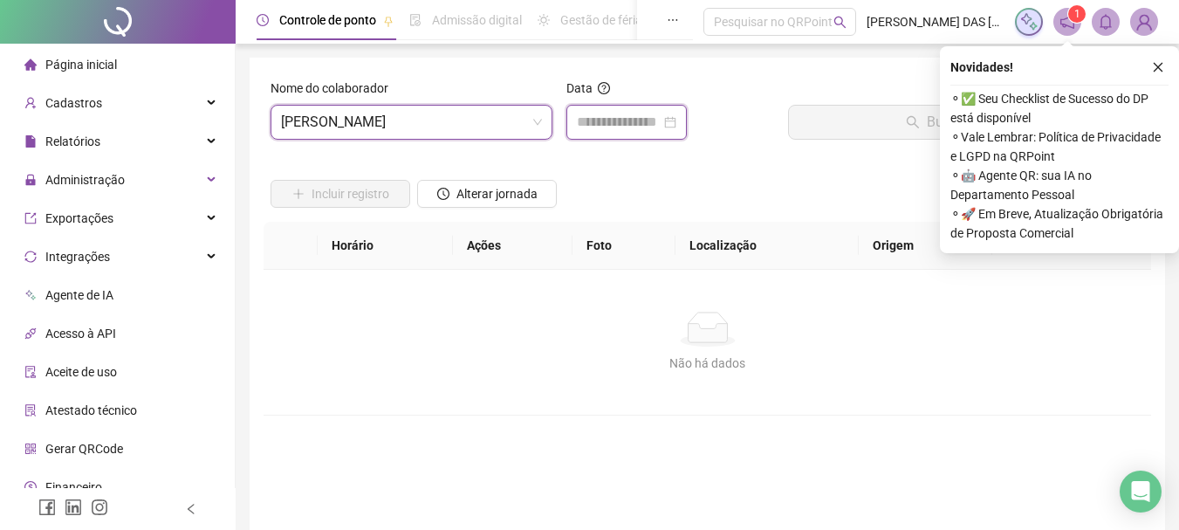
click at [639, 124] on input at bounding box center [619, 122] width 84 height 21
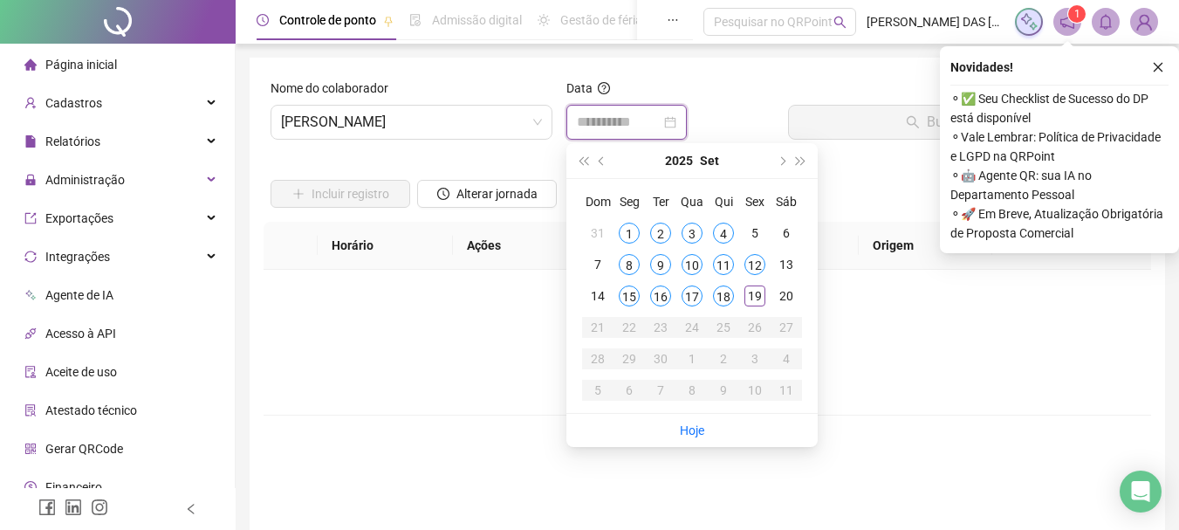
type input "**********"
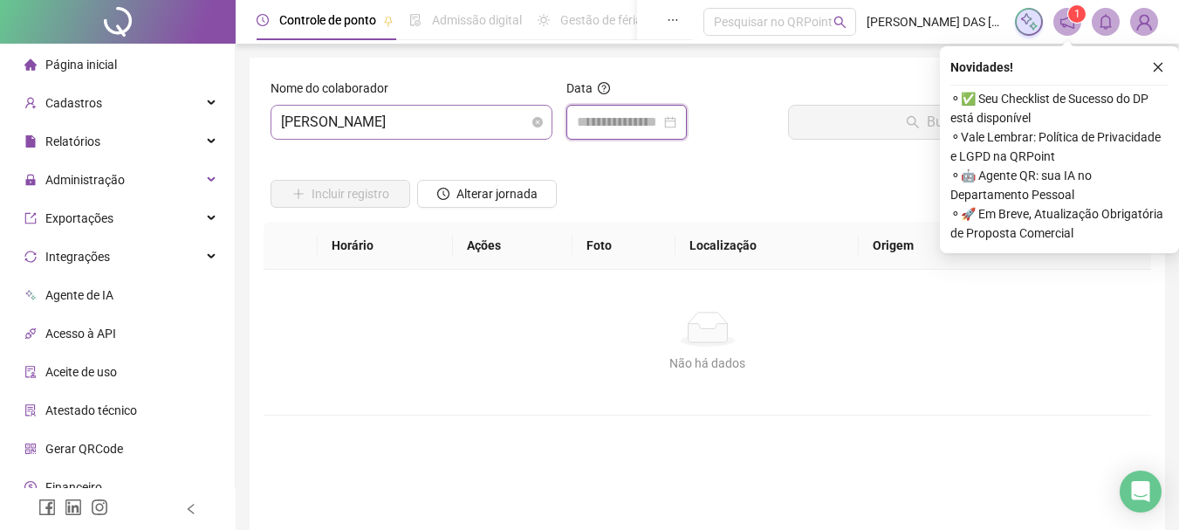
click at [506, 124] on span "[PERSON_NAME]" at bounding box center [411, 122] width 261 height 33
click at [638, 120] on input at bounding box center [619, 122] width 84 height 21
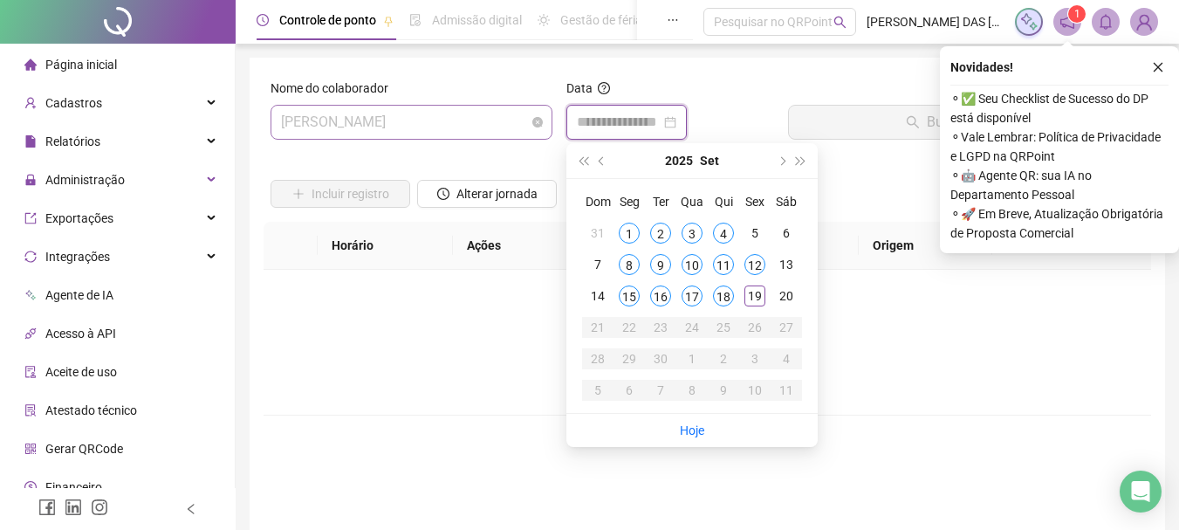
click at [513, 132] on span "[PERSON_NAME]" at bounding box center [411, 122] width 261 height 33
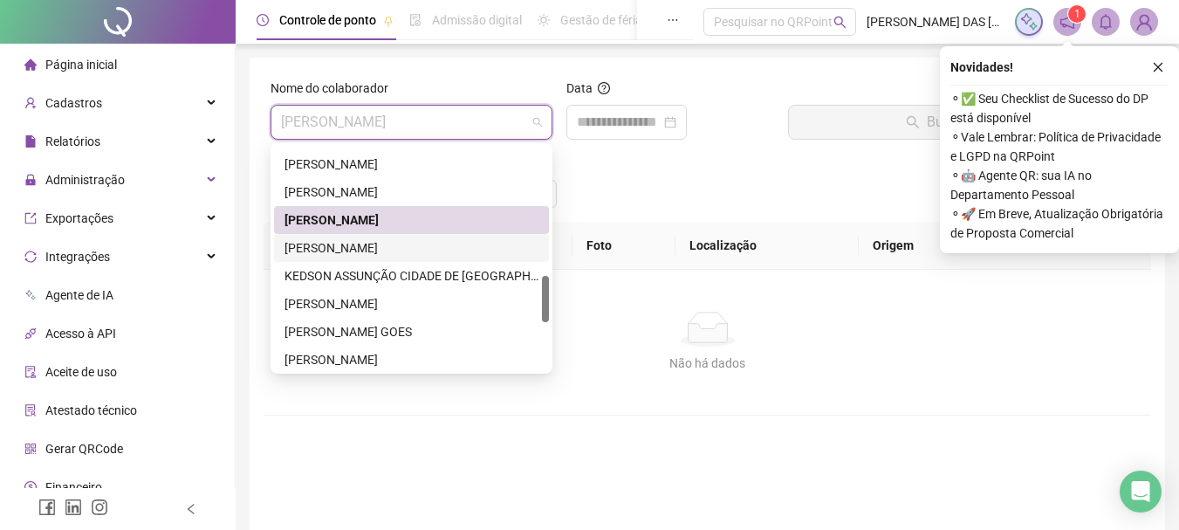
click at [337, 249] on div "[PERSON_NAME]" at bounding box center [412, 247] width 254 height 19
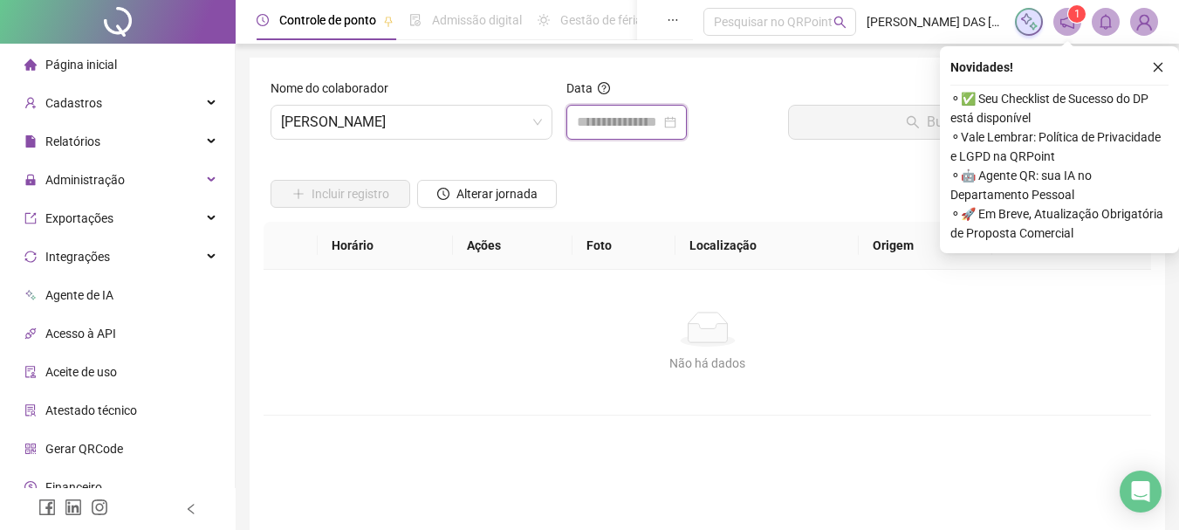
click at [618, 120] on input at bounding box center [619, 122] width 84 height 21
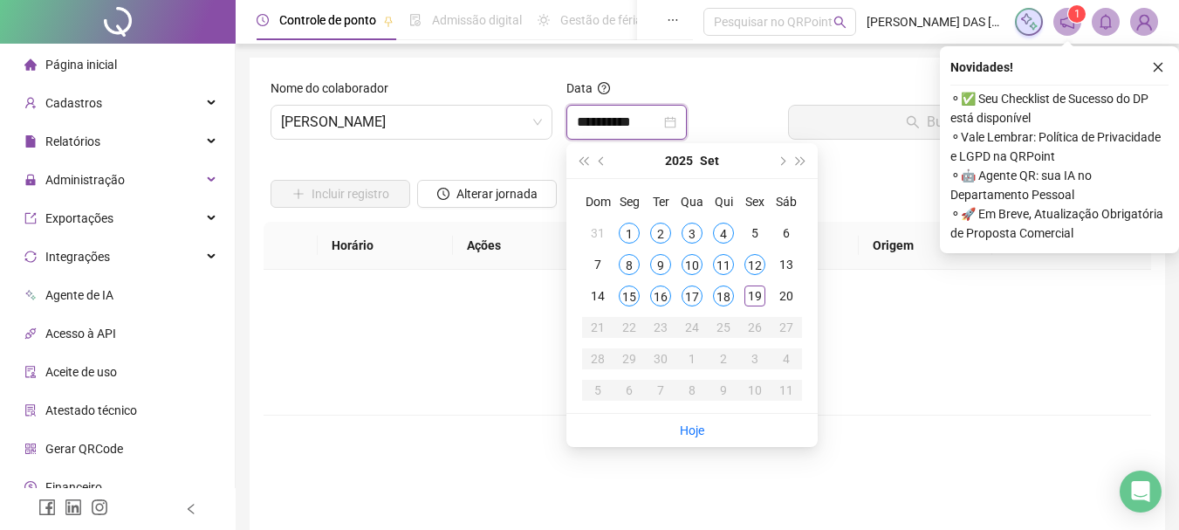
type input "**********"
click at [756, 299] on div "19" at bounding box center [755, 295] width 21 height 21
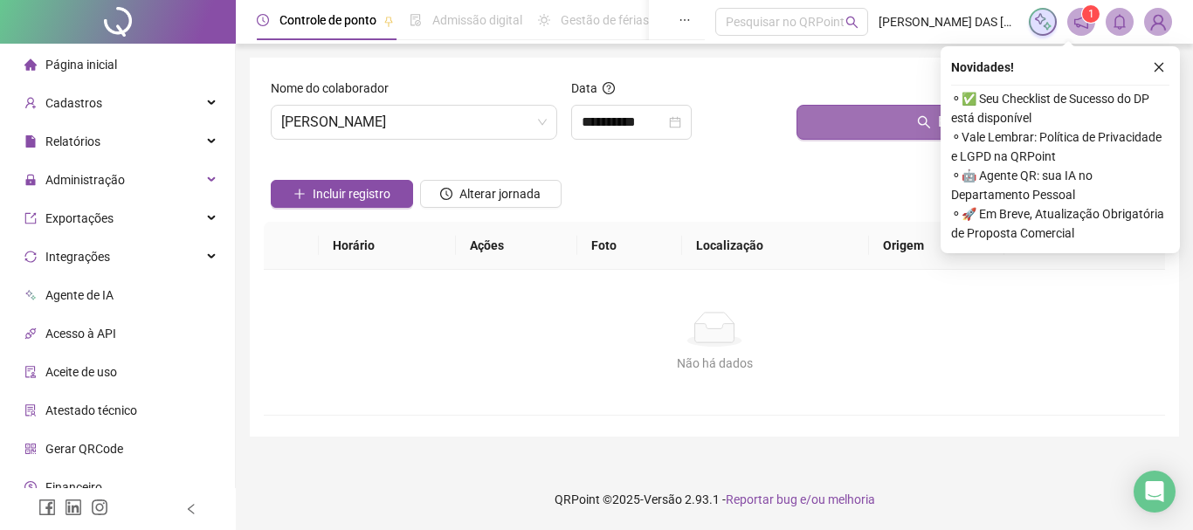
click at [866, 115] on button "Buscar registros" at bounding box center [976, 122] width 361 height 35
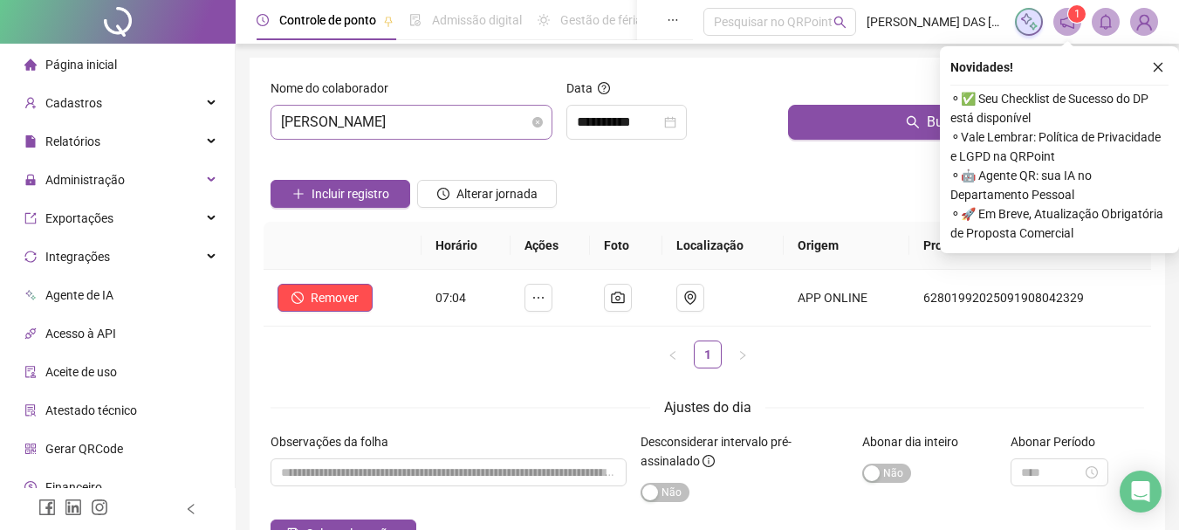
click at [462, 128] on span "[PERSON_NAME]" at bounding box center [411, 122] width 261 height 33
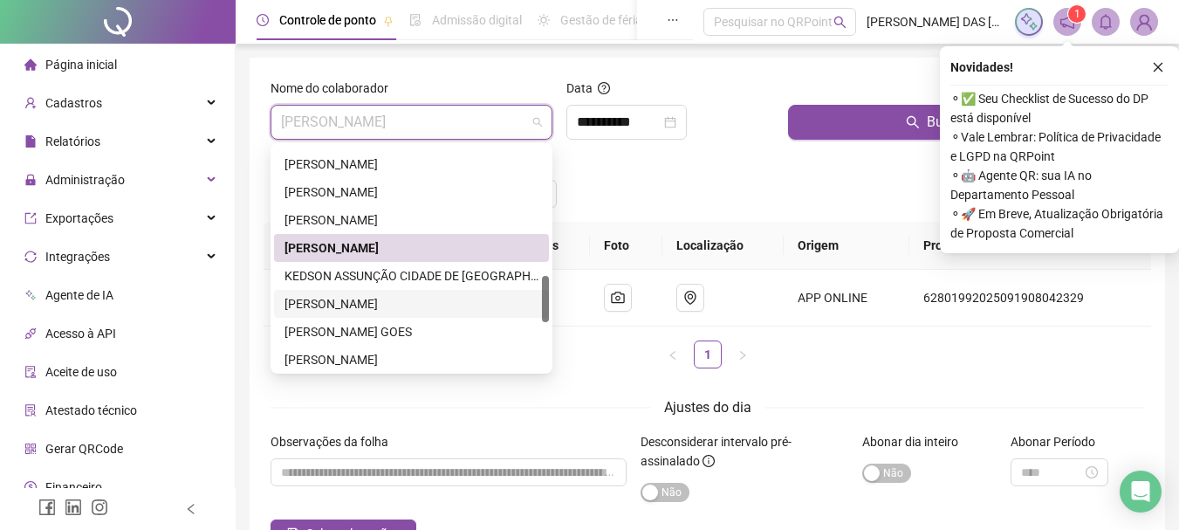
click at [383, 301] on div "[PERSON_NAME]" at bounding box center [412, 303] width 254 height 19
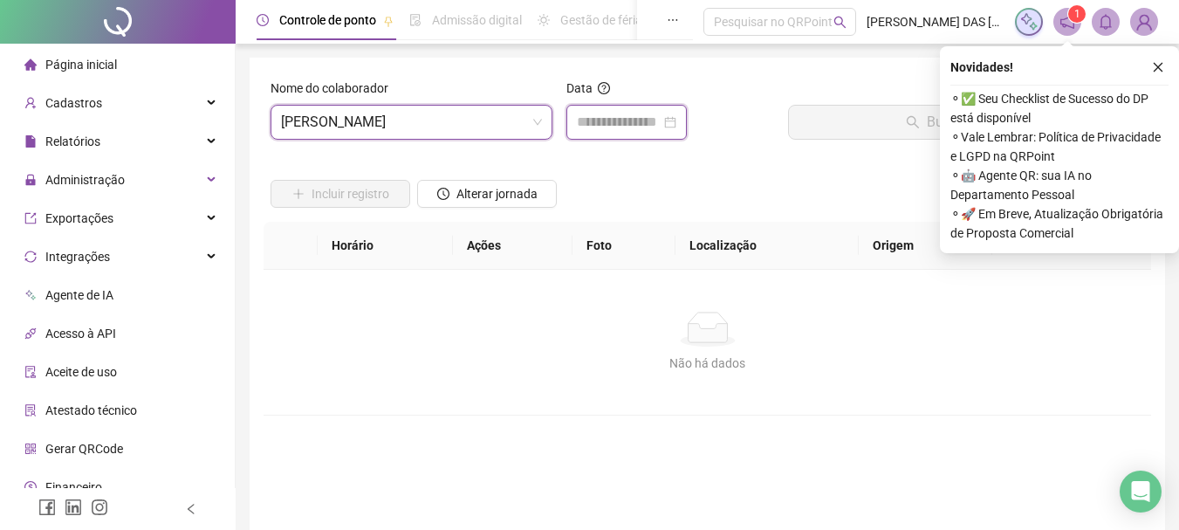
click at [588, 122] on input at bounding box center [619, 122] width 84 height 21
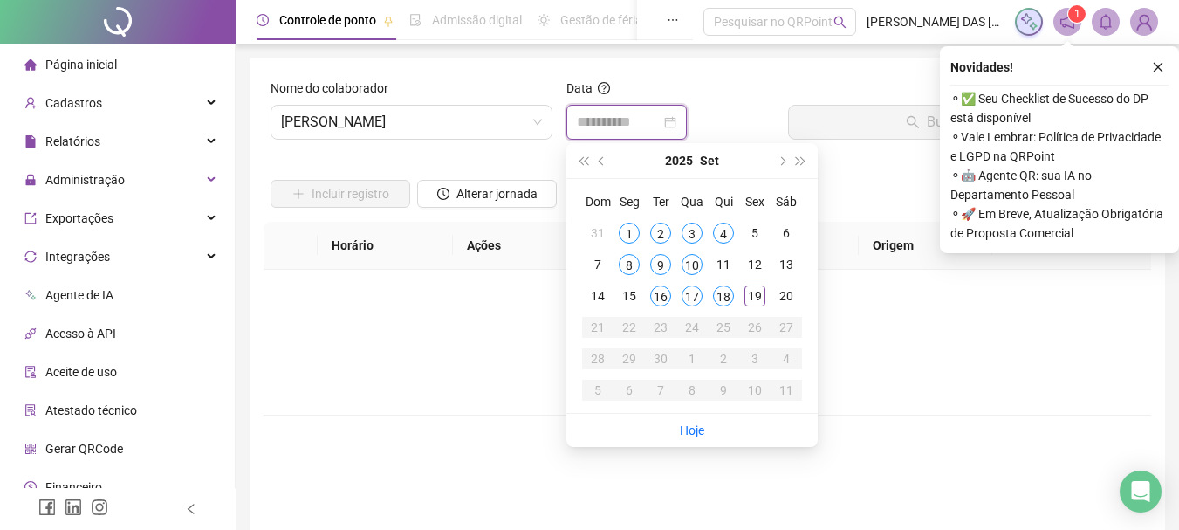
type input "**********"
click at [486, 119] on span "[PERSON_NAME]" at bounding box center [411, 122] width 261 height 33
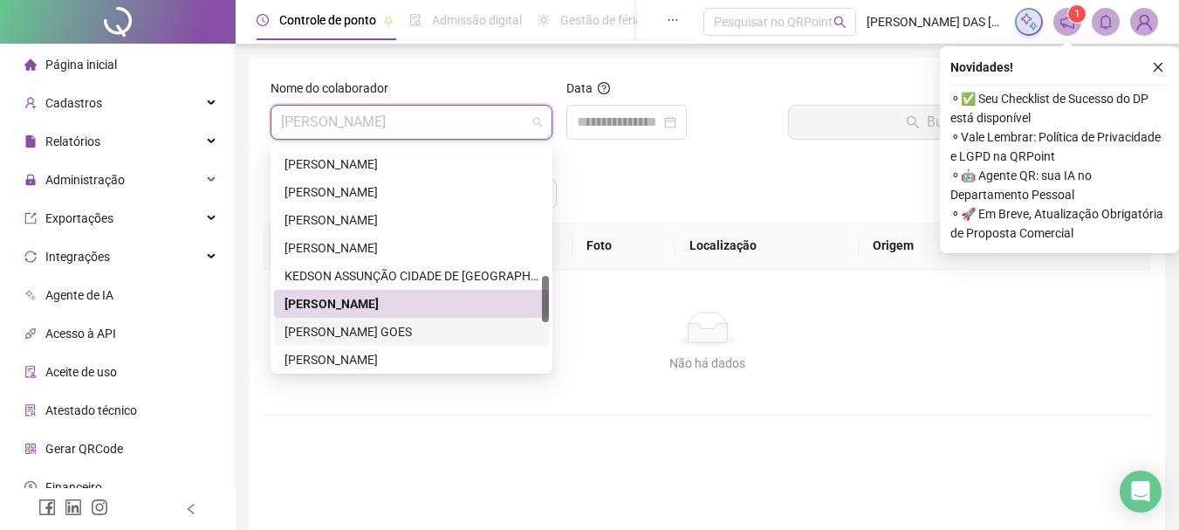
drag, startPoint x: 346, startPoint y: 336, endPoint x: 366, endPoint y: 313, distance: 30.3
click at [346, 336] on div "[PERSON_NAME] GOES" at bounding box center [412, 331] width 254 height 19
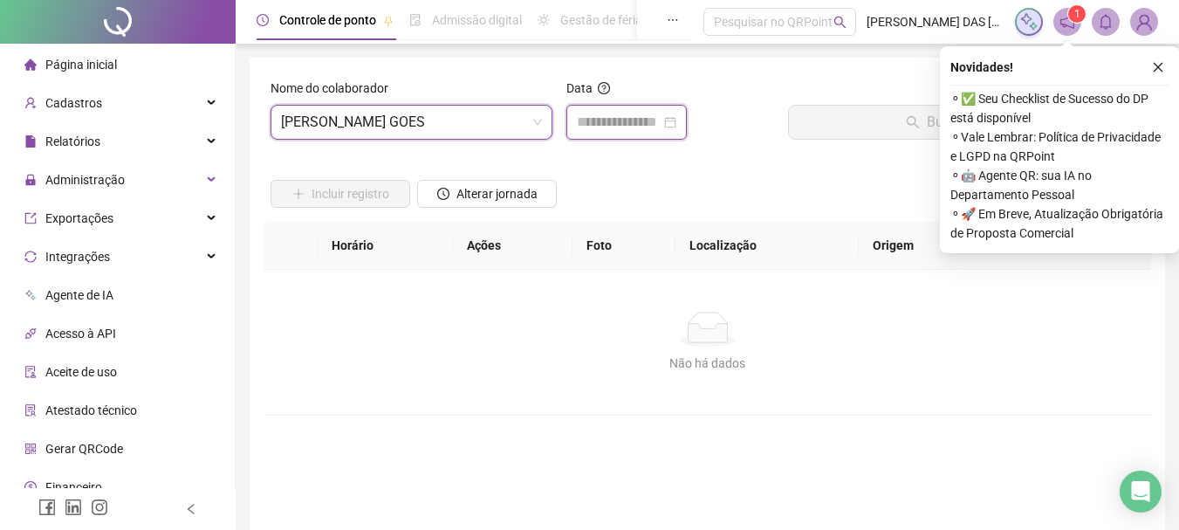
click at [614, 127] on input at bounding box center [619, 122] width 84 height 21
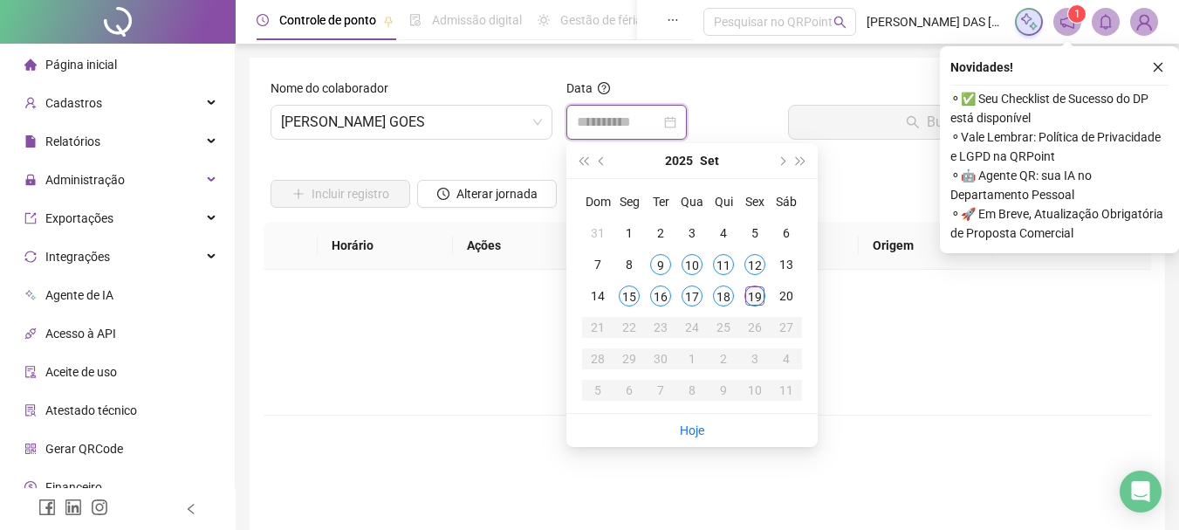
type input "**********"
click at [760, 298] on div "19" at bounding box center [755, 295] width 21 height 21
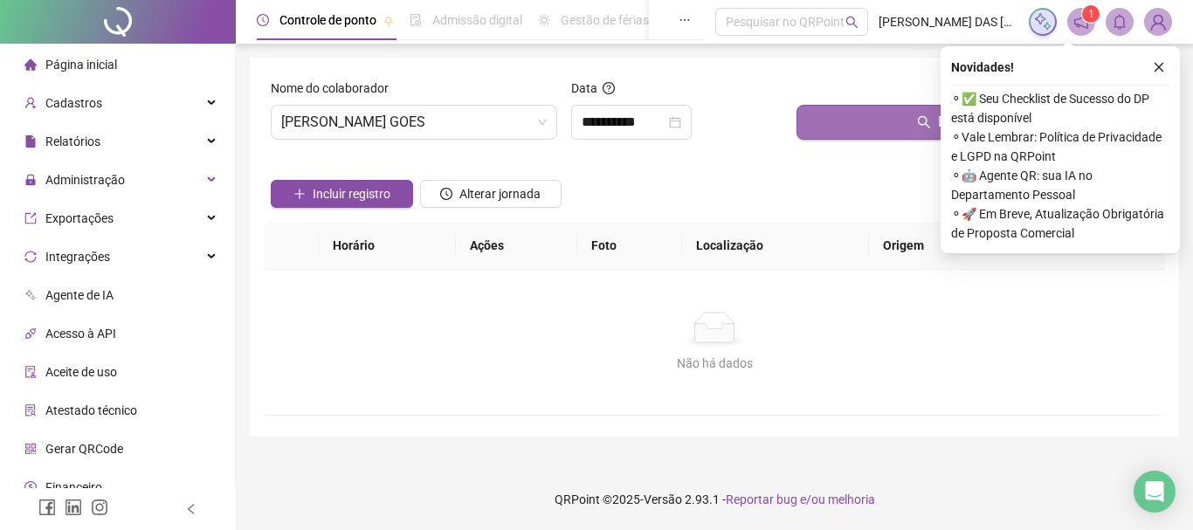
click at [845, 127] on button "Buscar registros" at bounding box center [976, 122] width 361 height 35
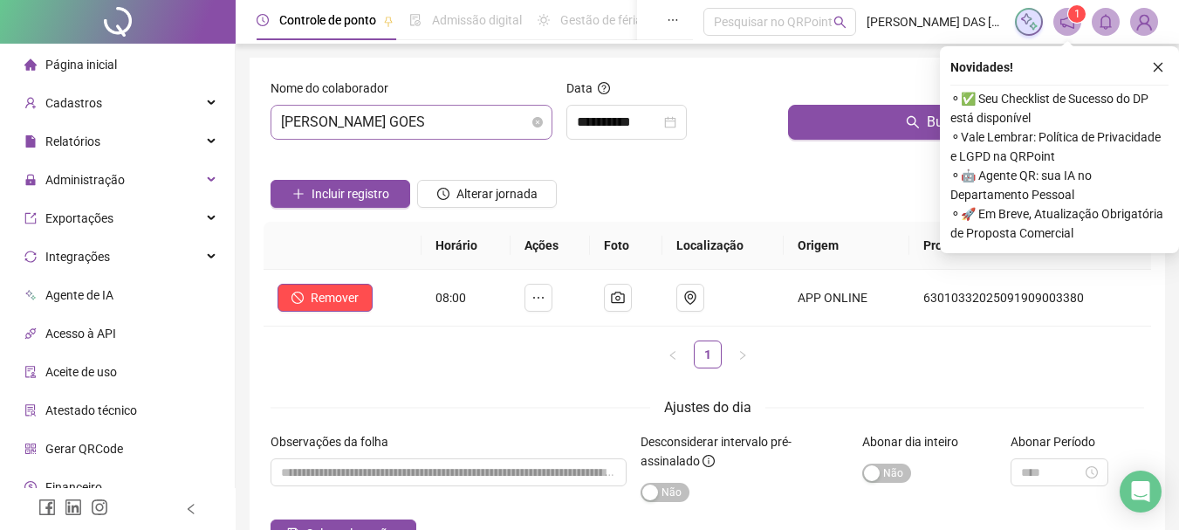
click at [488, 127] on span "[PERSON_NAME] GOES" at bounding box center [411, 122] width 261 height 33
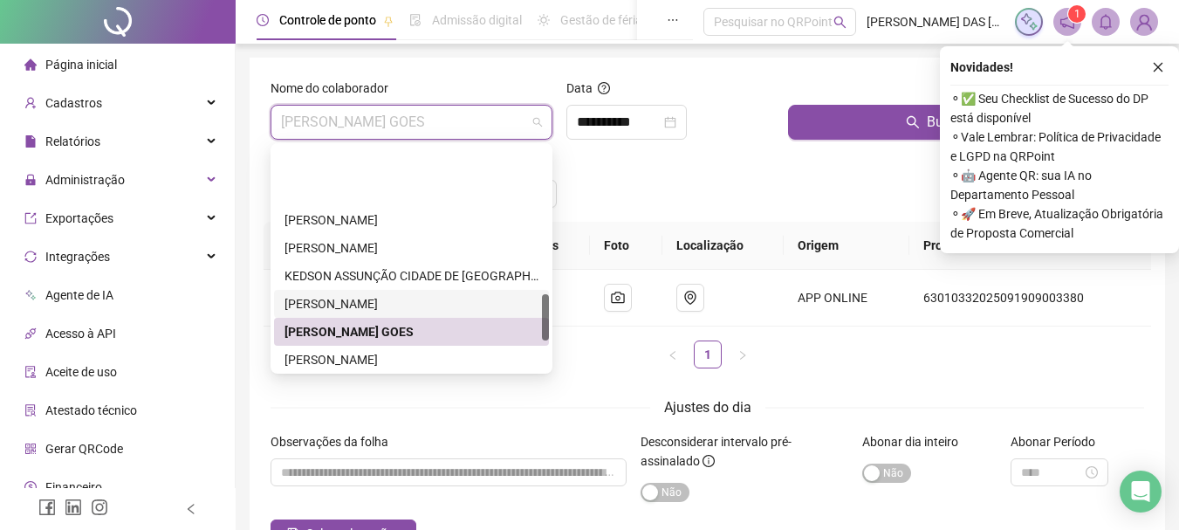
scroll to position [698, 0]
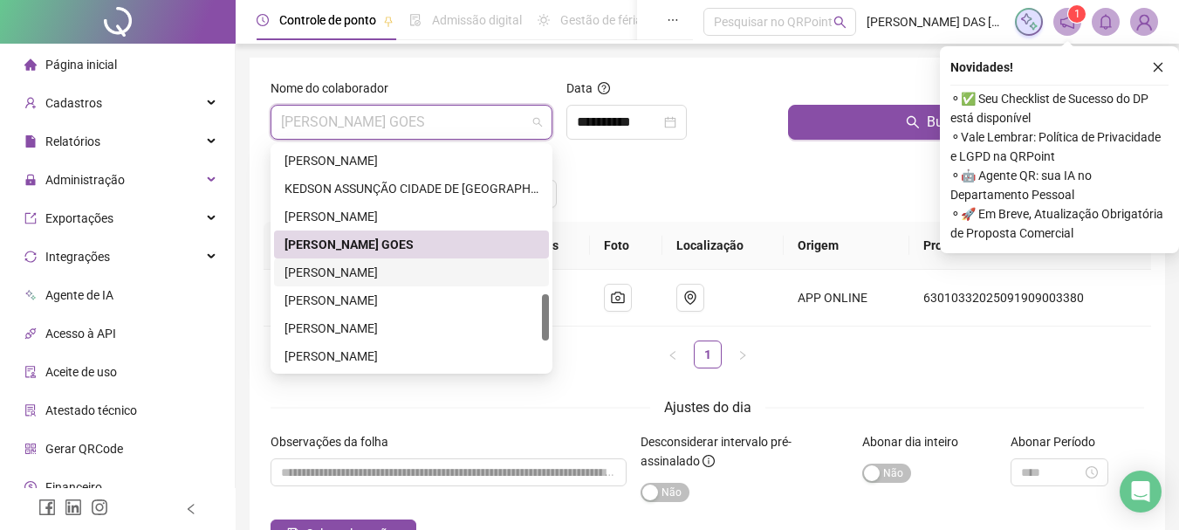
click at [357, 272] on div "[PERSON_NAME]" at bounding box center [412, 272] width 254 height 19
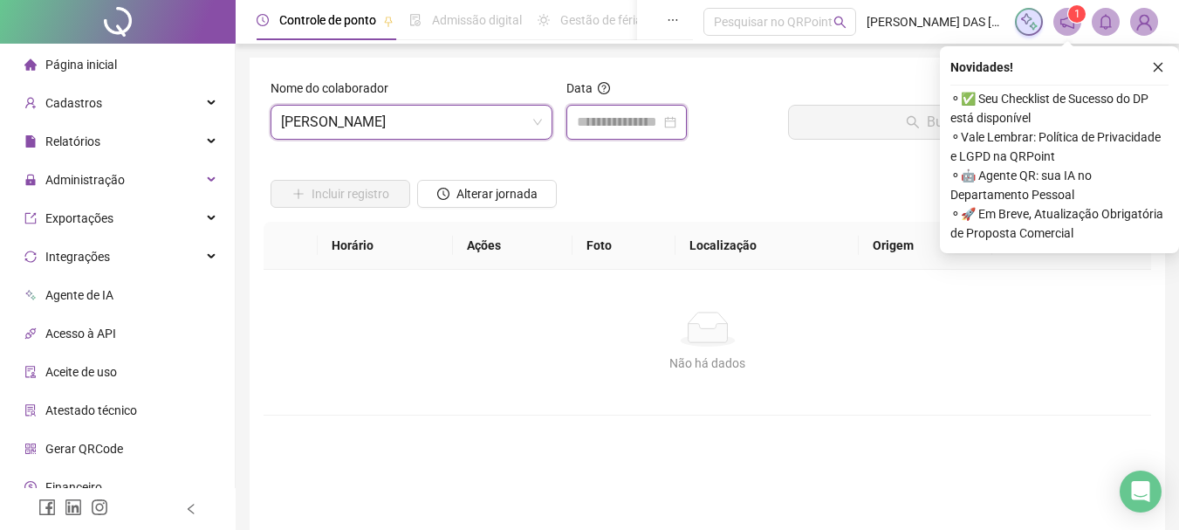
click at [622, 127] on input at bounding box center [619, 122] width 84 height 21
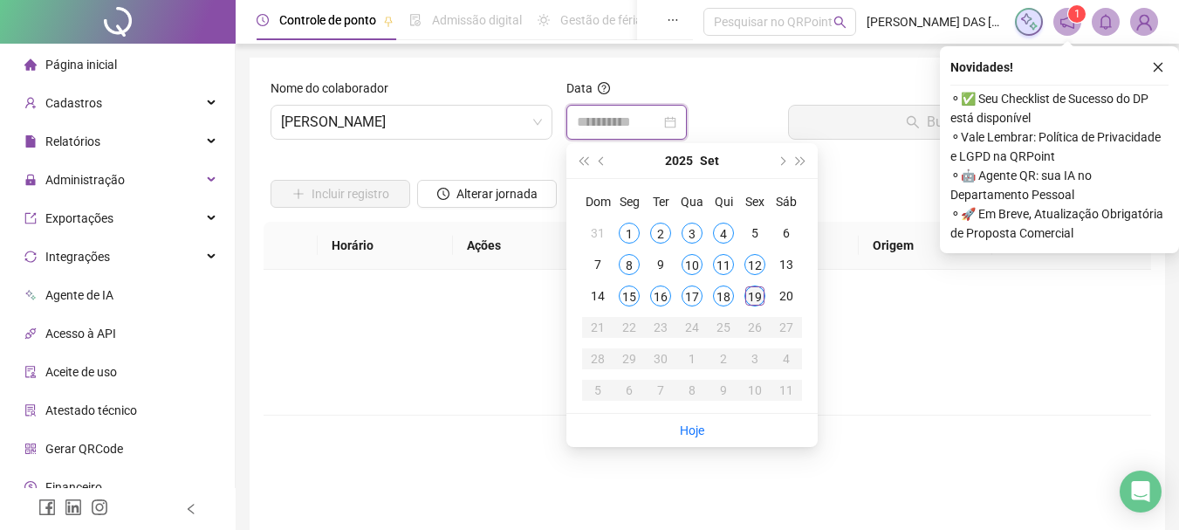
type input "**********"
click at [755, 293] on div "19" at bounding box center [755, 295] width 21 height 21
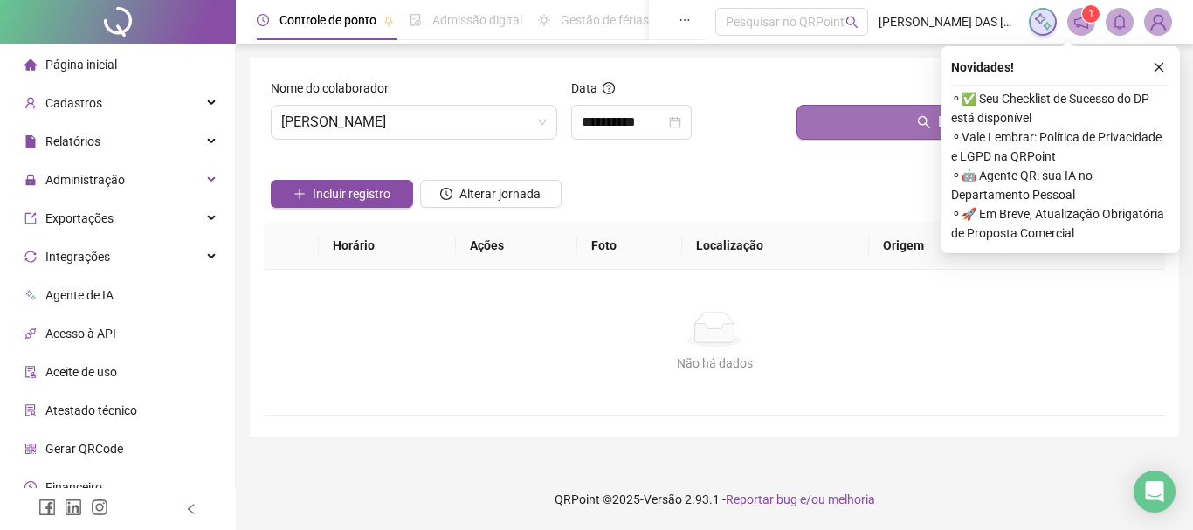
click at [878, 122] on button "Buscar registros" at bounding box center [976, 122] width 361 height 35
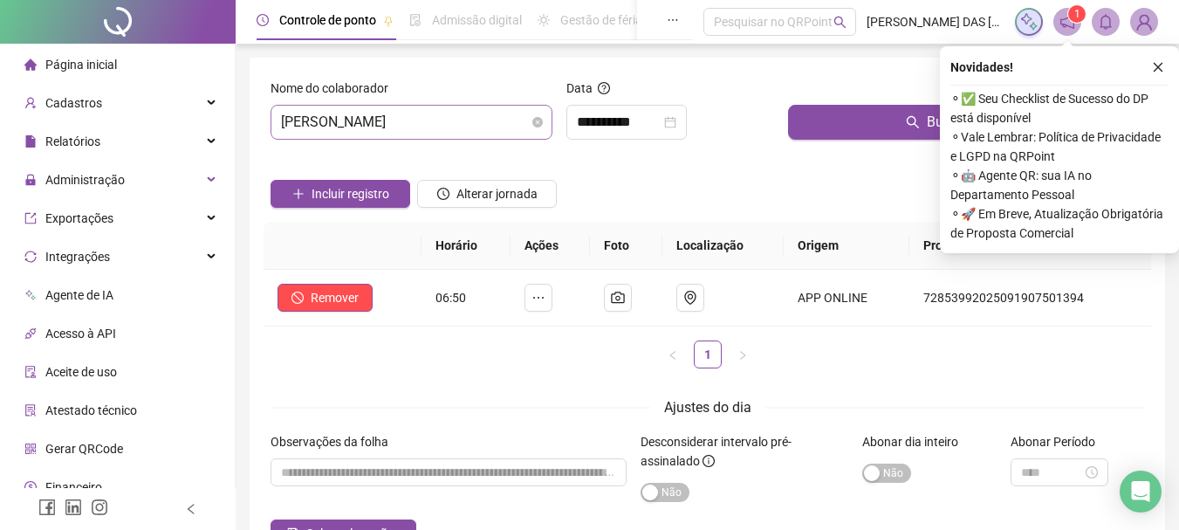
click at [505, 126] on span "[PERSON_NAME]" at bounding box center [411, 122] width 261 height 33
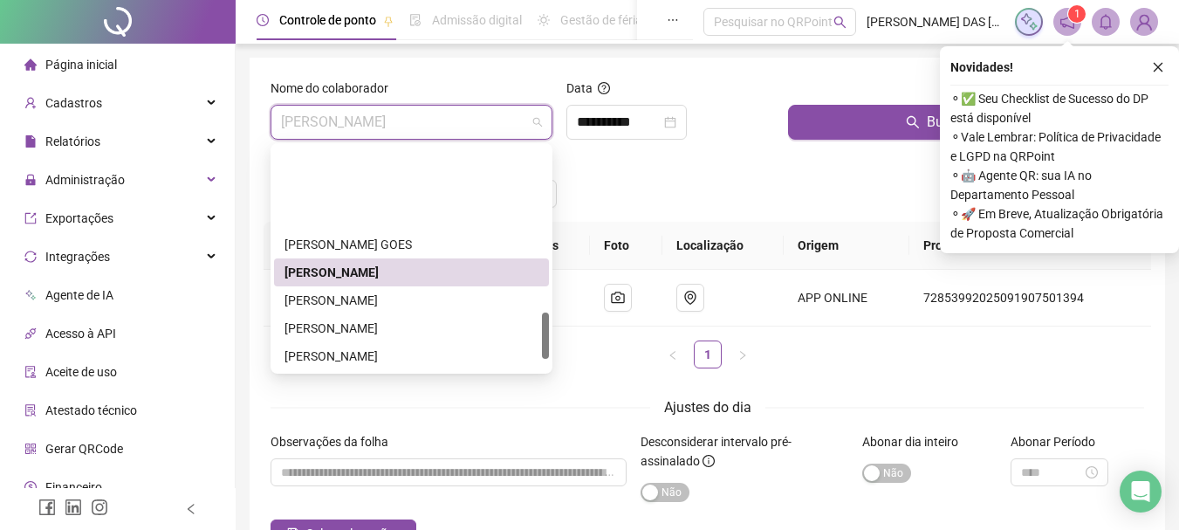
scroll to position [786, 0]
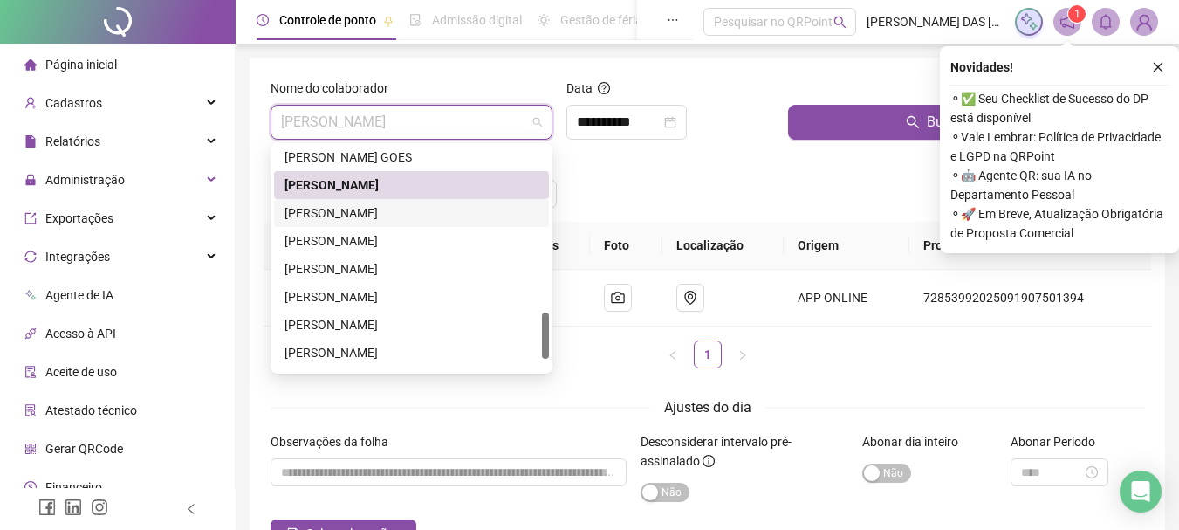
click at [356, 215] on div "[PERSON_NAME]" at bounding box center [412, 212] width 254 height 19
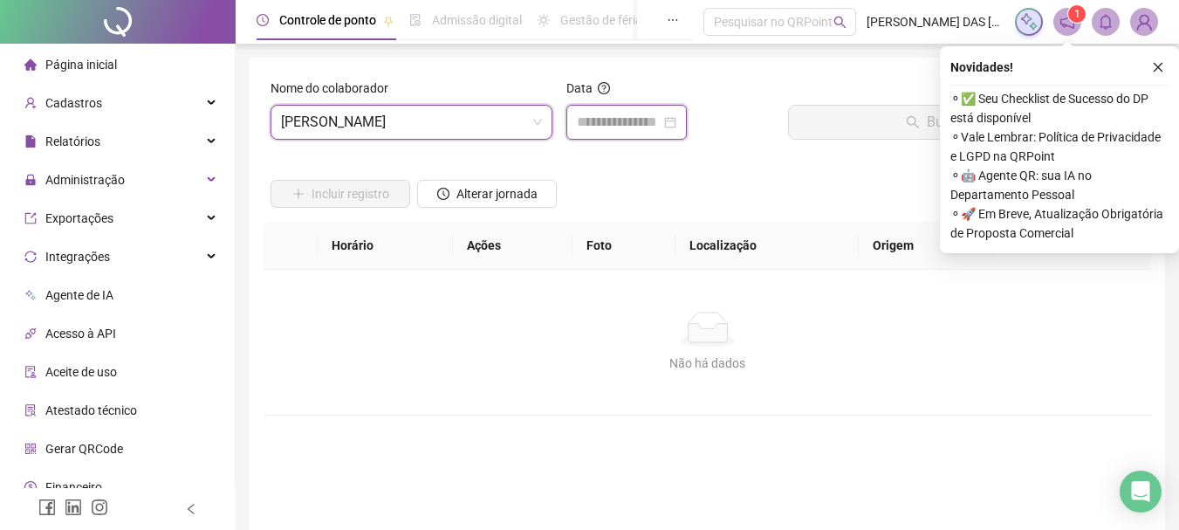
click at [650, 122] on input at bounding box center [619, 122] width 84 height 21
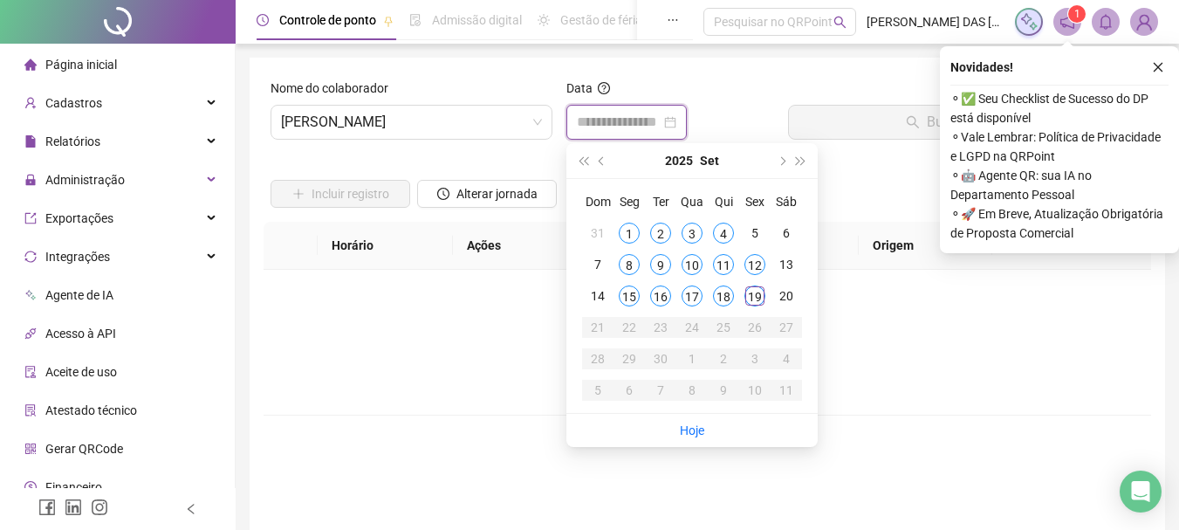
type input "**********"
click at [759, 299] on div "19" at bounding box center [755, 295] width 21 height 21
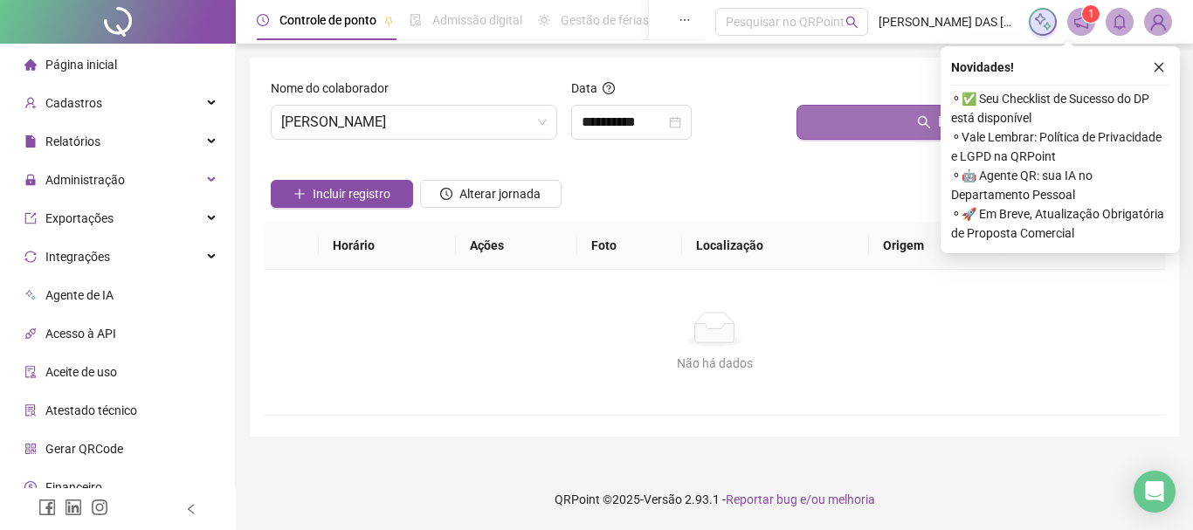
click at [876, 129] on button "Buscar registros" at bounding box center [976, 122] width 361 height 35
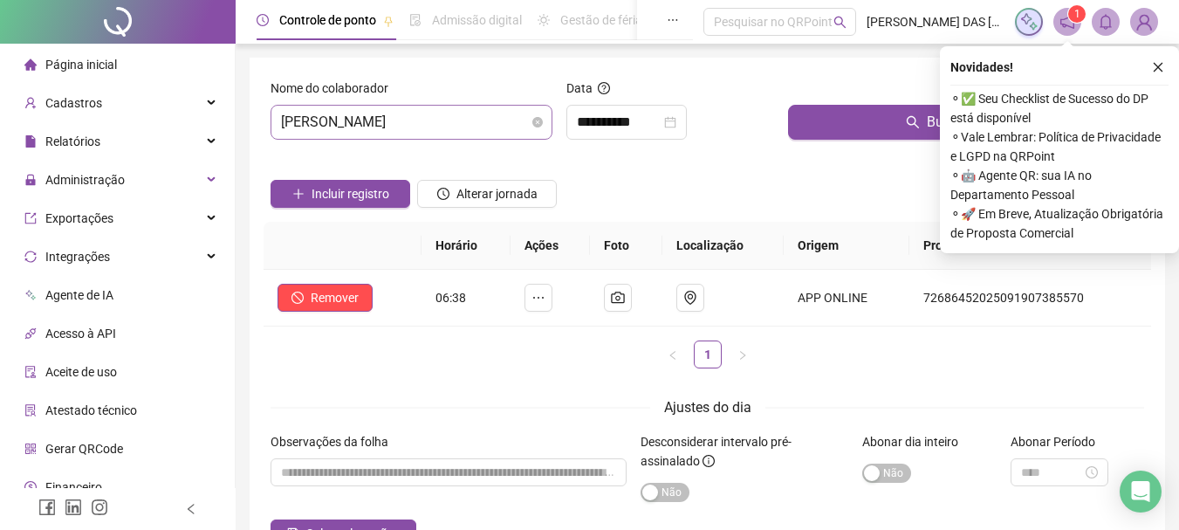
click at [500, 117] on span "[PERSON_NAME]" at bounding box center [411, 122] width 261 height 33
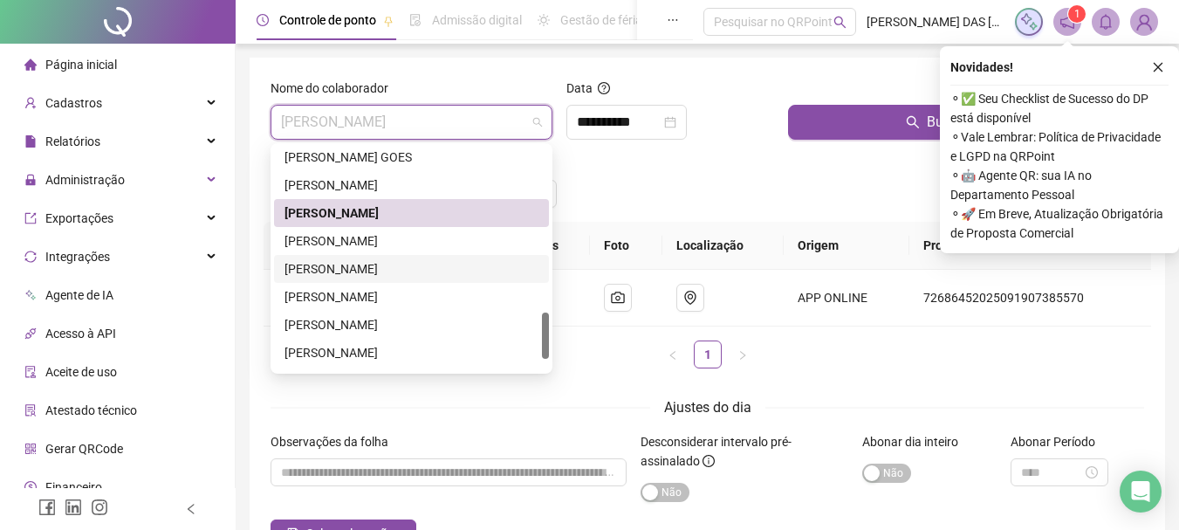
click at [330, 270] on div "[PERSON_NAME]" at bounding box center [412, 268] width 254 height 19
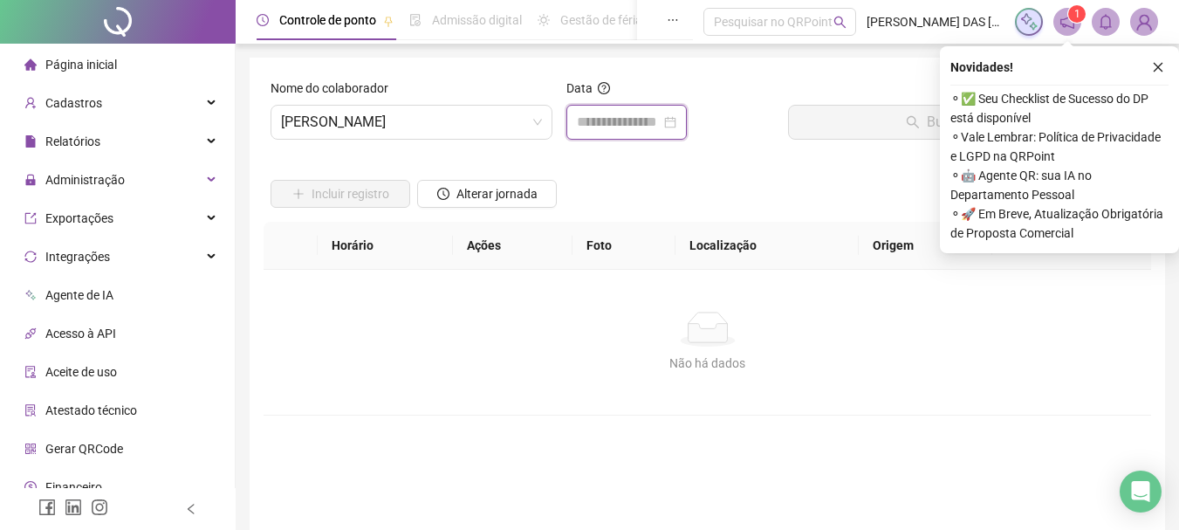
click at [619, 126] on input at bounding box center [619, 122] width 84 height 21
type input "**********"
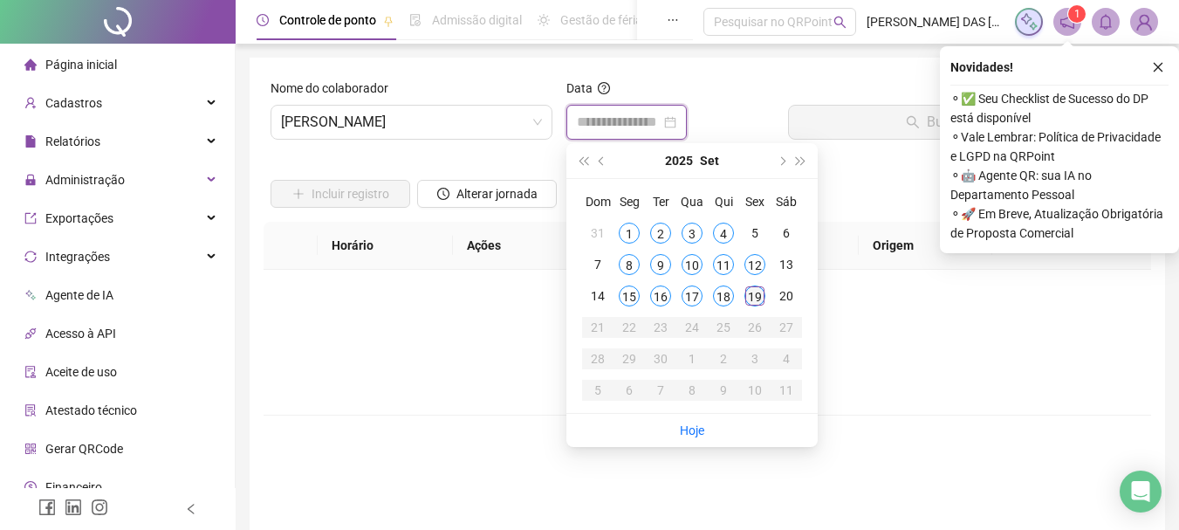
type input "**********"
click at [754, 299] on div "19" at bounding box center [755, 295] width 21 height 21
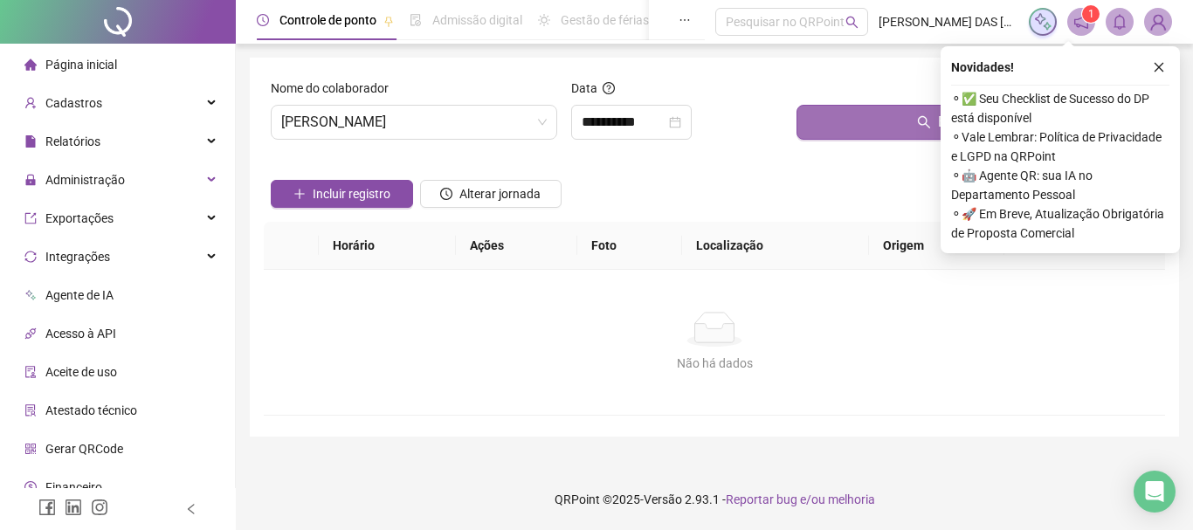
click at [897, 113] on button "Buscar registros" at bounding box center [976, 122] width 361 height 35
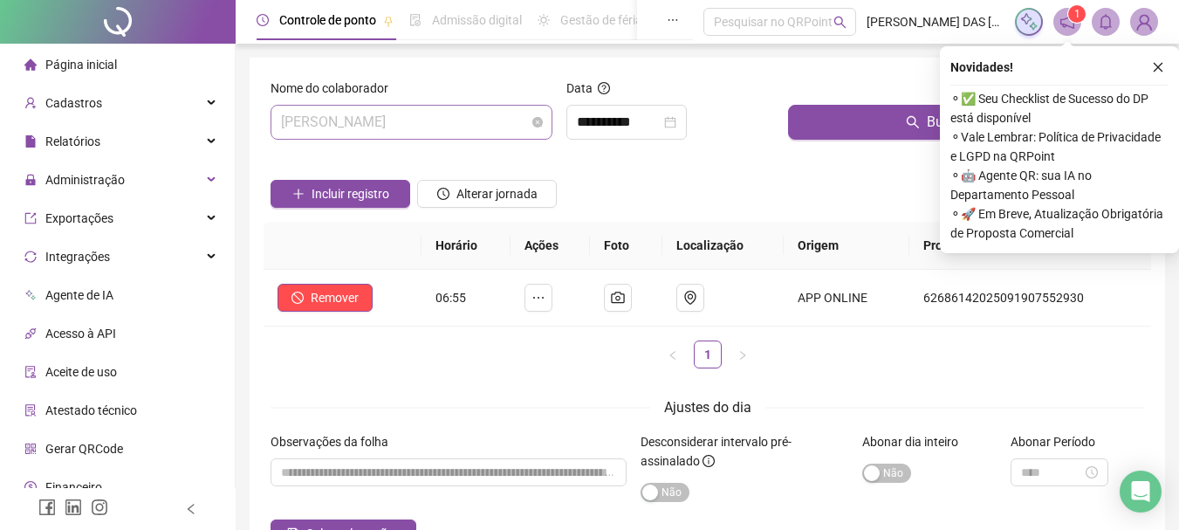
click at [523, 119] on span "[PERSON_NAME]" at bounding box center [411, 122] width 261 height 33
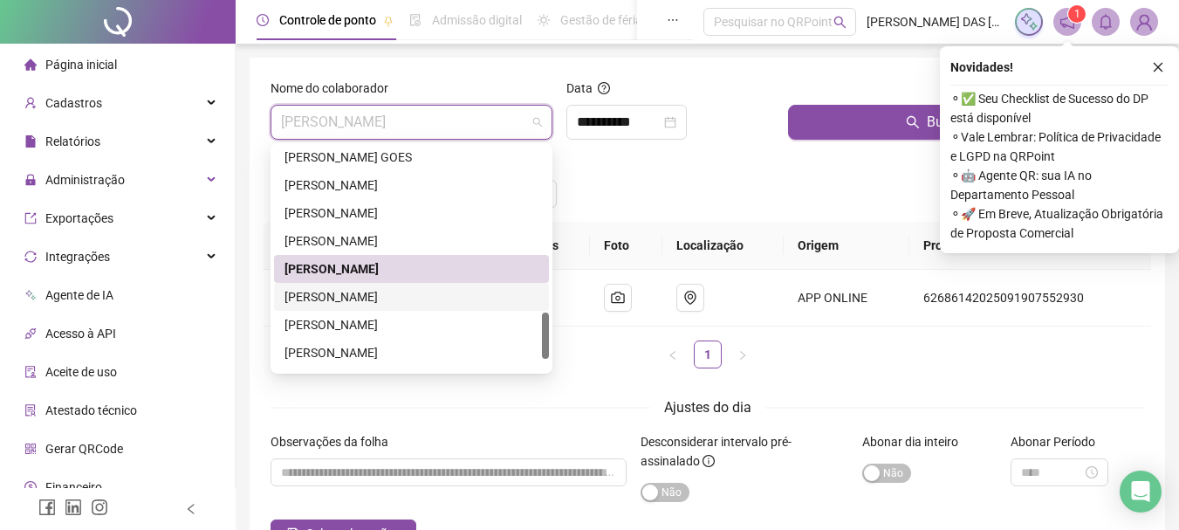
click at [333, 292] on div "[PERSON_NAME]" at bounding box center [412, 296] width 254 height 19
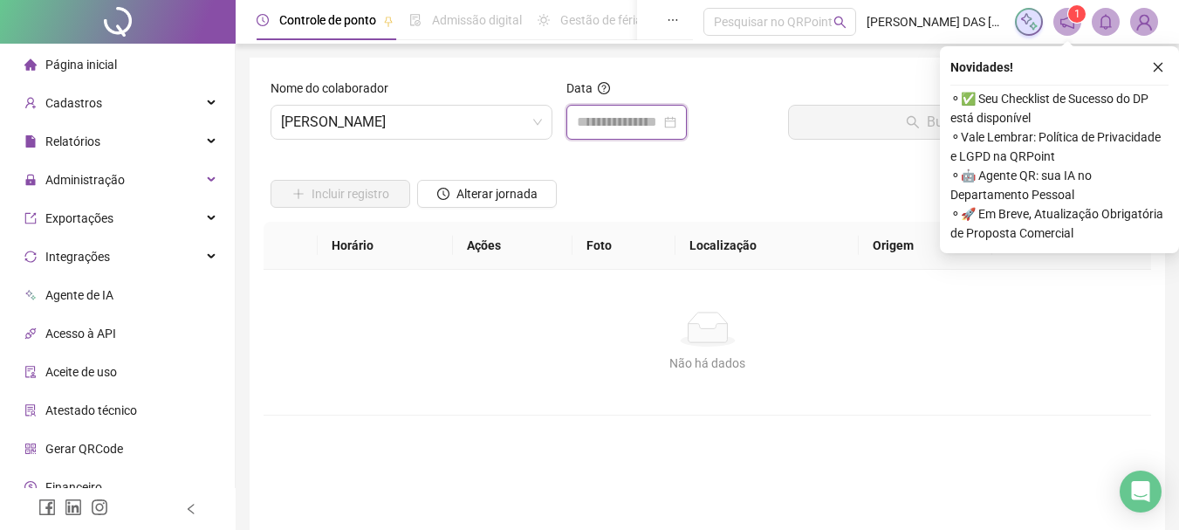
click at [605, 120] on input at bounding box center [619, 122] width 84 height 21
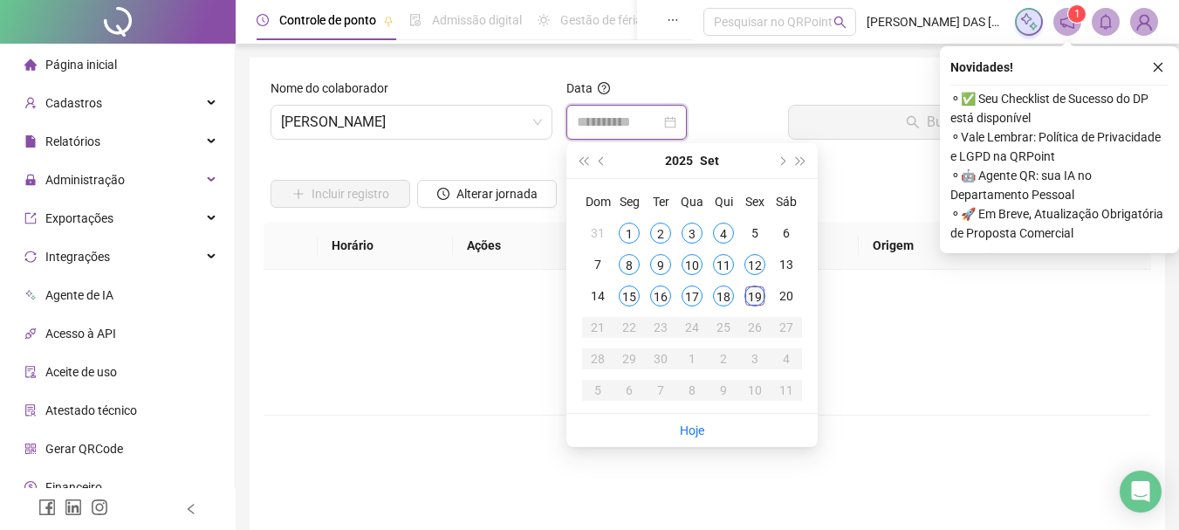
type input "**********"
click at [753, 298] on div "19" at bounding box center [755, 295] width 21 height 21
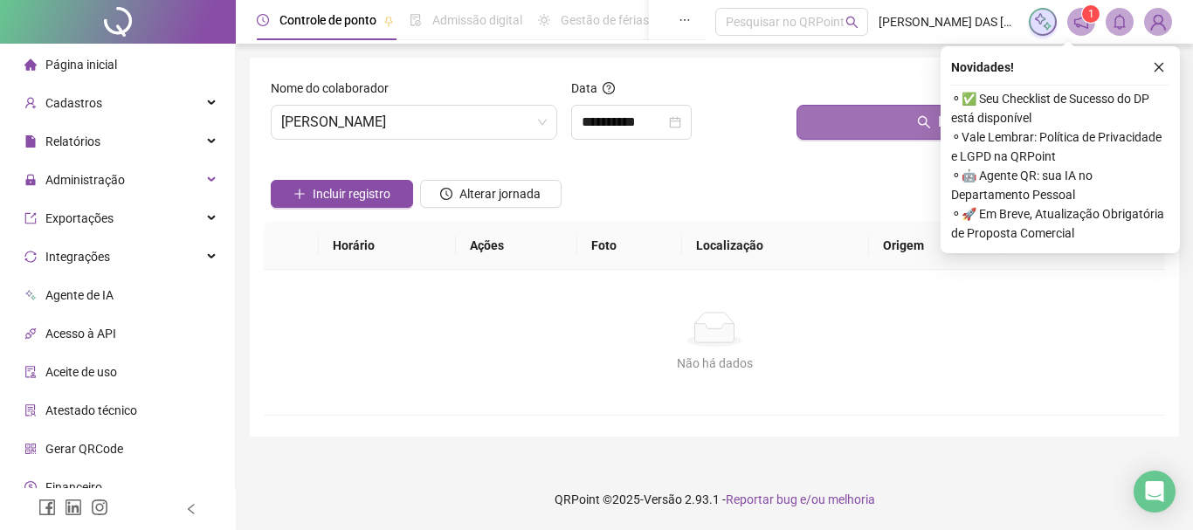
click at [865, 116] on button "Buscar registros" at bounding box center [976, 122] width 361 height 35
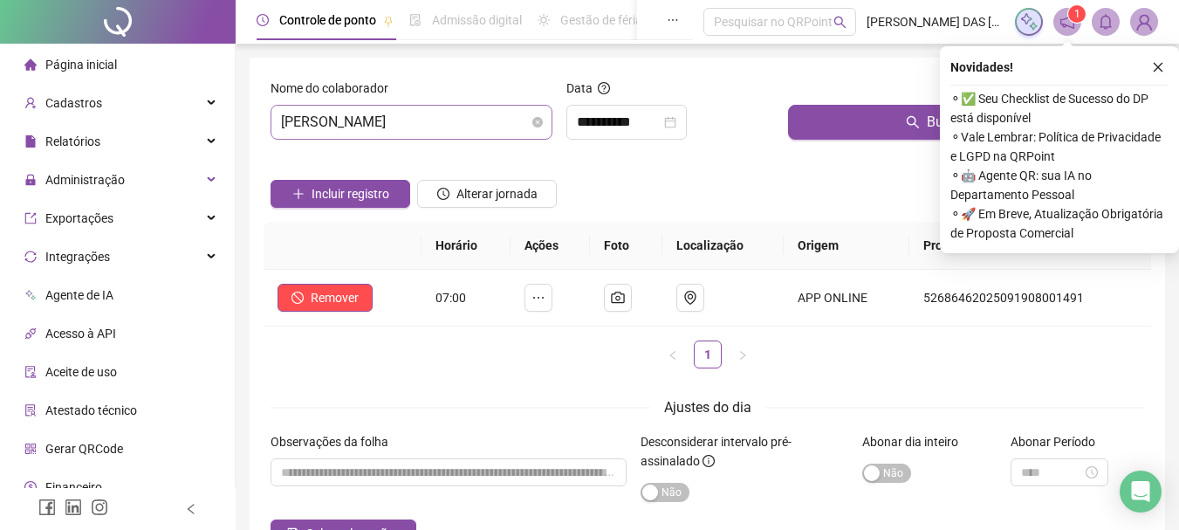
click at [521, 124] on span "[PERSON_NAME]" at bounding box center [411, 122] width 261 height 33
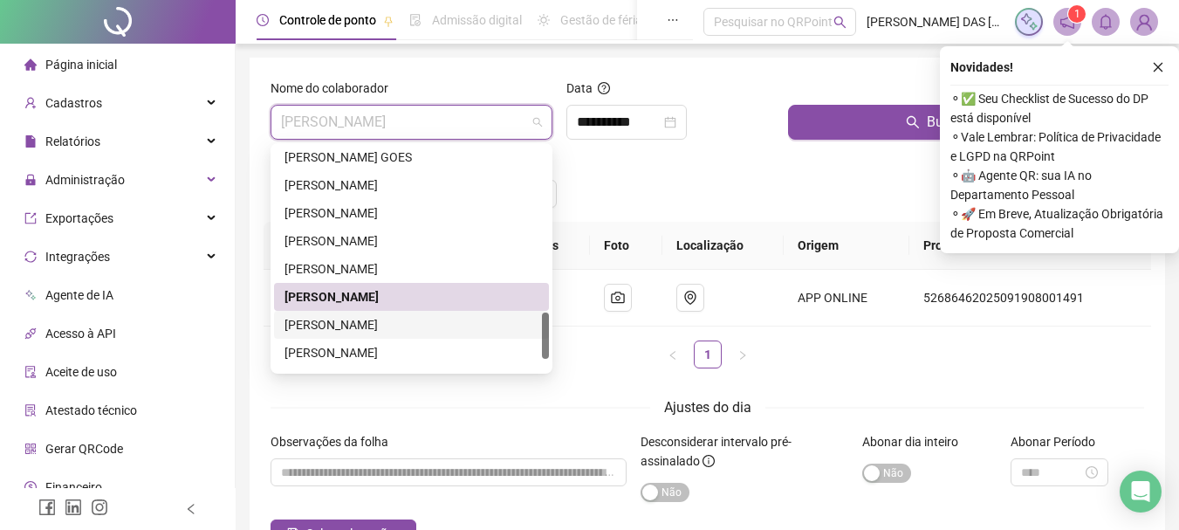
click at [402, 325] on div "[PERSON_NAME]" at bounding box center [412, 324] width 254 height 19
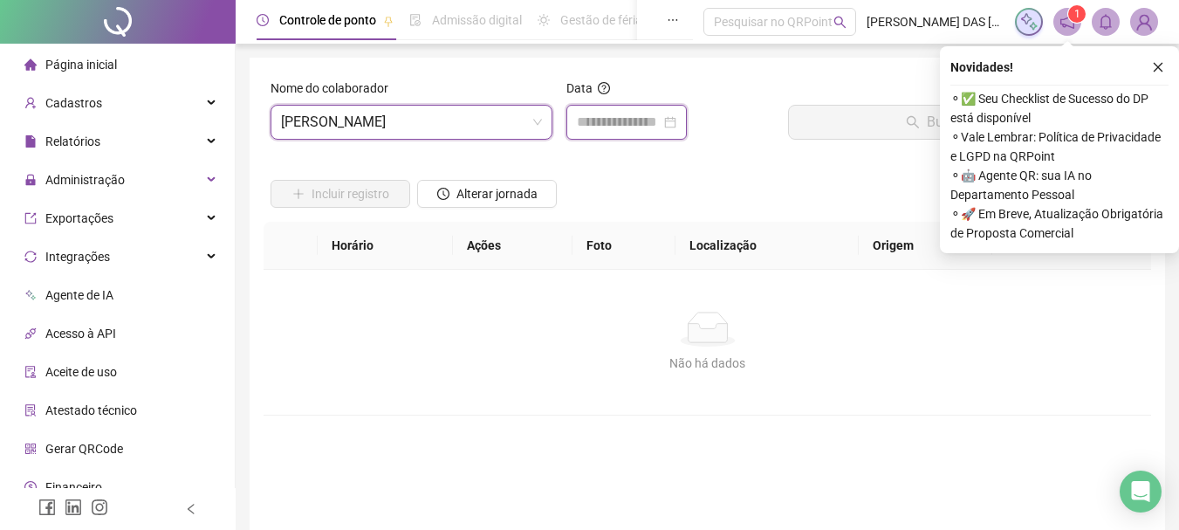
click at [604, 124] on input at bounding box center [619, 122] width 84 height 21
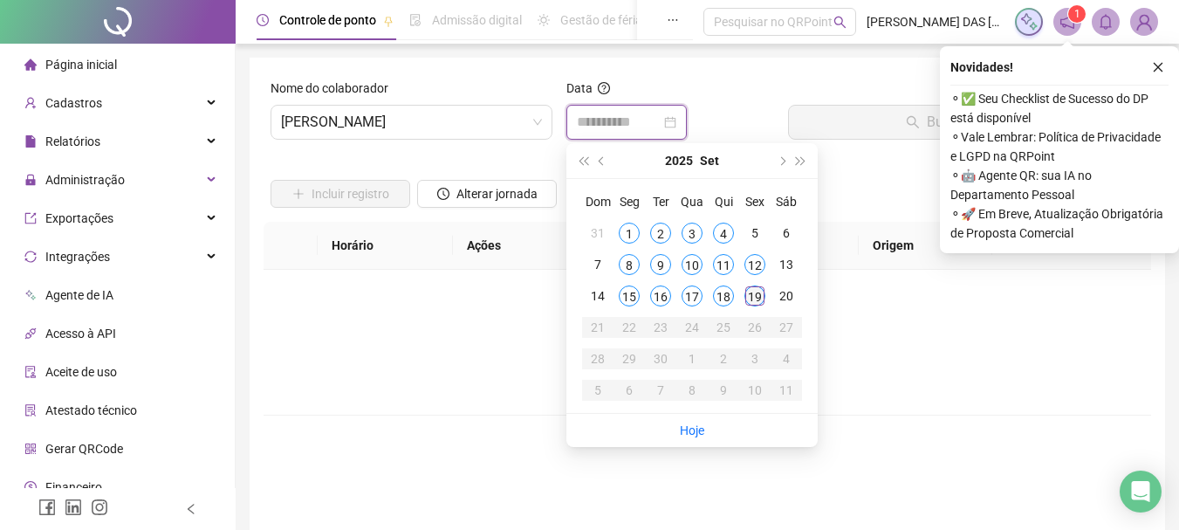
type input "**********"
click at [753, 302] on div "19" at bounding box center [755, 295] width 21 height 21
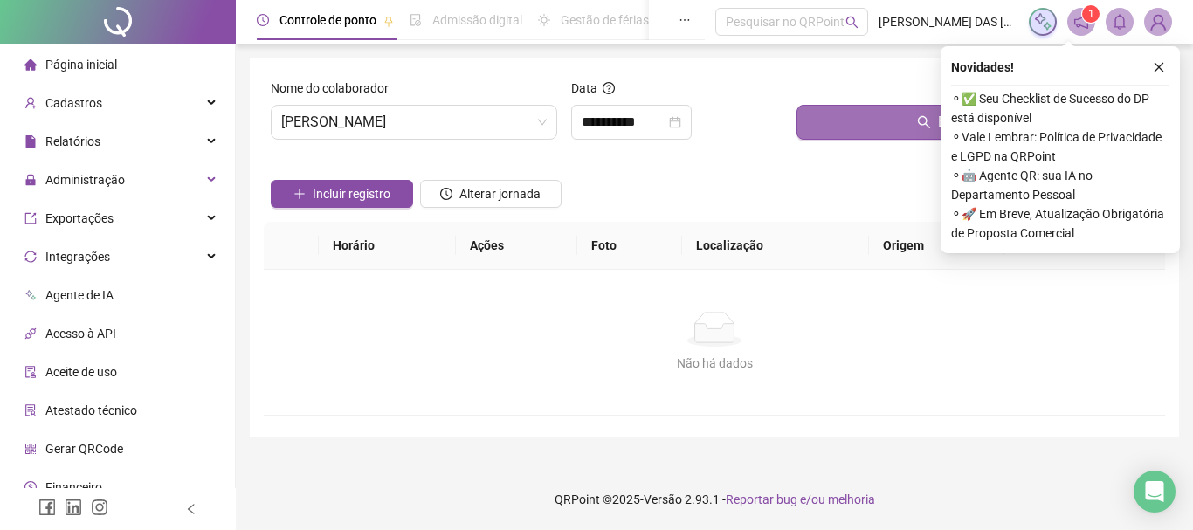
click at [886, 122] on button "Buscar registros" at bounding box center [976, 122] width 361 height 35
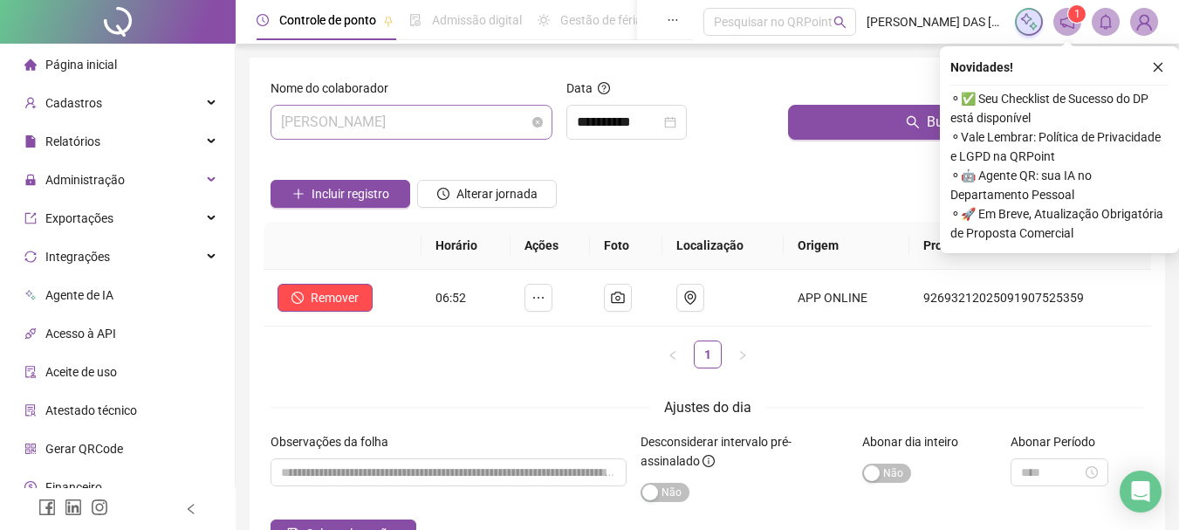
click at [499, 115] on span "[PERSON_NAME]" at bounding box center [411, 122] width 261 height 33
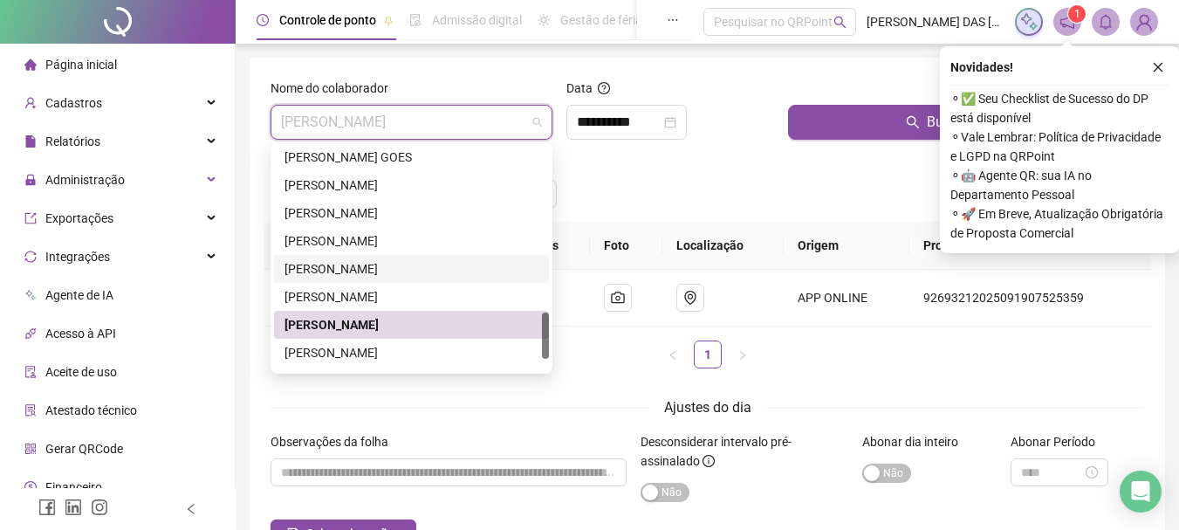
scroll to position [838, 0]
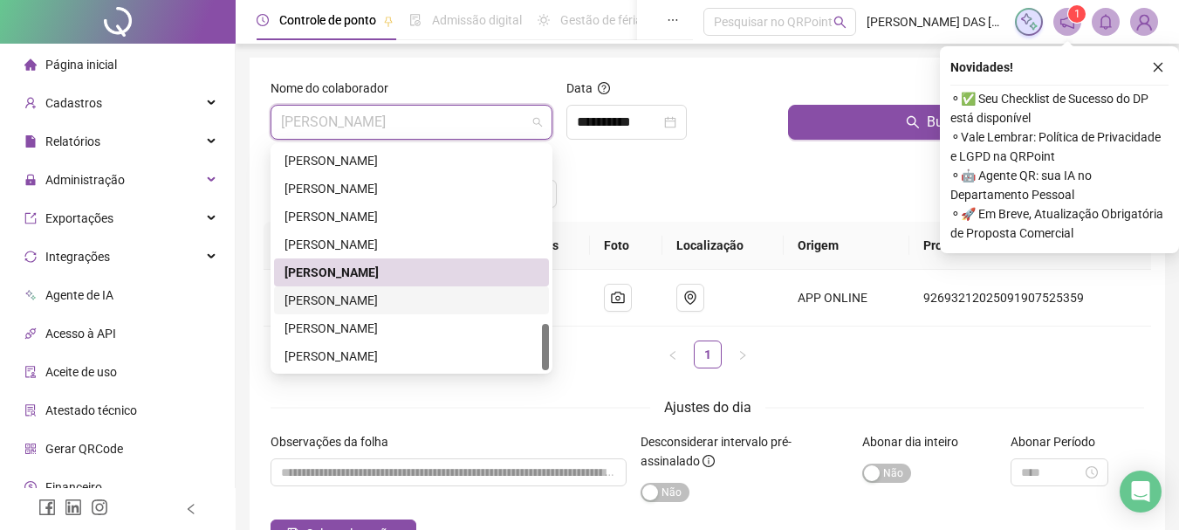
click at [388, 303] on div "[PERSON_NAME]" at bounding box center [412, 300] width 254 height 19
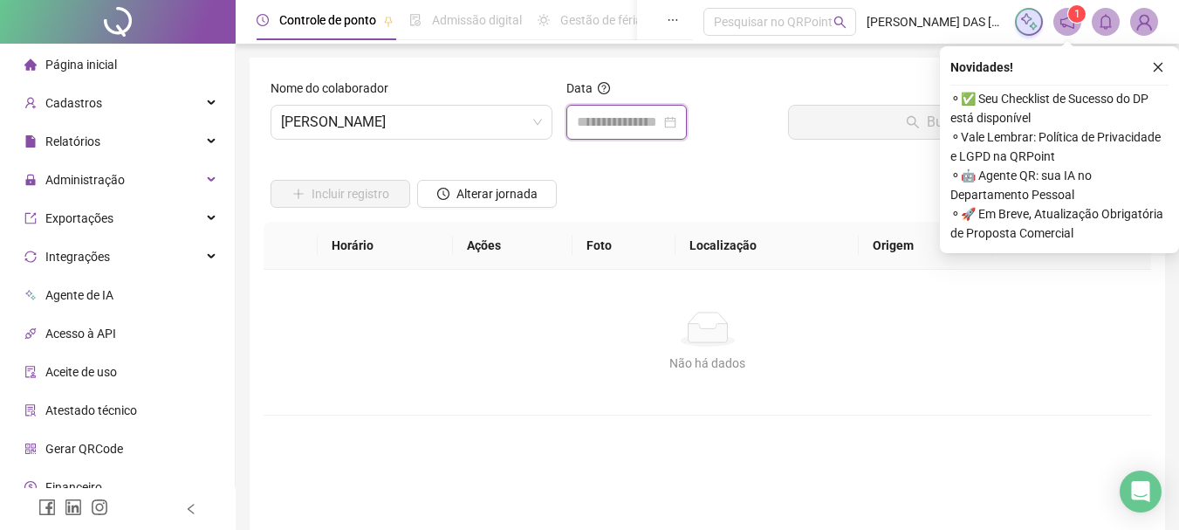
click at [649, 129] on input at bounding box center [619, 122] width 84 height 21
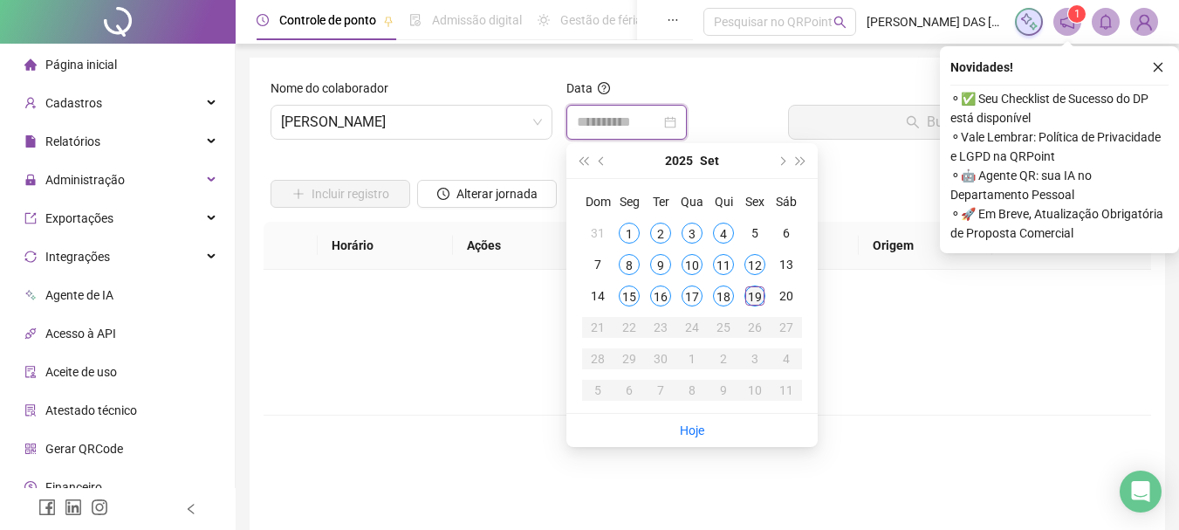
type input "**********"
click at [755, 294] on div "19" at bounding box center [755, 295] width 21 height 21
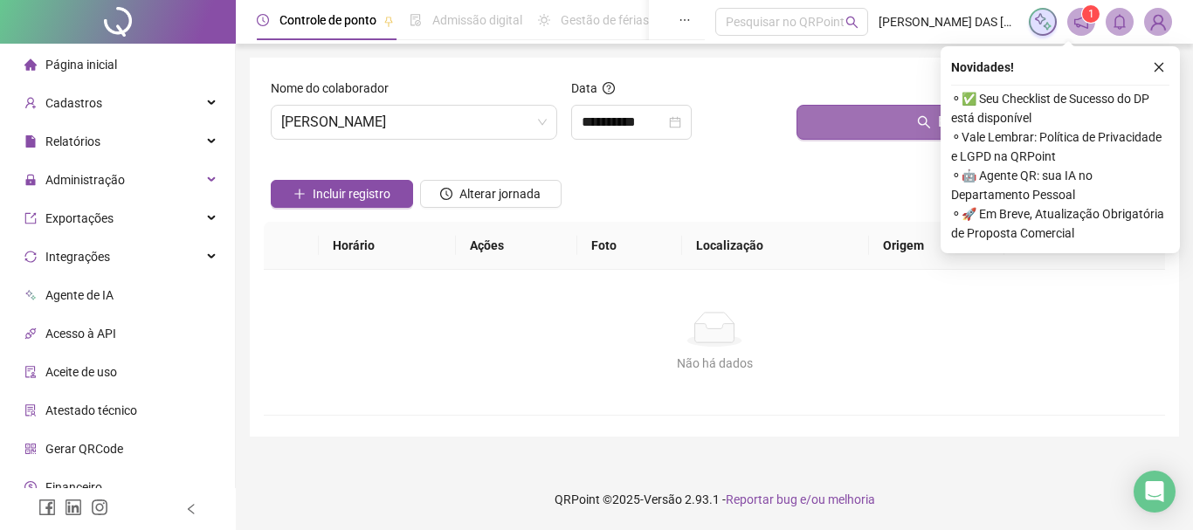
click at [851, 127] on button "Buscar registros" at bounding box center [976, 122] width 361 height 35
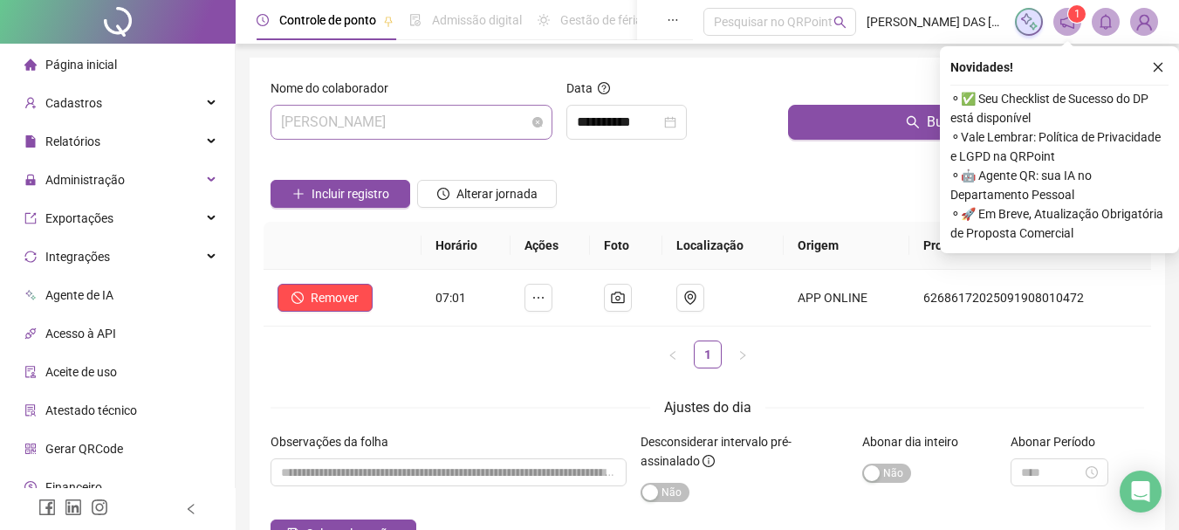
click at [512, 113] on span "[PERSON_NAME]" at bounding box center [411, 122] width 261 height 33
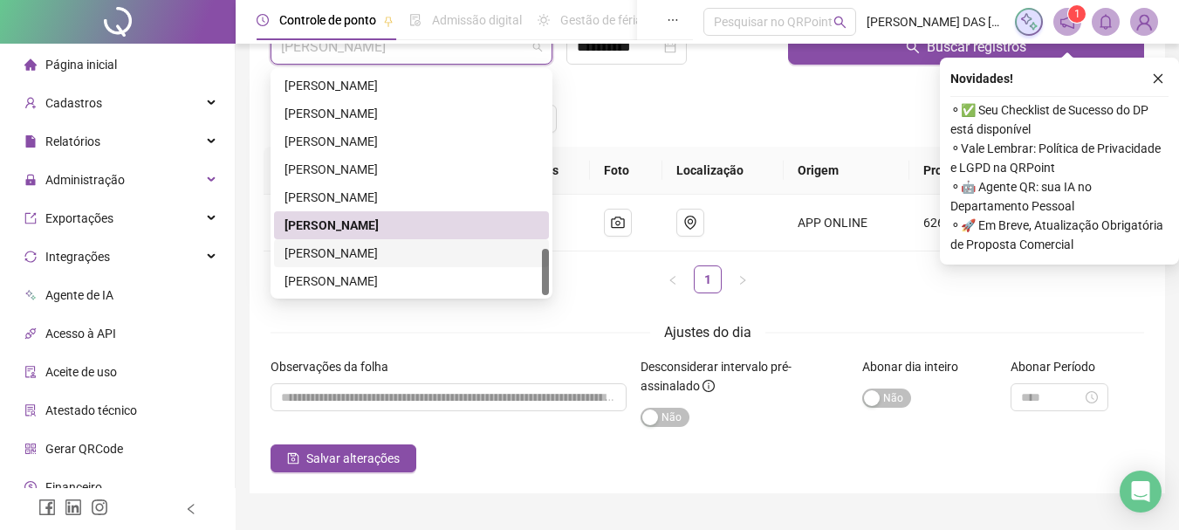
scroll to position [87, 0]
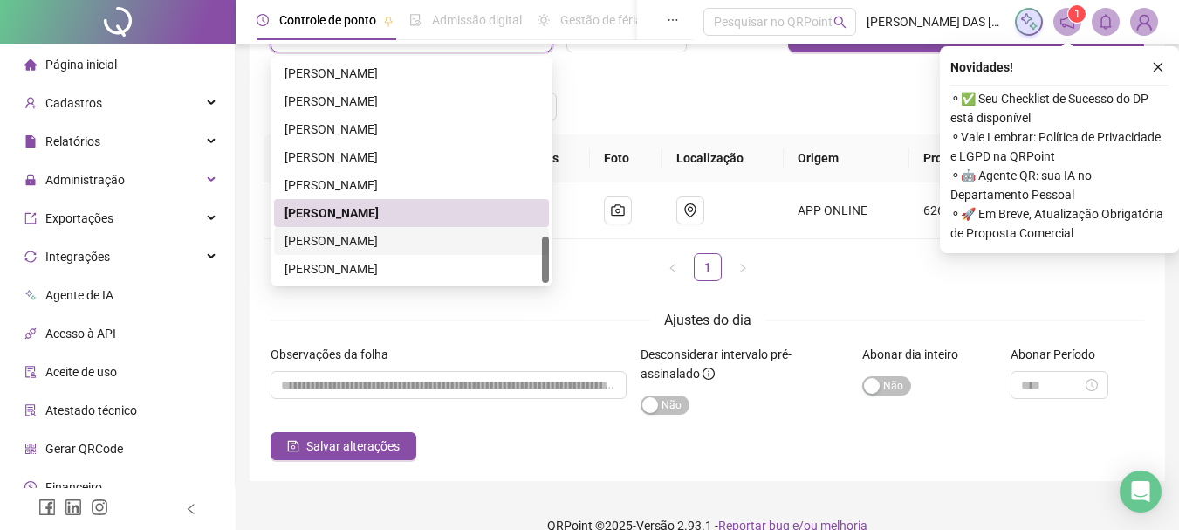
click at [371, 242] on div "[PERSON_NAME]" at bounding box center [412, 240] width 254 height 19
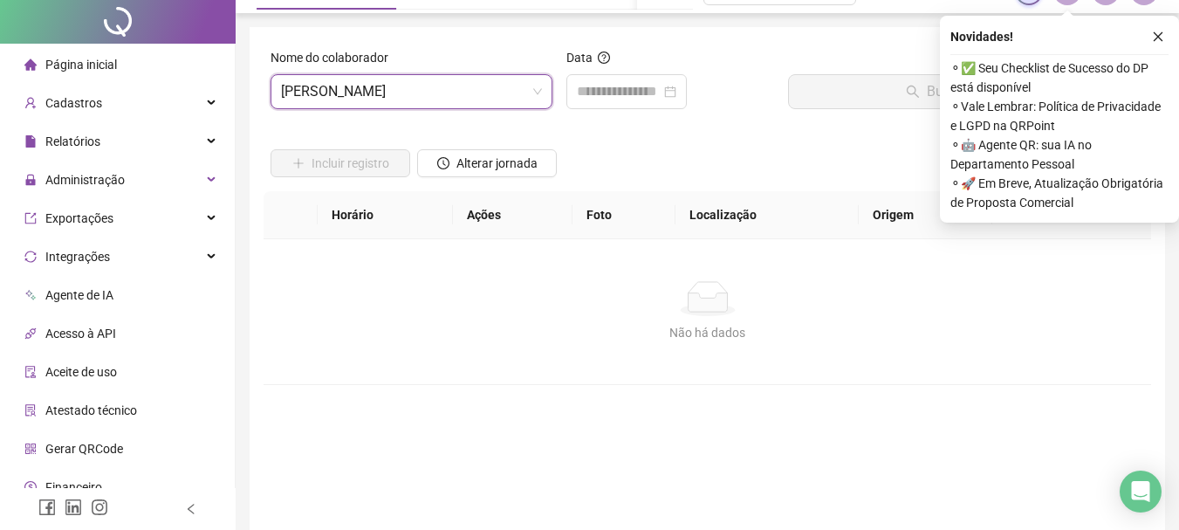
scroll to position [0, 0]
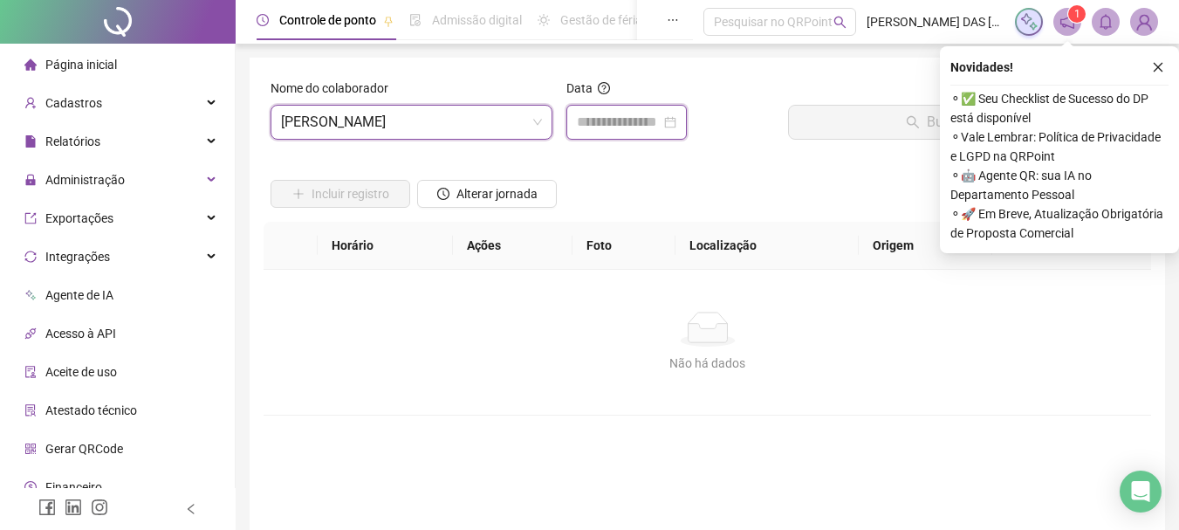
click at [637, 129] on input at bounding box center [619, 122] width 84 height 21
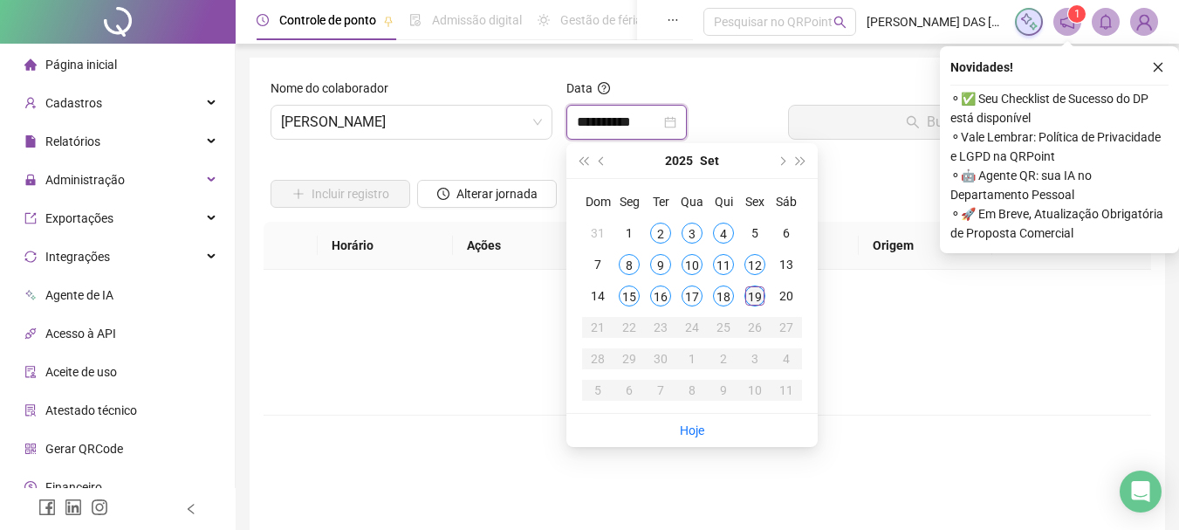
type input "**********"
click at [749, 302] on div "19" at bounding box center [755, 295] width 21 height 21
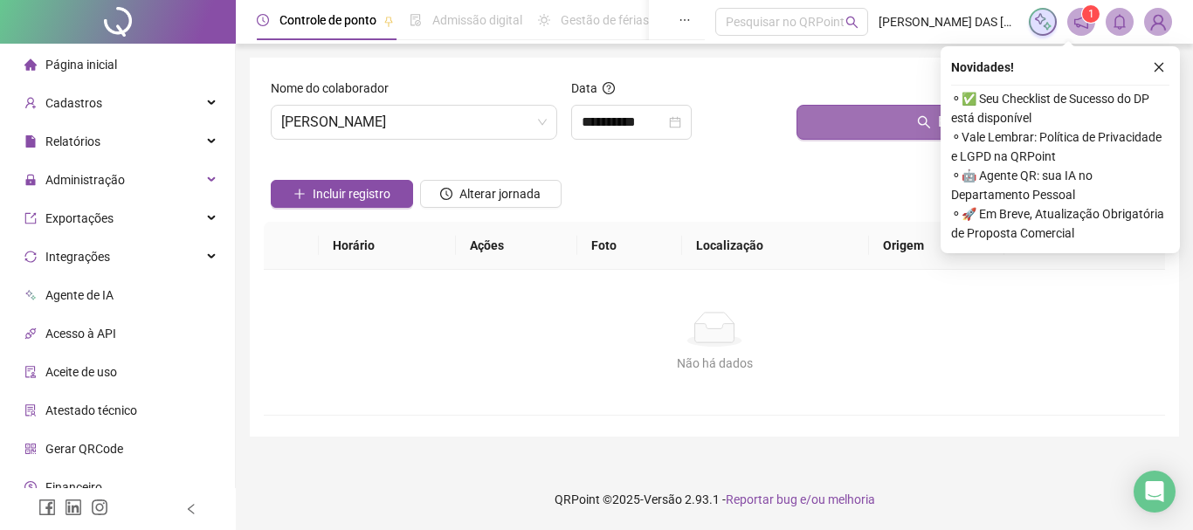
click at [863, 134] on button "Buscar registros" at bounding box center [976, 122] width 361 height 35
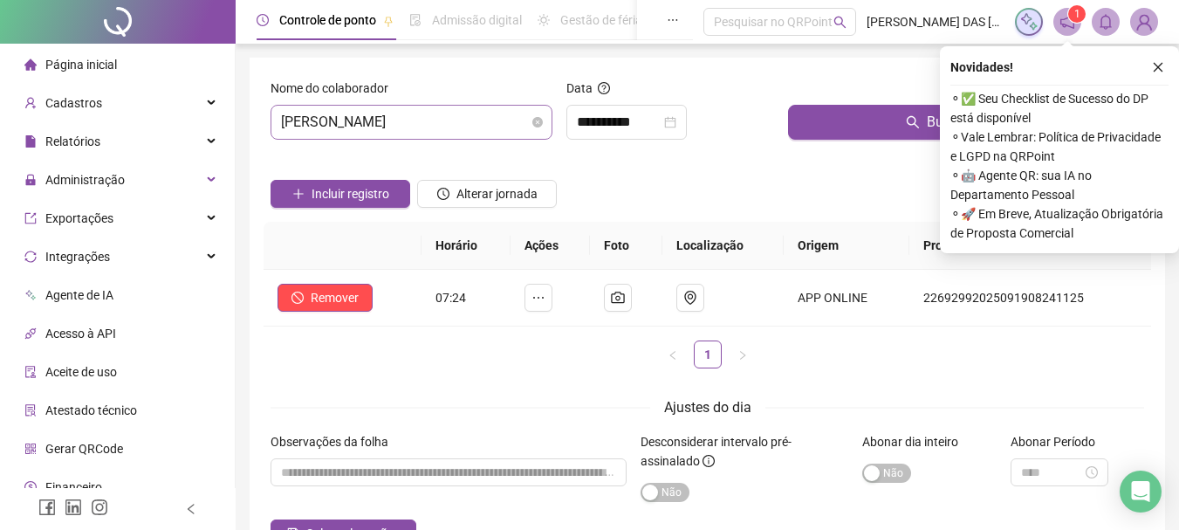
click at [464, 116] on span "[PERSON_NAME]" at bounding box center [411, 122] width 261 height 33
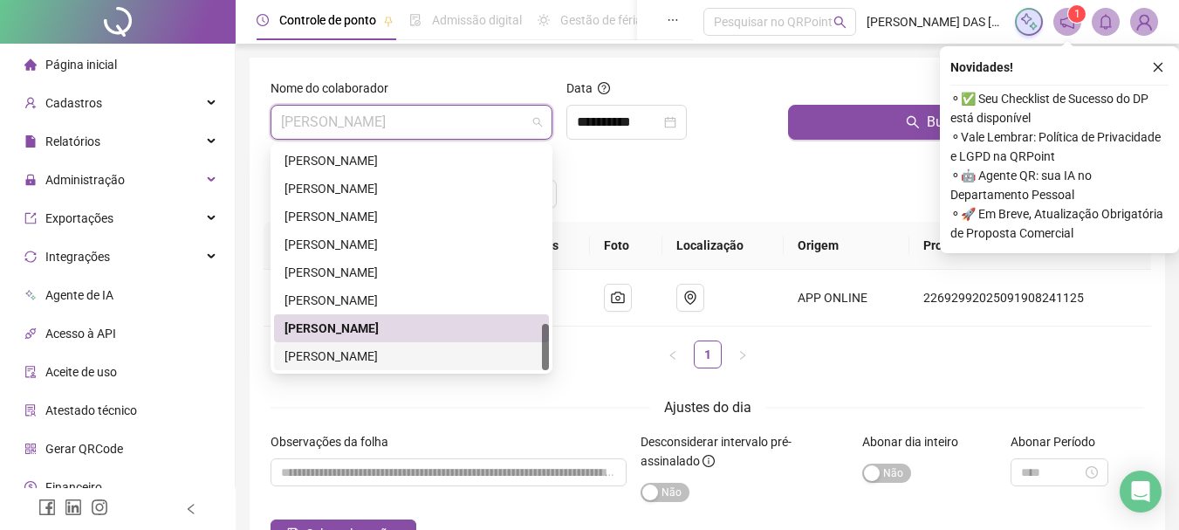
click at [374, 352] on div "[PERSON_NAME]" at bounding box center [412, 356] width 254 height 19
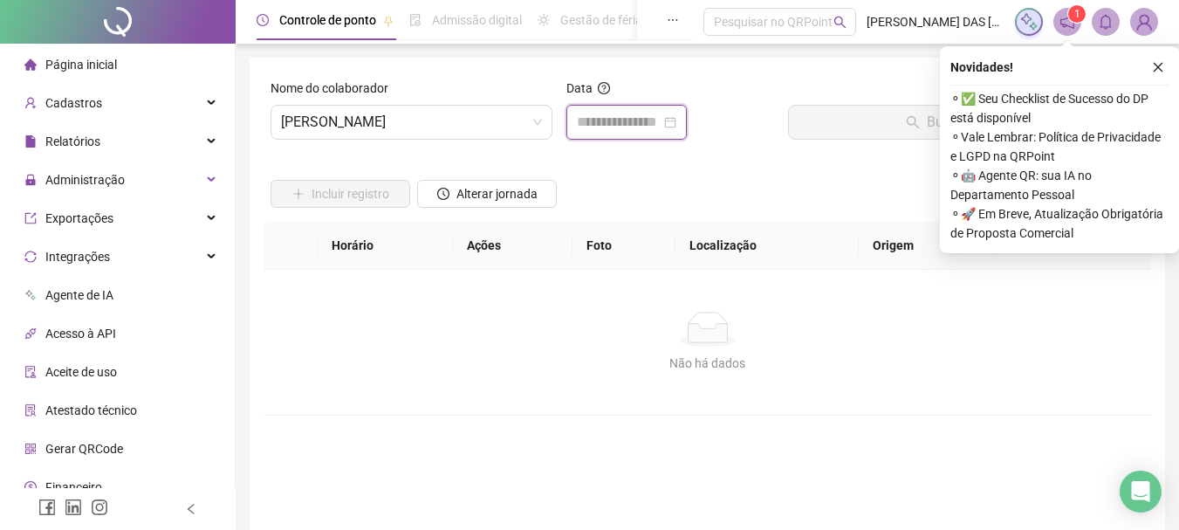
click at [591, 123] on input at bounding box center [619, 122] width 84 height 21
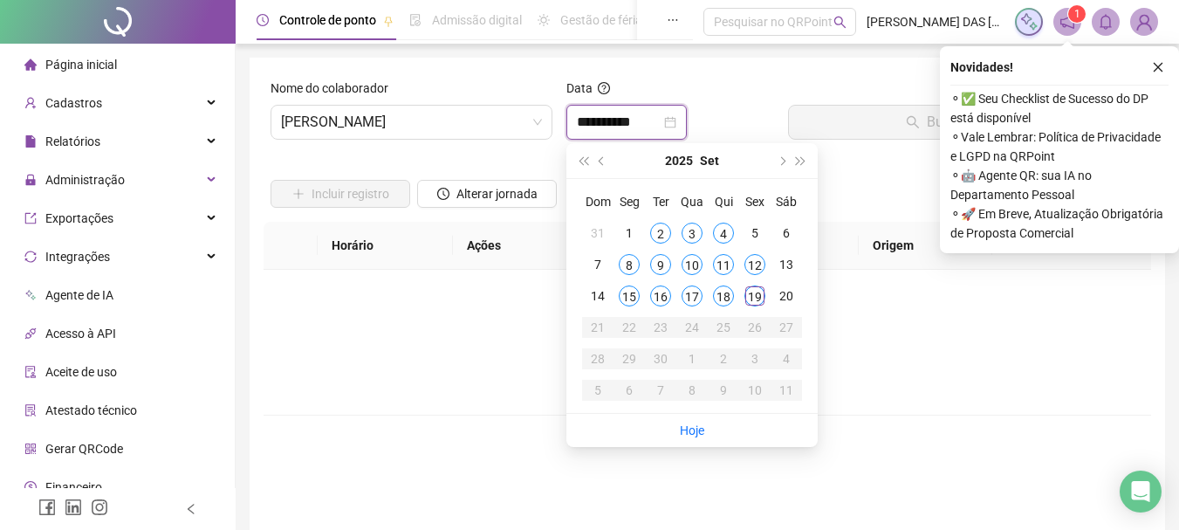
type input "**********"
click at [754, 303] on div "19" at bounding box center [755, 295] width 21 height 21
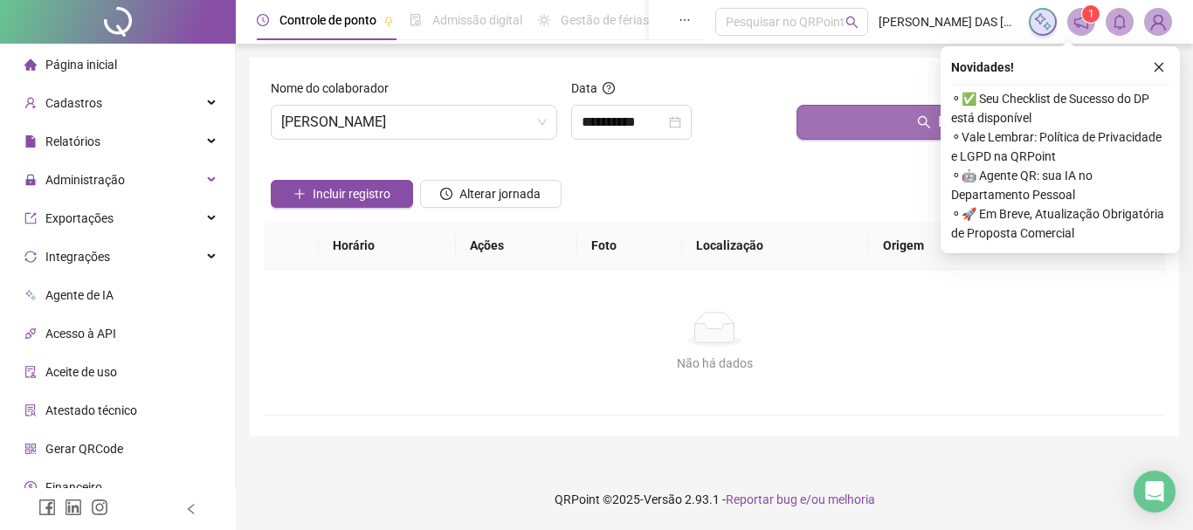
click at [872, 131] on button "Buscar registros" at bounding box center [976, 122] width 361 height 35
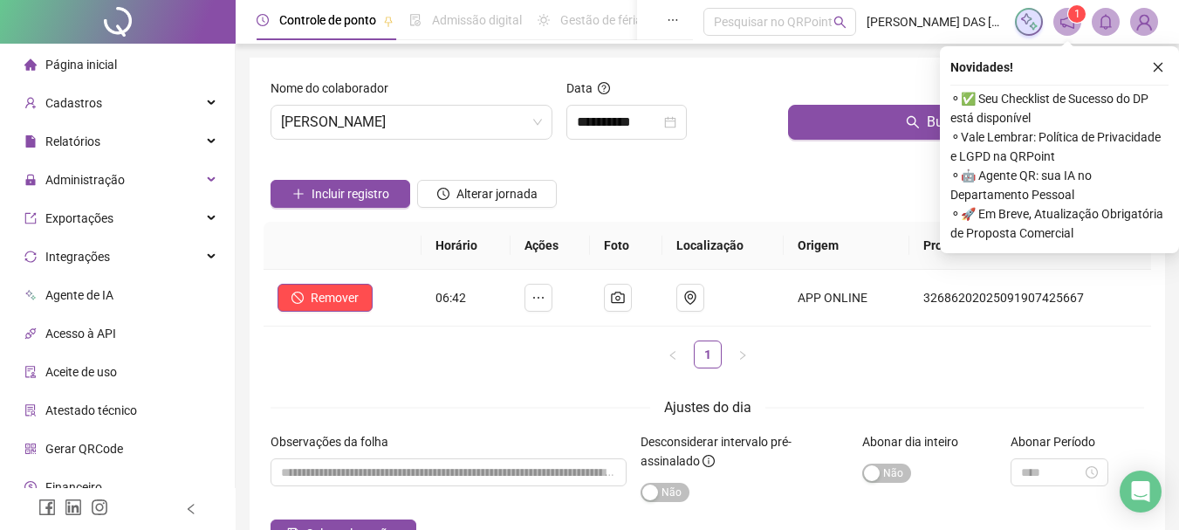
click at [81, 70] on span "Página inicial" at bounding box center [81, 65] width 72 height 14
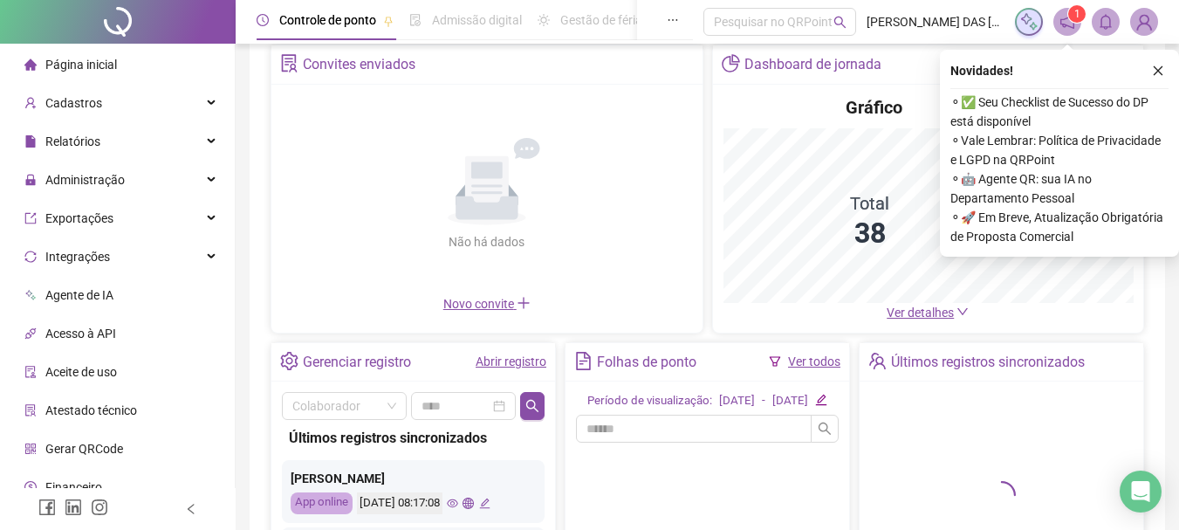
scroll to position [87, 0]
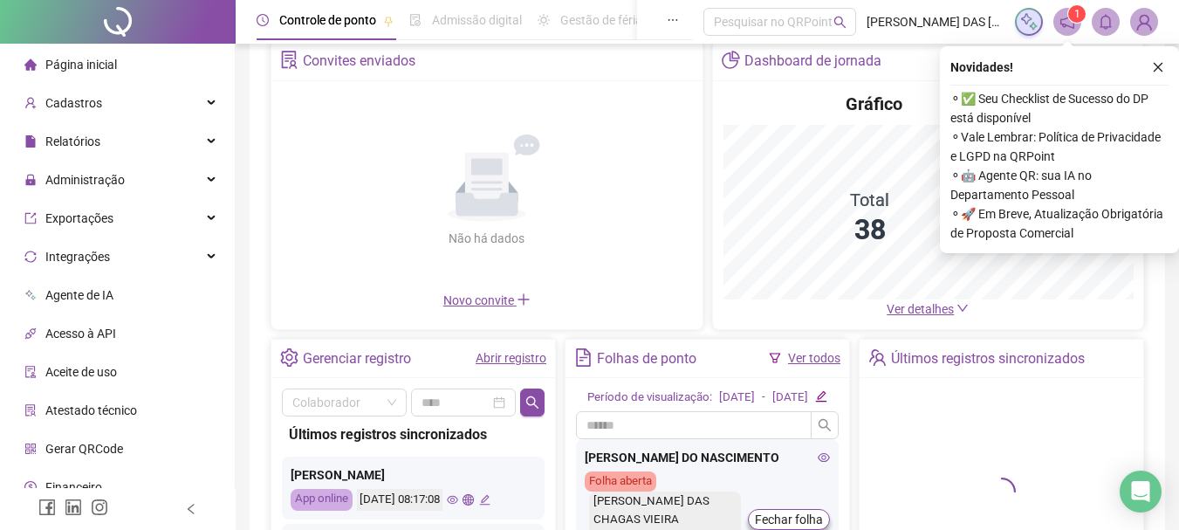
click at [495, 358] on link "Abrir registro" at bounding box center [511, 358] width 71 height 14
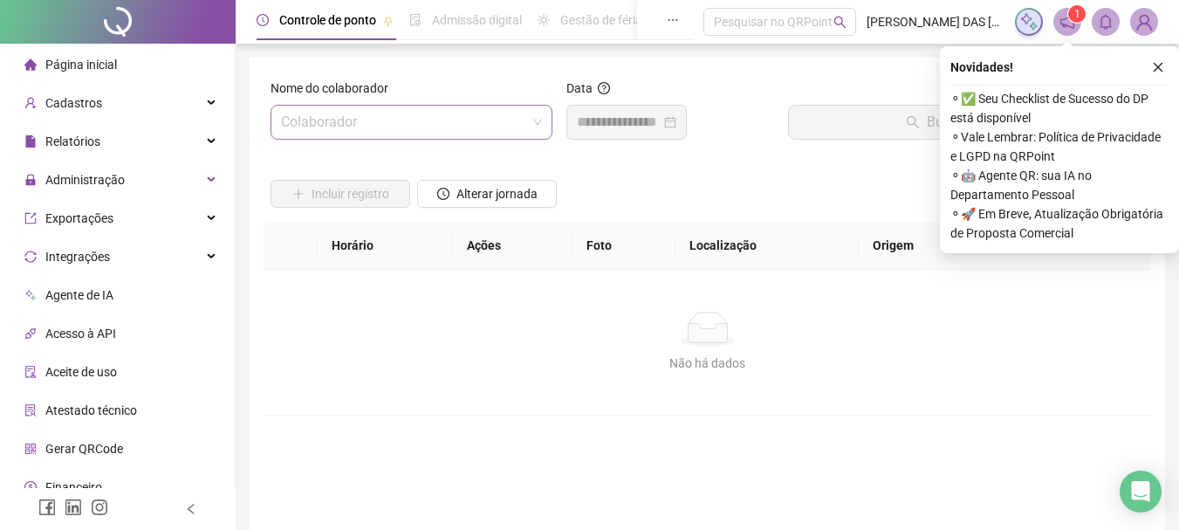
click at [416, 132] on input "search" at bounding box center [403, 122] width 245 height 33
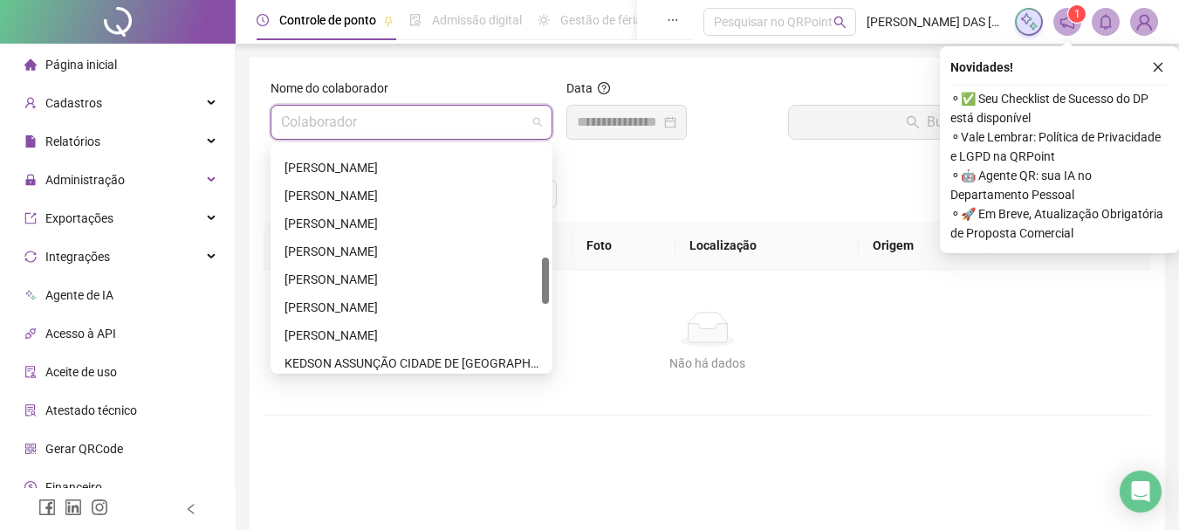
scroll to position [611, 0]
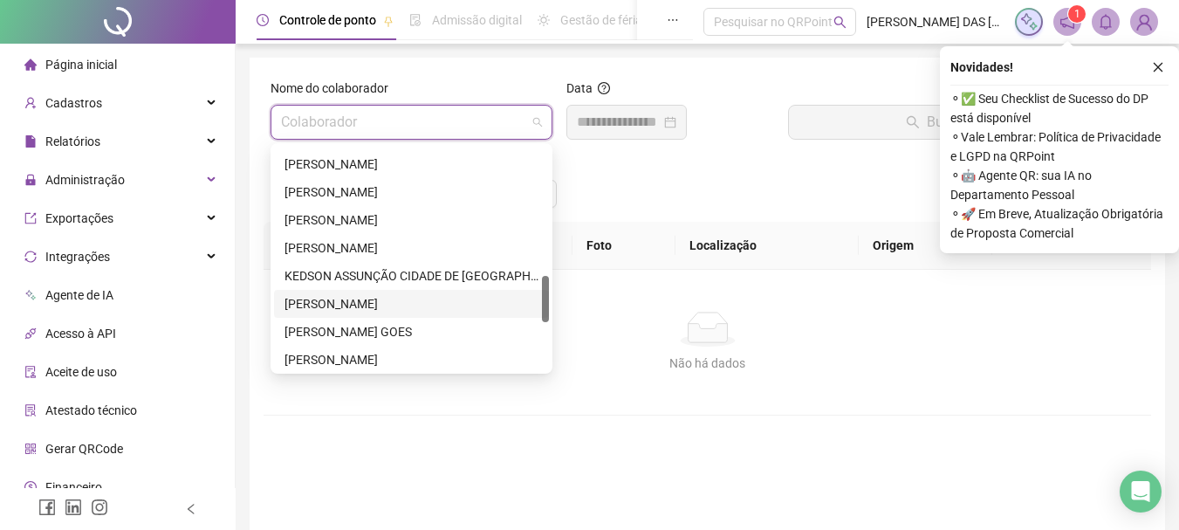
click at [357, 304] on div "[PERSON_NAME]" at bounding box center [412, 303] width 254 height 19
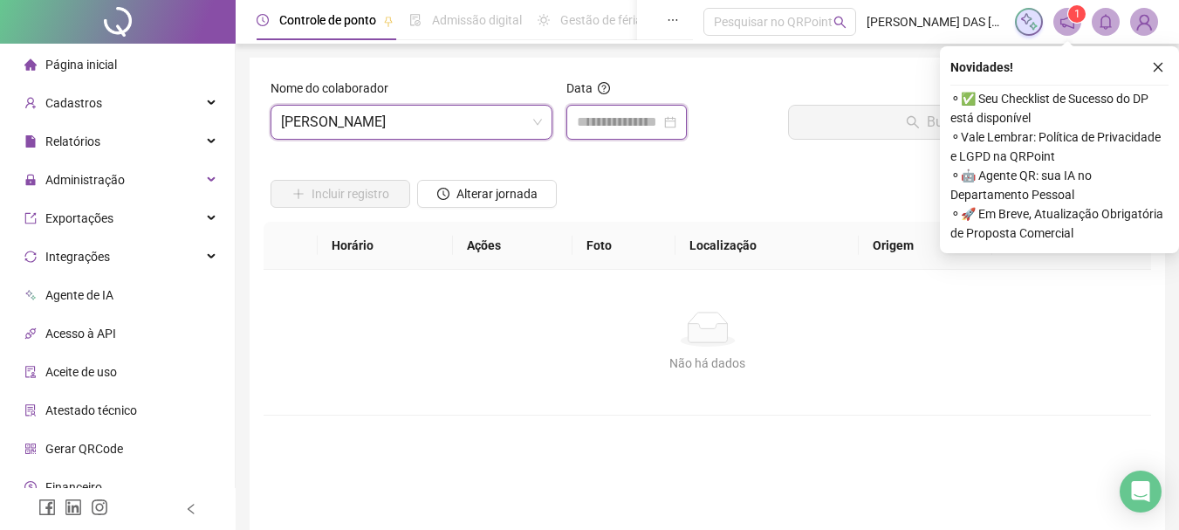
click at [601, 125] on input at bounding box center [619, 122] width 84 height 21
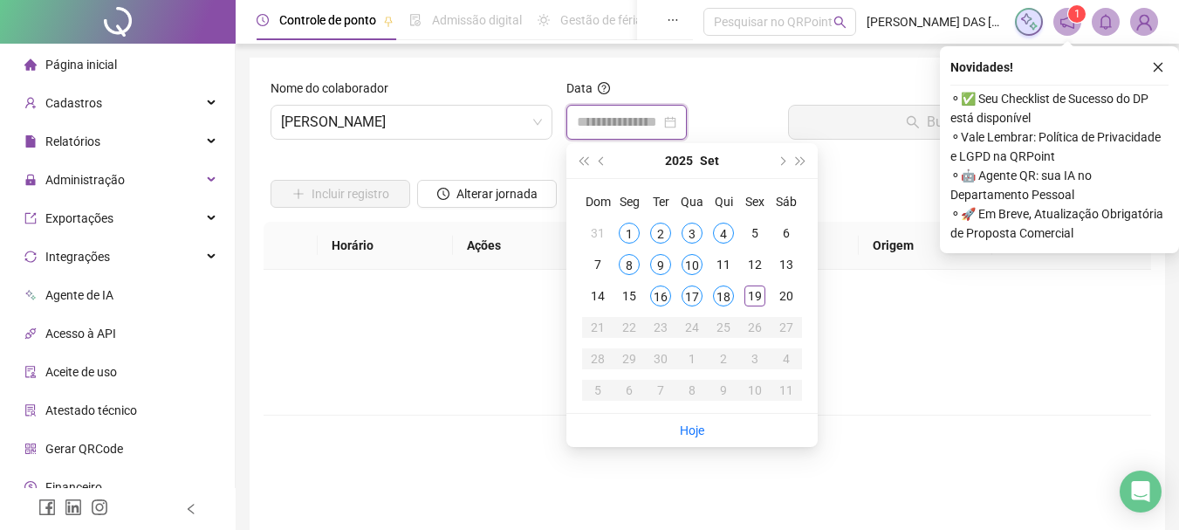
type input "**********"
click at [473, 122] on span "[PERSON_NAME]" at bounding box center [411, 122] width 261 height 33
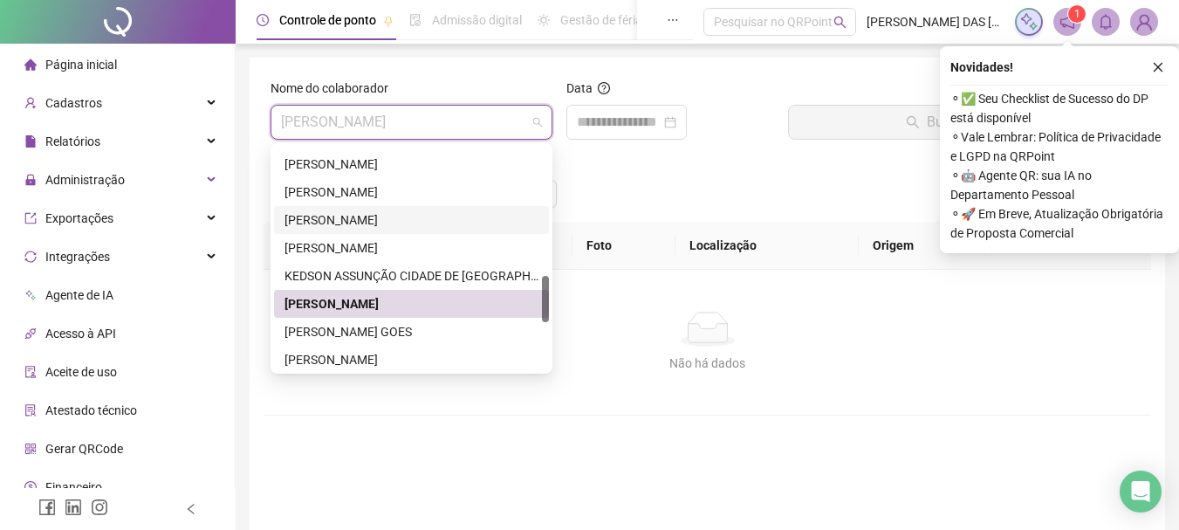
click at [352, 222] on div "[PERSON_NAME]" at bounding box center [412, 219] width 254 height 19
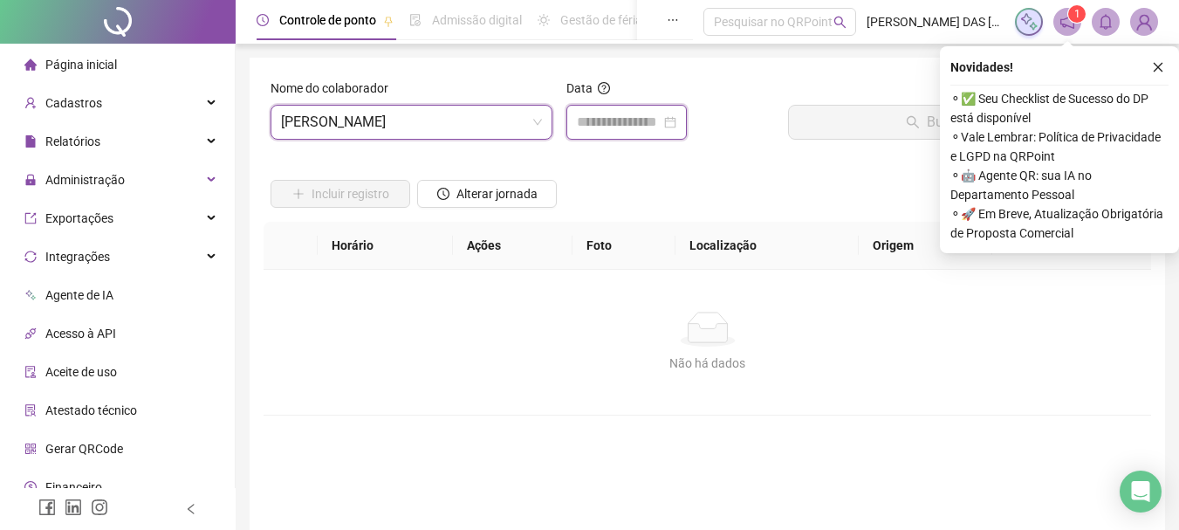
click at [592, 127] on input at bounding box center [619, 122] width 84 height 21
